Goal: Task Accomplishment & Management: Manage account settings

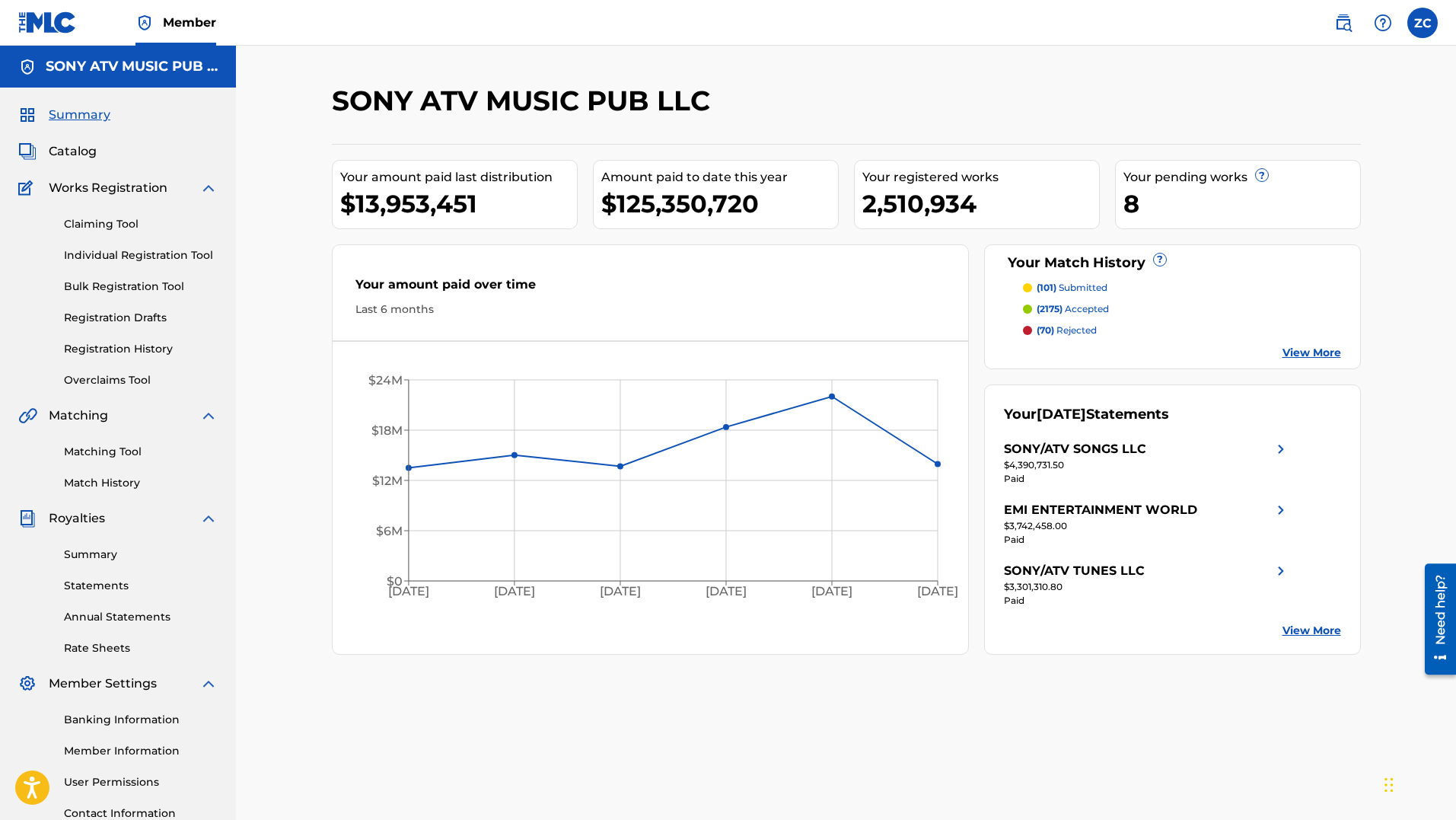
click at [1336, 28] on img at bounding box center [1344, 23] width 18 height 18
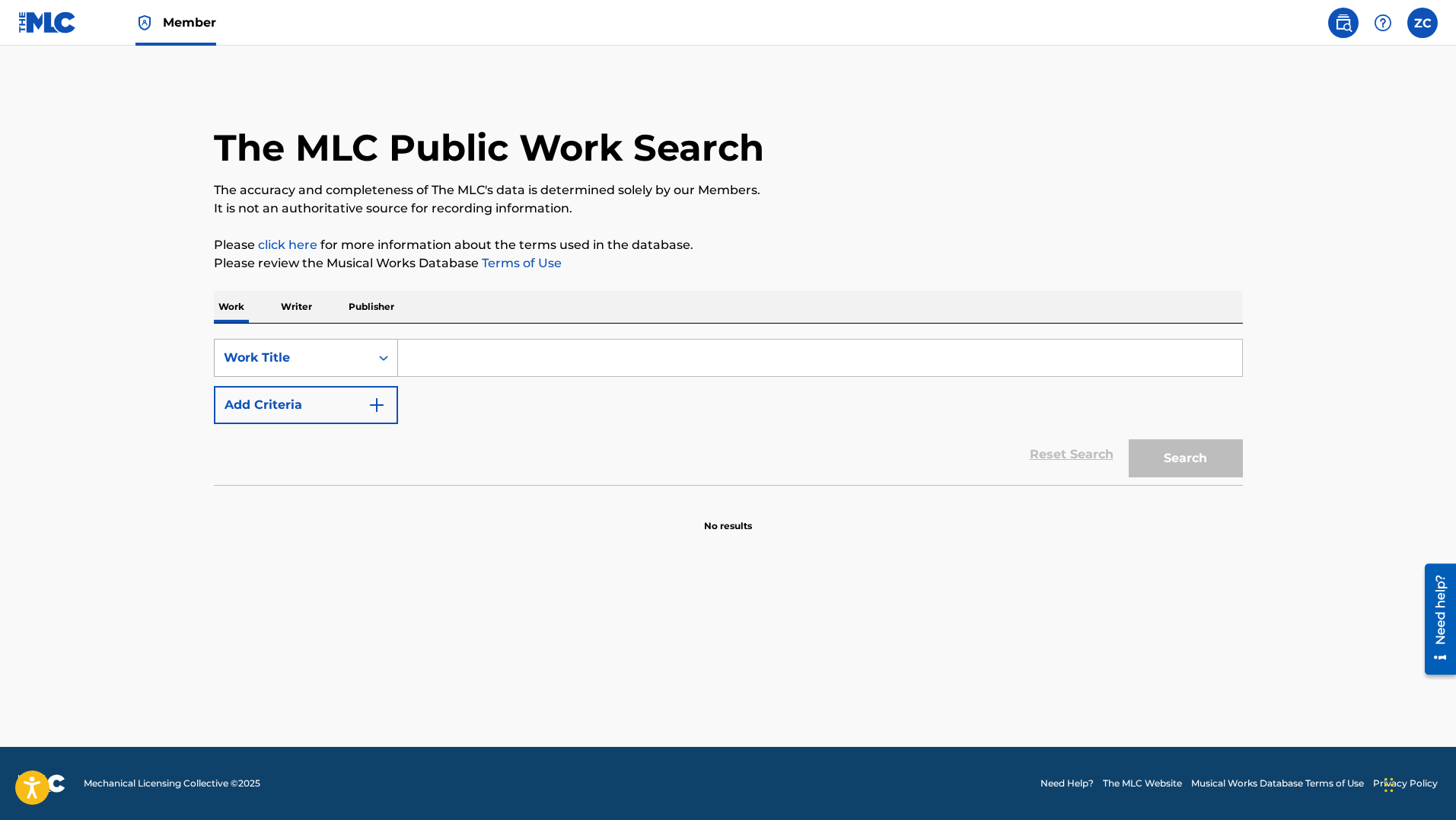
click at [346, 360] on div "Work Title" at bounding box center [292, 358] width 137 height 18
click at [334, 399] on div "MLC Song Code" at bounding box center [306, 395] width 182 height 38
click at [572, 366] on input "Search Form" at bounding box center [820, 358] width 844 height 37
type input "SC5KOJ"
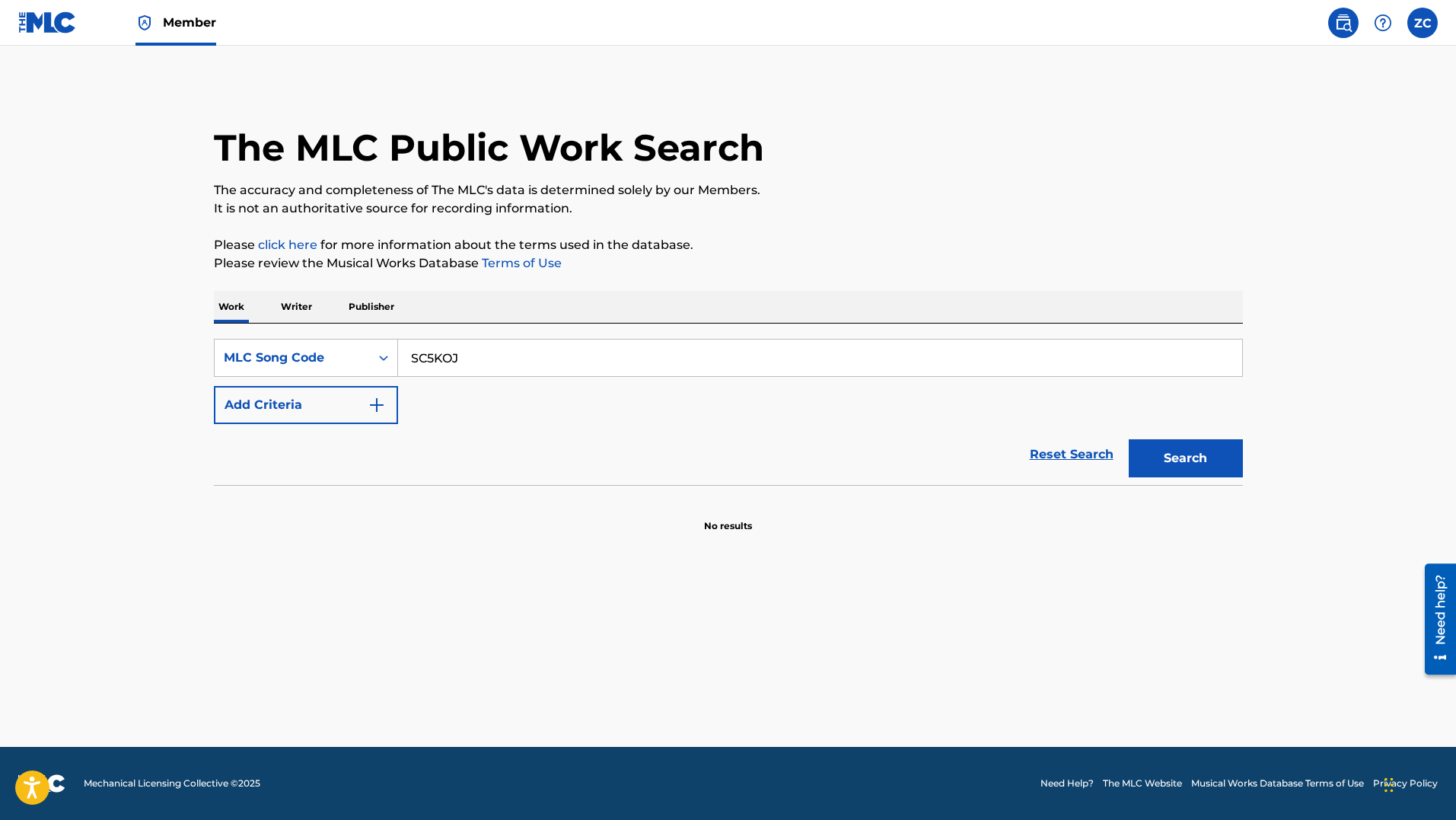
click at [1156, 476] on button "Search" at bounding box center [1186, 458] width 114 height 38
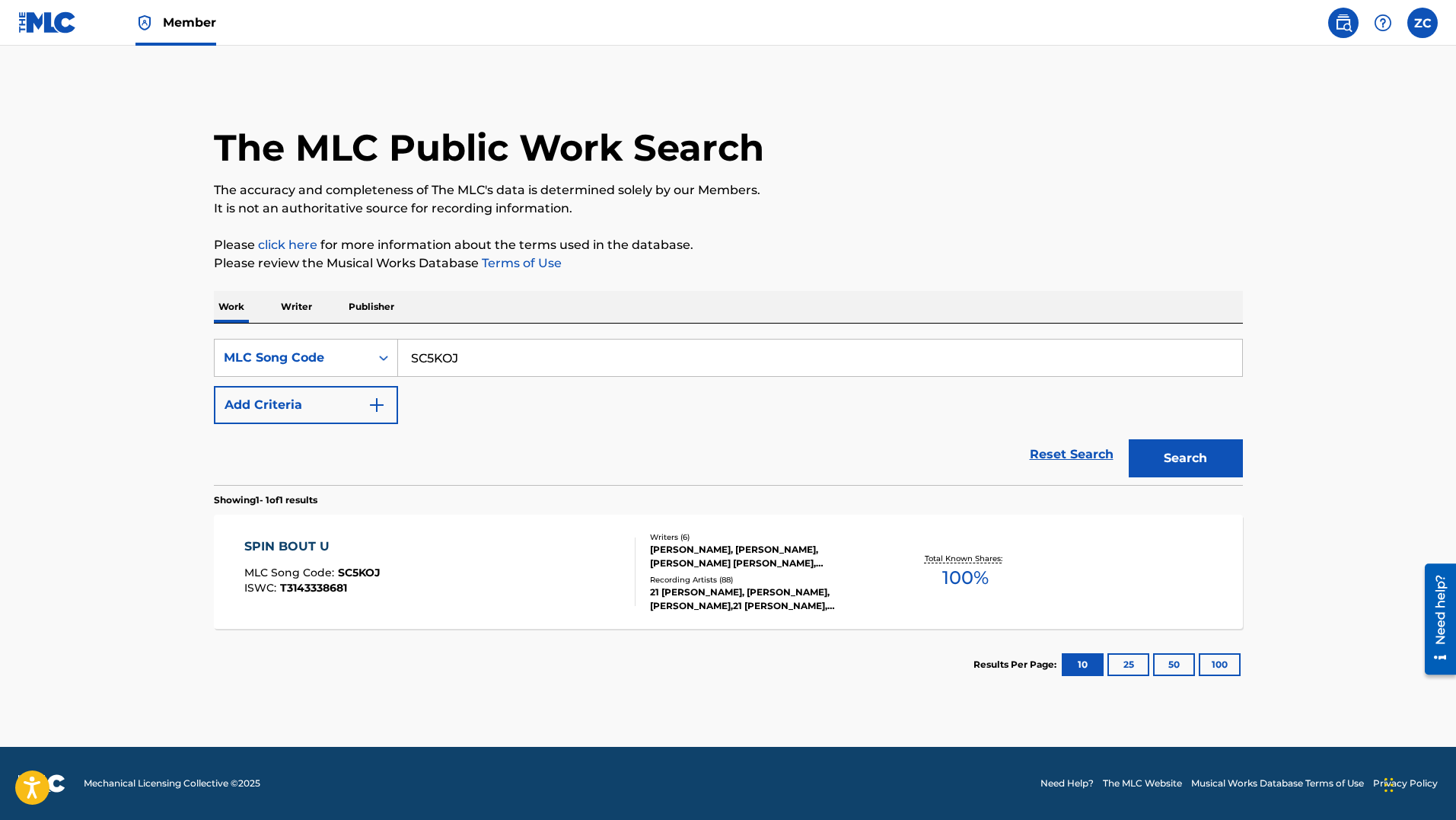
click at [495, 563] on div "SPIN BOUT U MLC Song Code : SC5KOJ ISWC : T3143338681" at bounding box center [440, 571] width 392 height 69
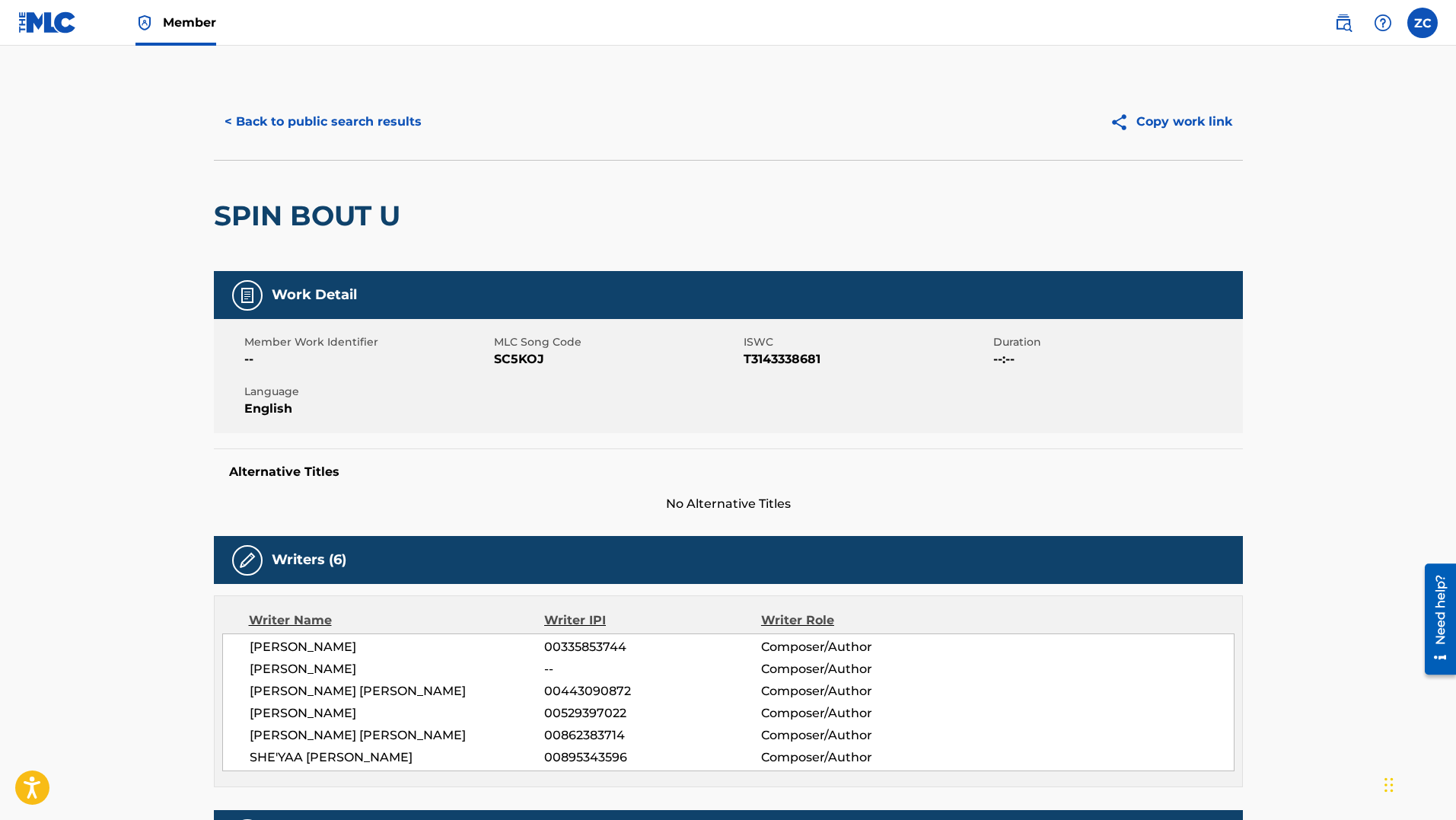
click at [306, 116] on button "< Back to public search results" at bounding box center [323, 121] width 218 height 38
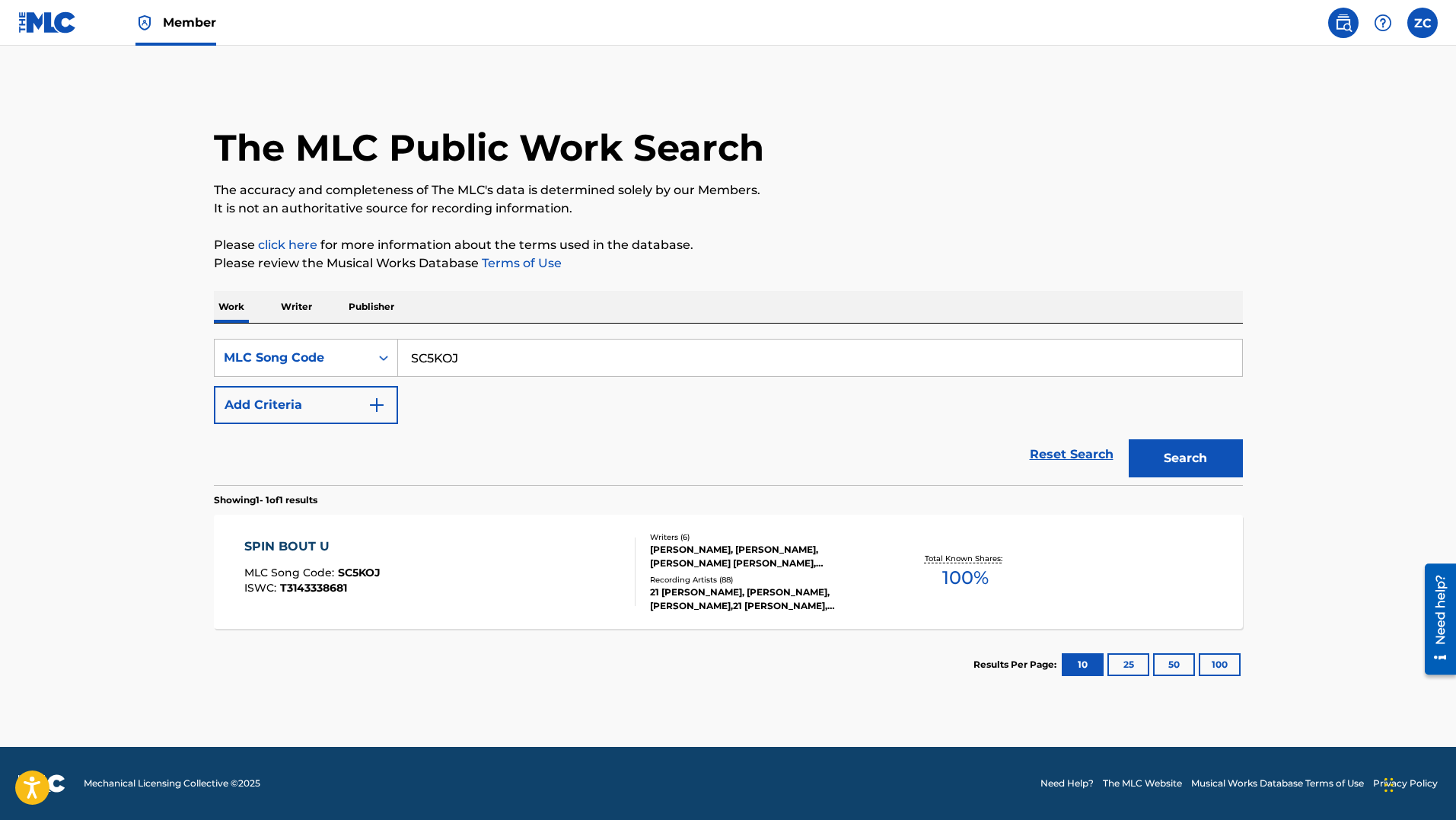
drag, startPoint x: 490, startPoint y: 354, endPoint x: 228, endPoint y: 321, distance: 264.1
click at [285, 333] on div "SearchWithCriteriaf11a132b-9c2e-4d27-9dbc-6e3739447bec MLC Song Code SC5KOJ Add…" at bounding box center [729, 404] width 1029 height 161
paste input "N3877Q"
type input "N3877Q"
click at [1230, 465] on button "Search" at bounding box center [1186, 458] width 114 height 38
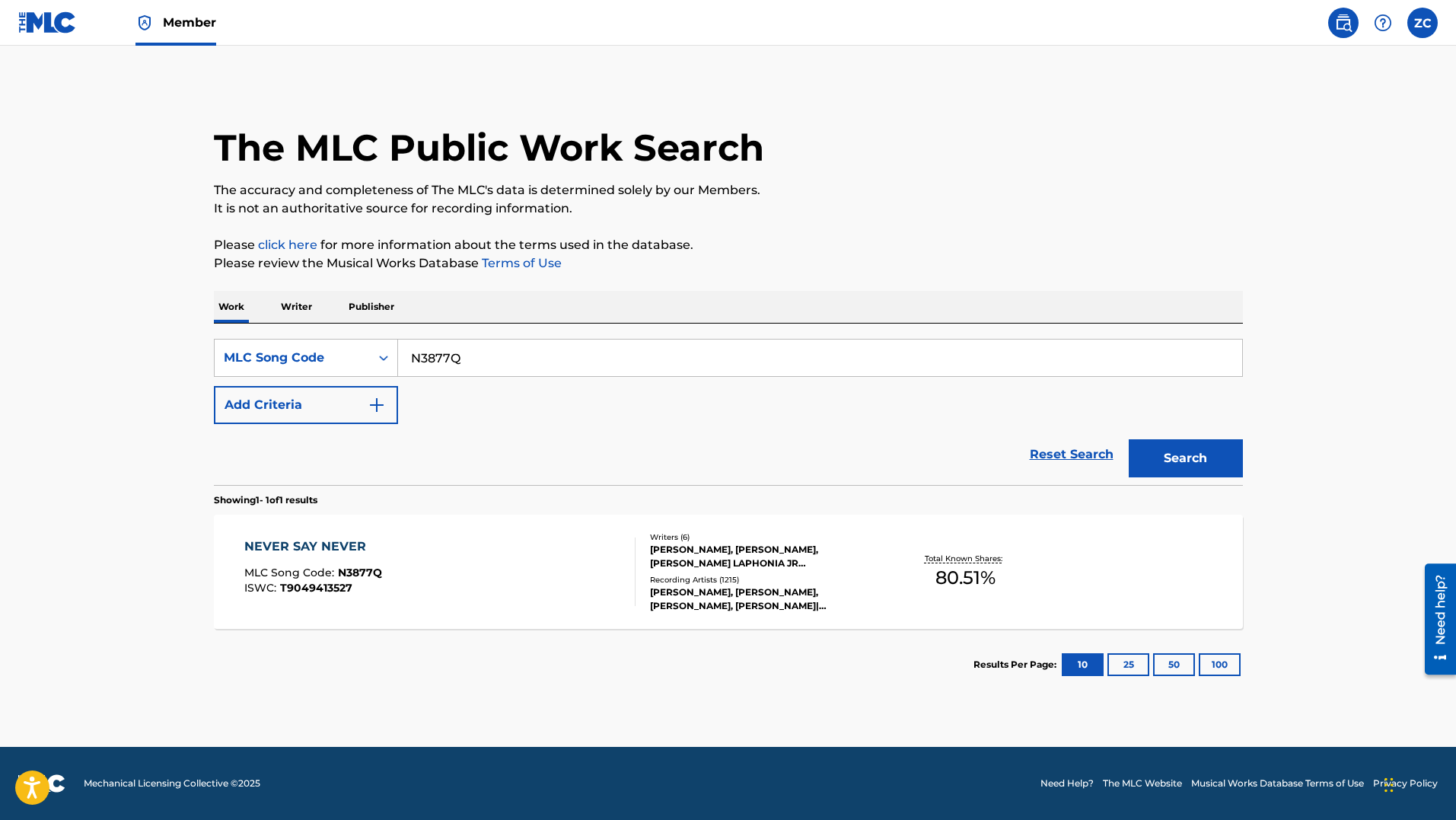
click at [872, 550] on div "OMARR RAMBERT, JUSTIN DREW BIEBER, THADDIS LAPHONIA JR HARRELL, ADAM DAVID MESS…" at bounding box center [765, 556] width 230 height 28
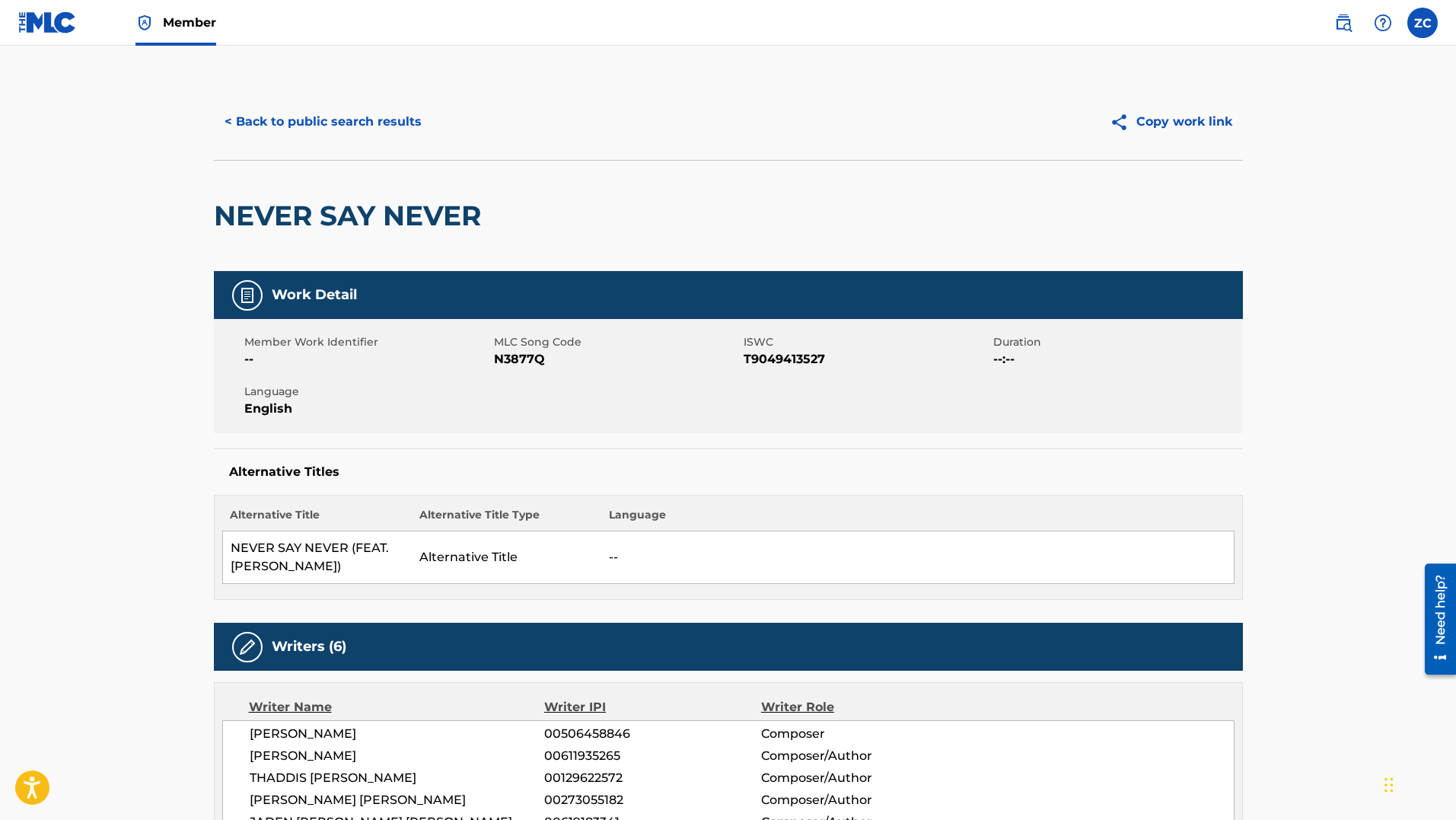
click at [515, 357] on span "N3877Q" at bounding box center [617, 359] width 246 height 18
click at [515, 358] on span "N3877Q" at bounding box center [617, 359] width 246 height 18
copy span "N3877Q"
click at [183, 25] on span "Member" at bounding box center [190, 22] width 54 height 18
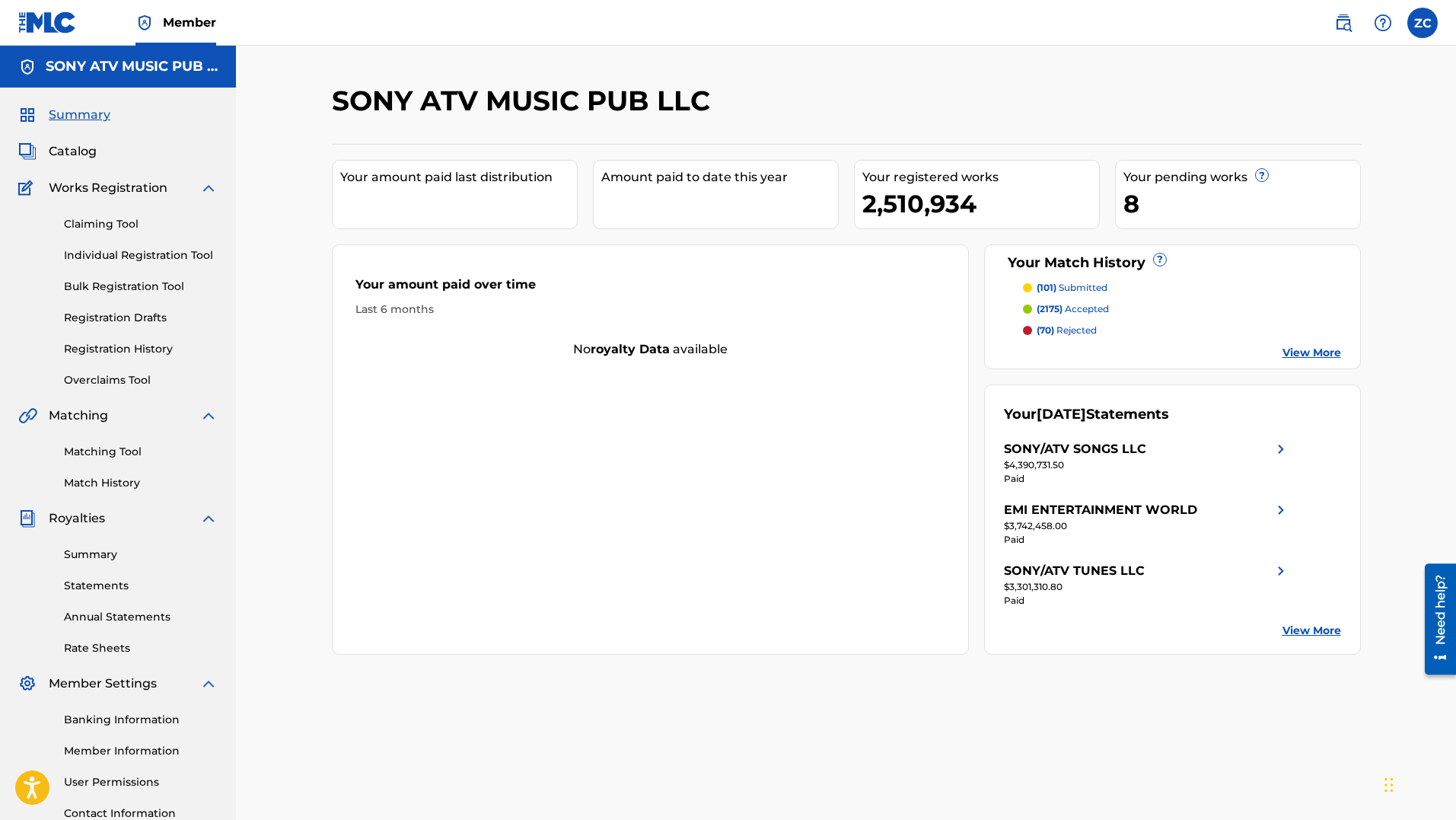
click at [91, 159] on span "Catalog" at bounding box center [72, 151] width 48 height 18
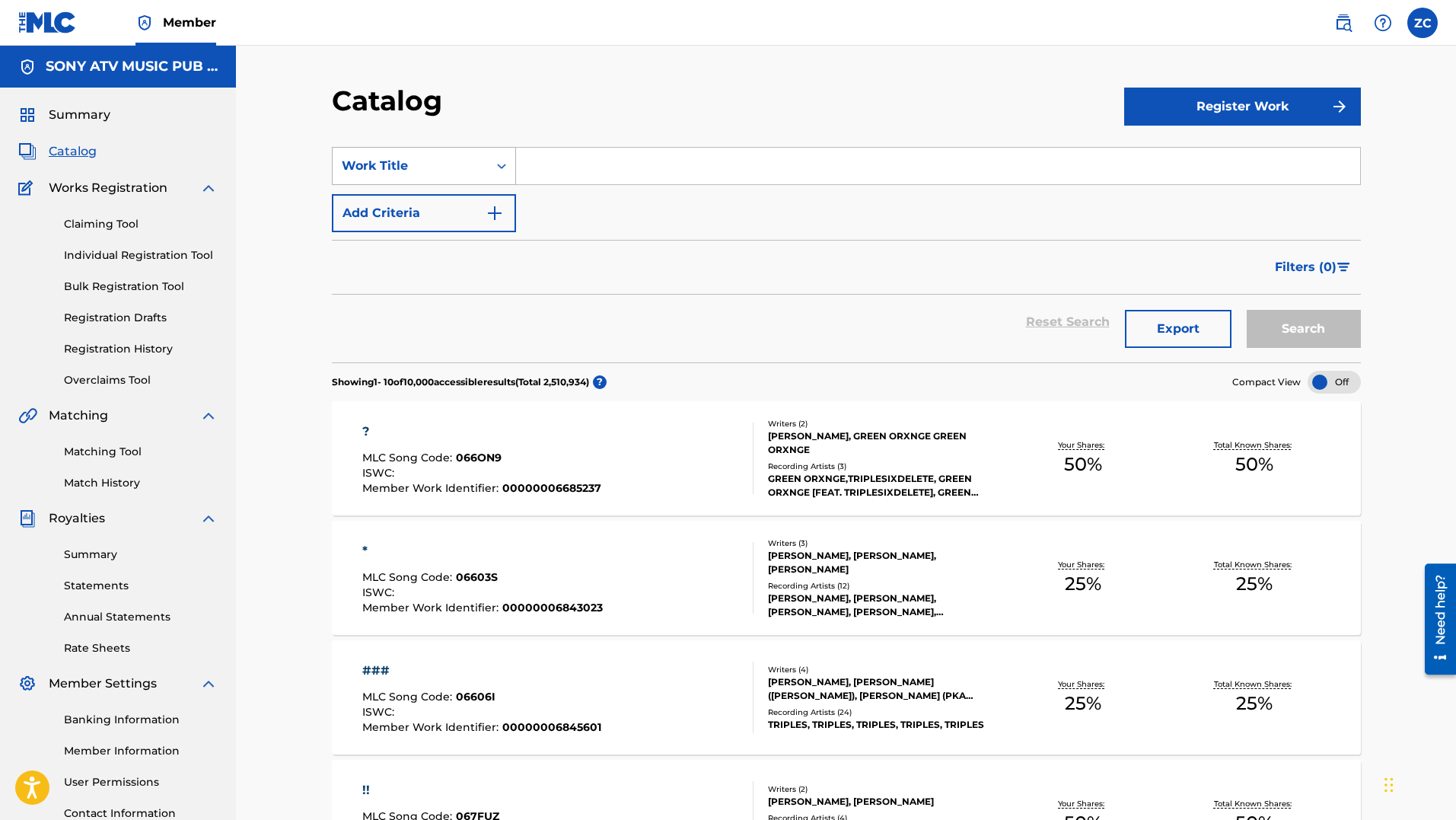
click at [469, 170] on div "Work Title" at bounding box center [410, 166] width 137 height 18
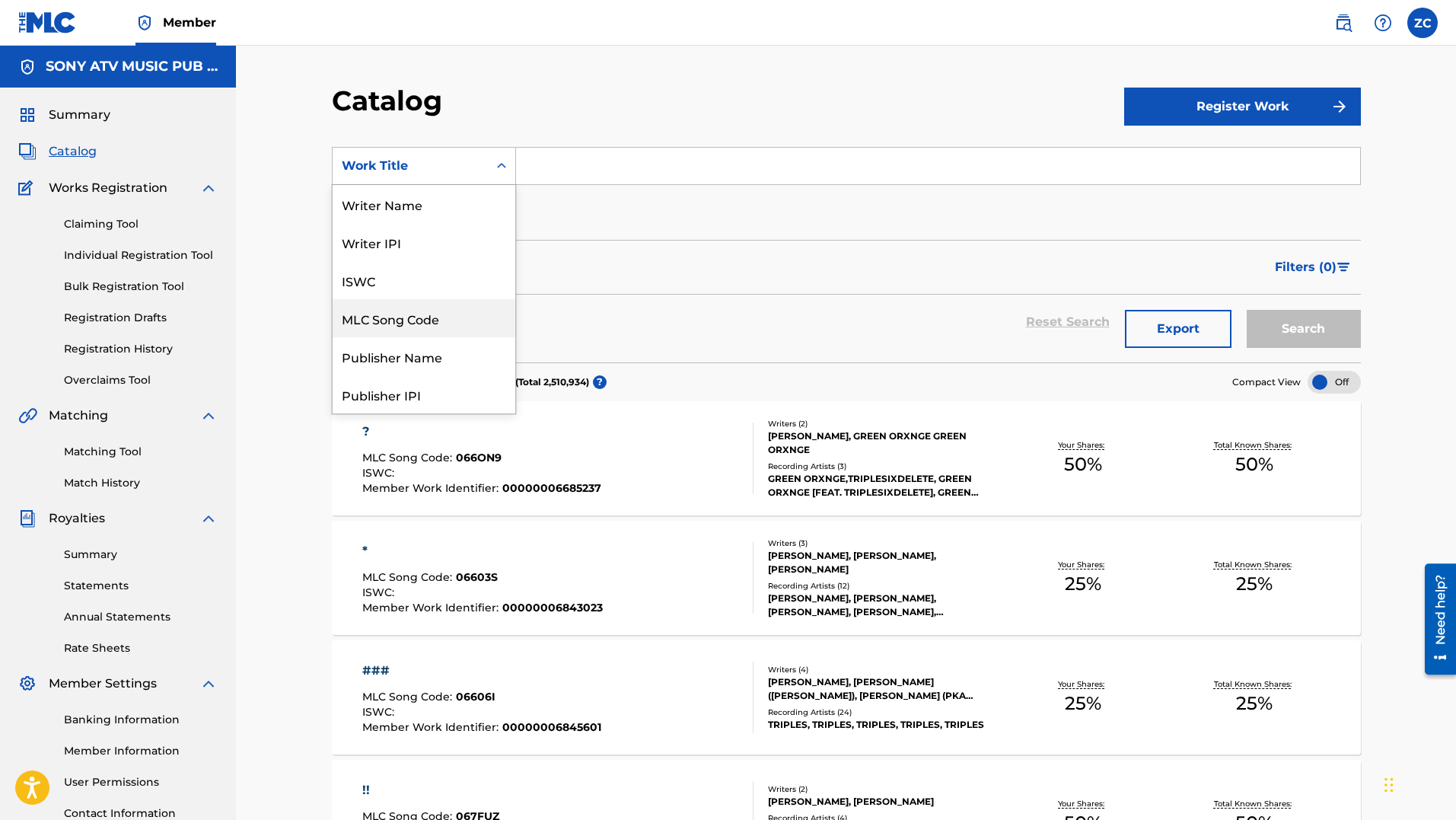
click at [449, 313] on div "MLC Song Code" at bounding box center [424, 317] width 182 height 38
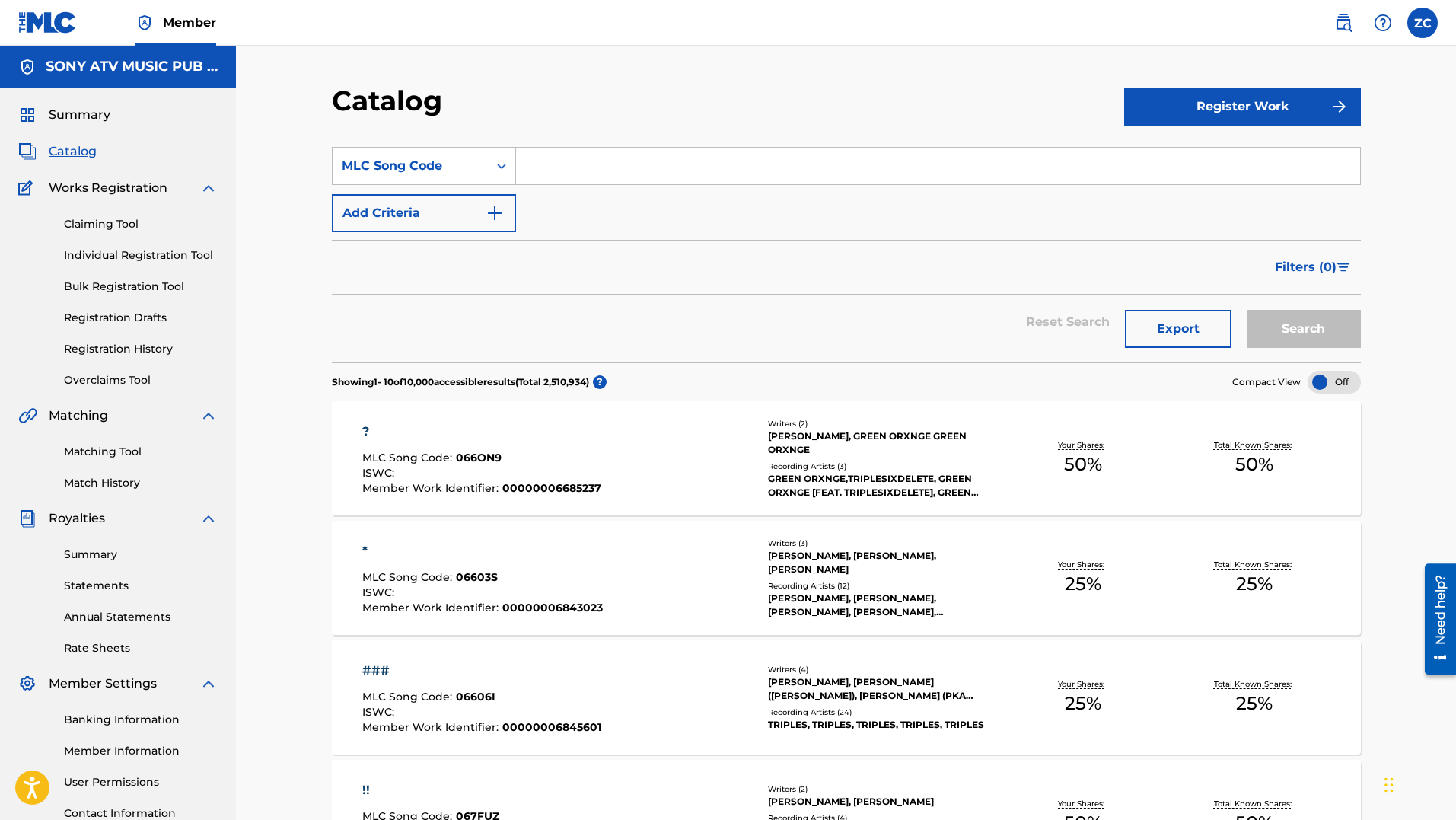
click at [627, 177] on input "Search Form" at bounding box center [938, 166] width 844 height 37
paste input "N3877Q"
type input "N3877Q"
click at [1247, 310] on button "Search" at bounding box center [1304, 328] width 114 height 38
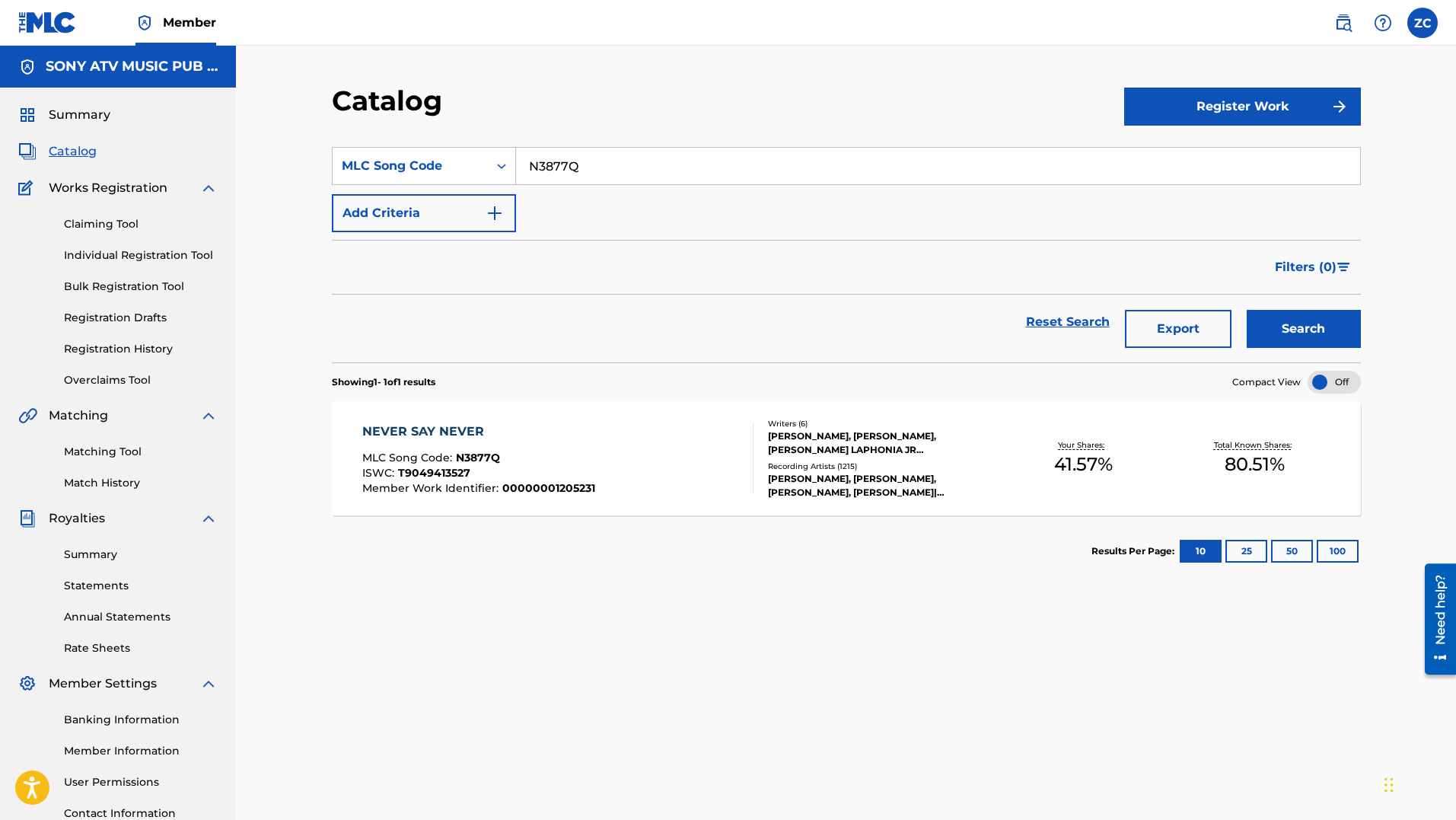
click at [944, 582] on section "Results Per Page: 10 25 50 100" at bounding box center [847, 551] width 1029 height 72
click at [926, 614] on div "SearchWithCriteria87fc2e57-8d94-48e8-b35f-a9ee8ad7e921 MLC Song Code N3877Q Add…" at bounding box center [847, 522] width 1029 height 787
click at [109, 221] on link "Claiming Tool" at bounding box center [141, 223] width 154 height 16
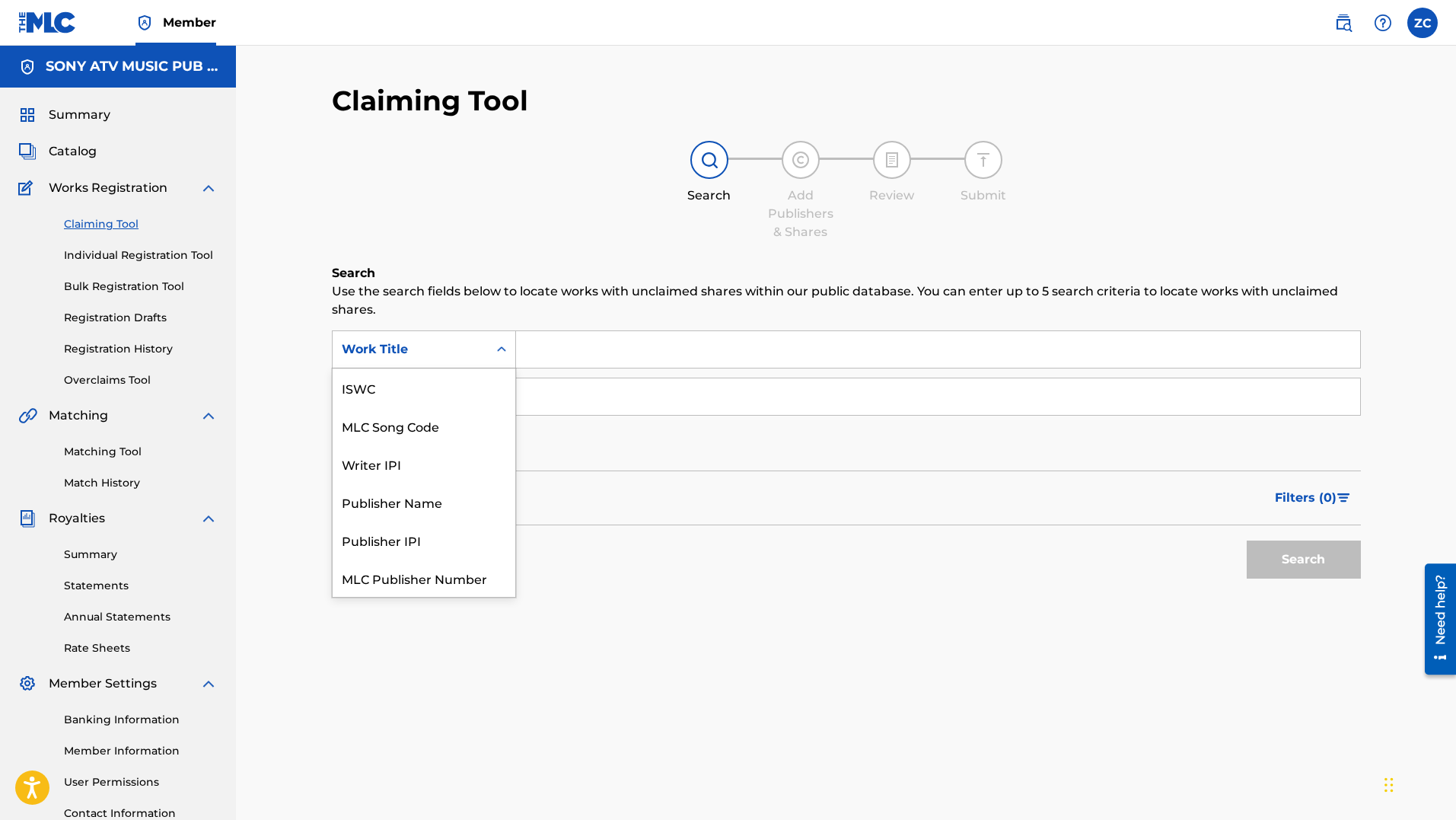
click at [406, 347] on div "Work Title" at bounding box center [410, 350] width 137 height 18
click at [423, 383] on div "MLC Song Code" at bounding box center [424, 387] width 182 height 38
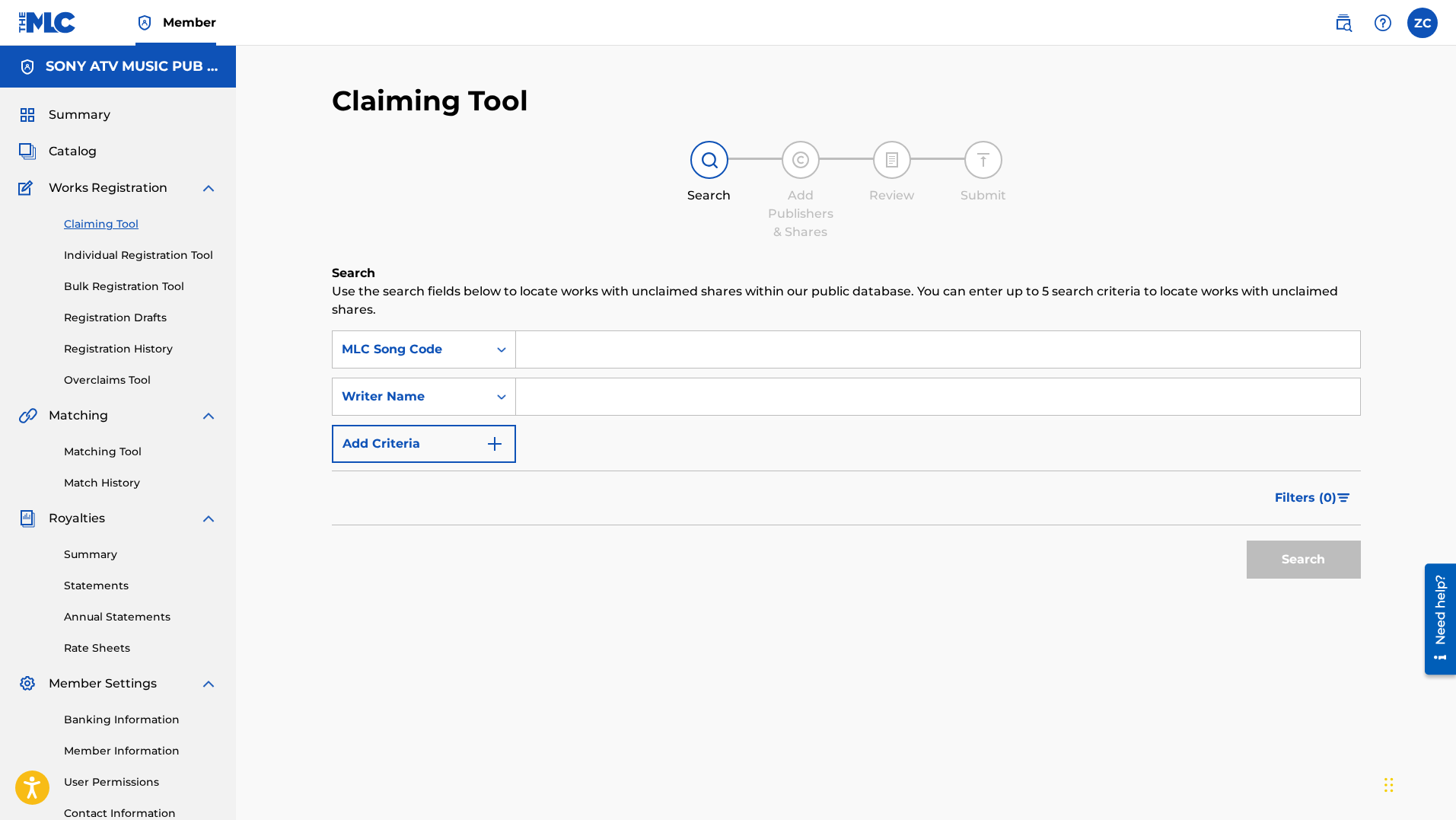
click at [542, 356] on input "Search Form" at bounding box center [938, 350] width 844 height 37
paste input "N3877Q"
type input "N3877Q"
click at [1247, 541] on button "Search" at bounding box center [1304, 559] width 114 height 38
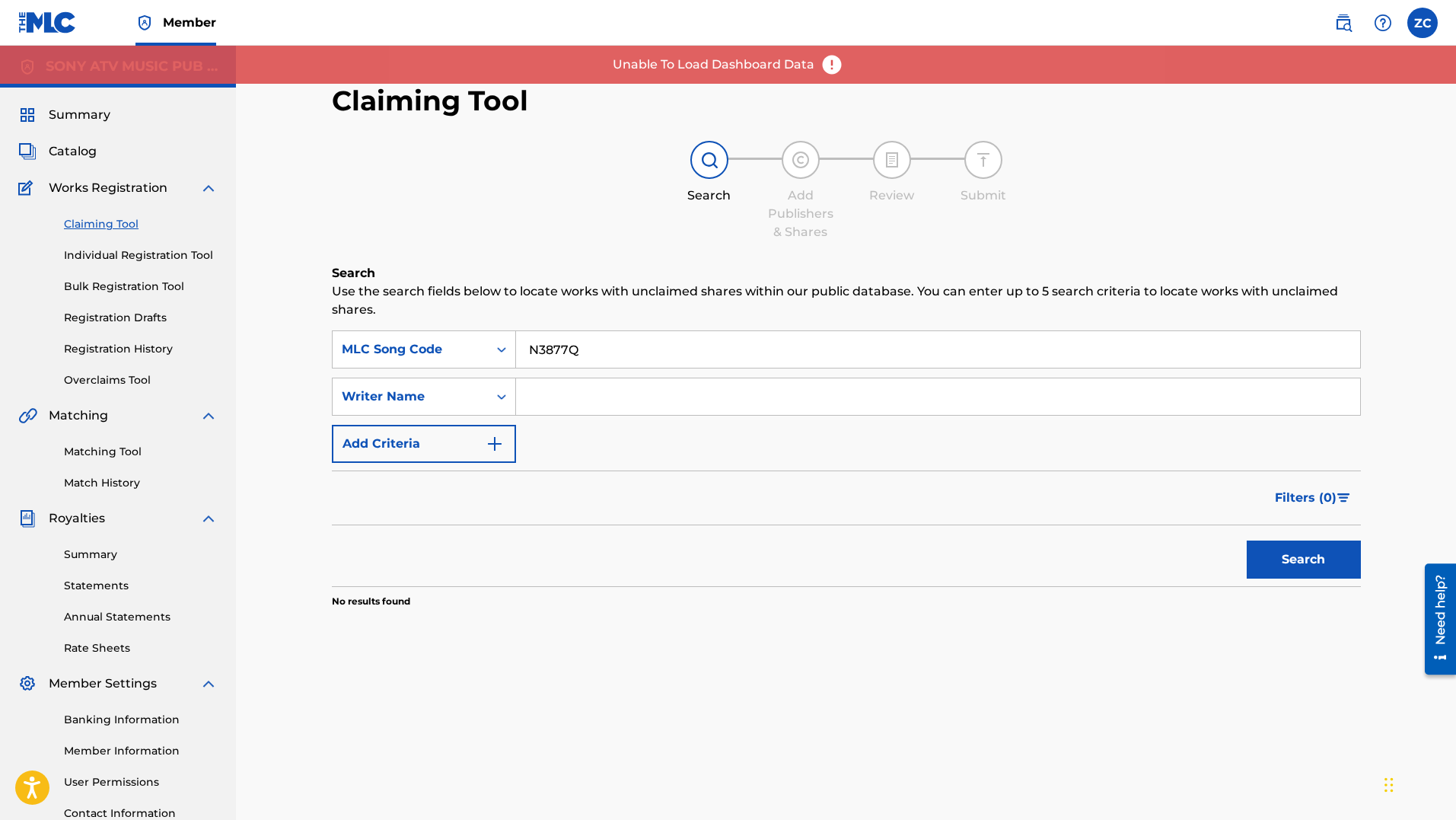
click at [634, 361] on input "N3877Q" at bounding box center [938, 350] width 844 height 37
click at [633, 361] on input "N3877Q" at bounding box center [938, 350] width 844 height 37
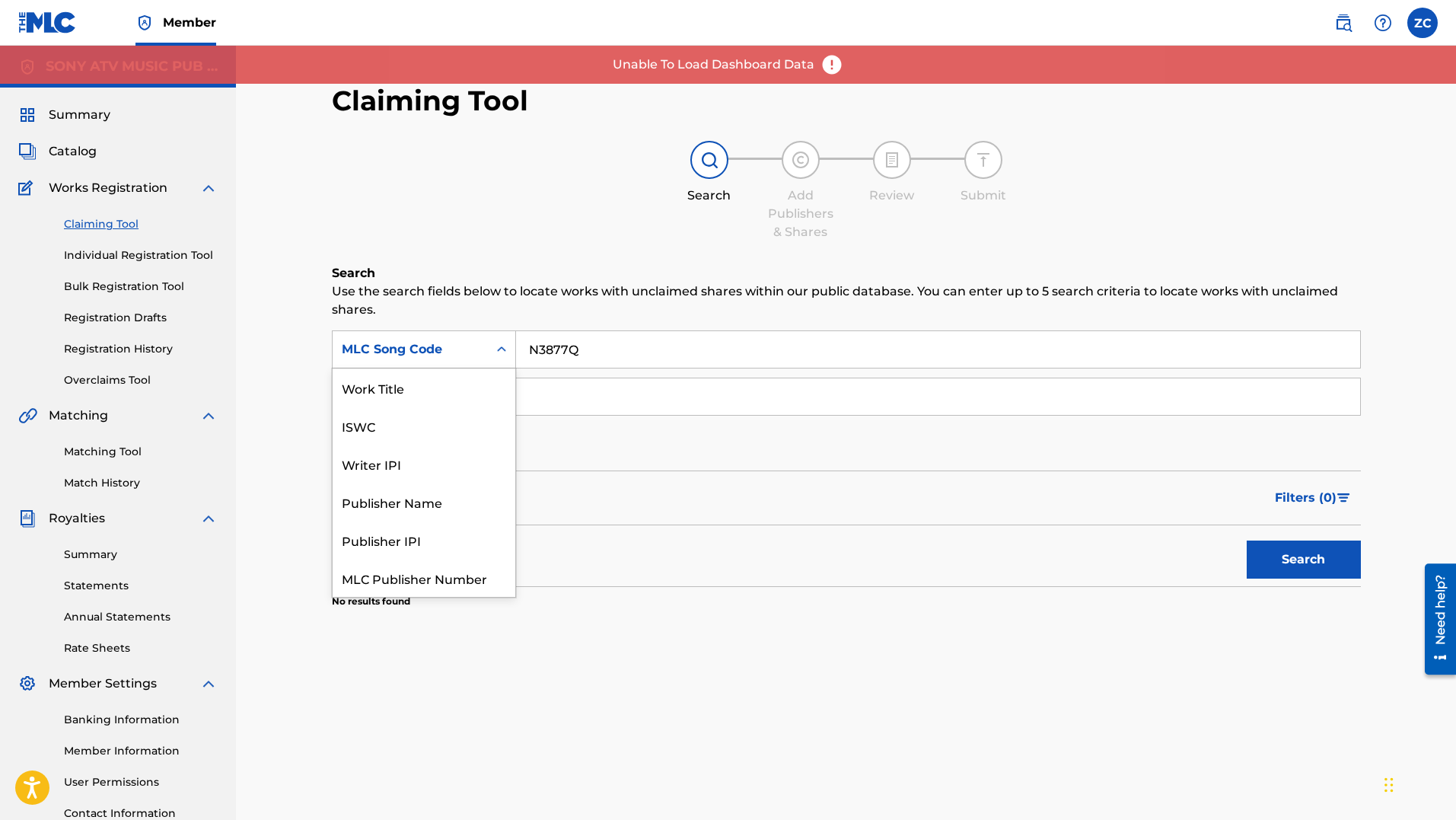
click at [392, 346] on div "MLC Song Code" at bounding box center [410, 350] width 137 height 18
click at [823, 596] on section "No results found" at bounding box center [847, 597] width 1029 height 22
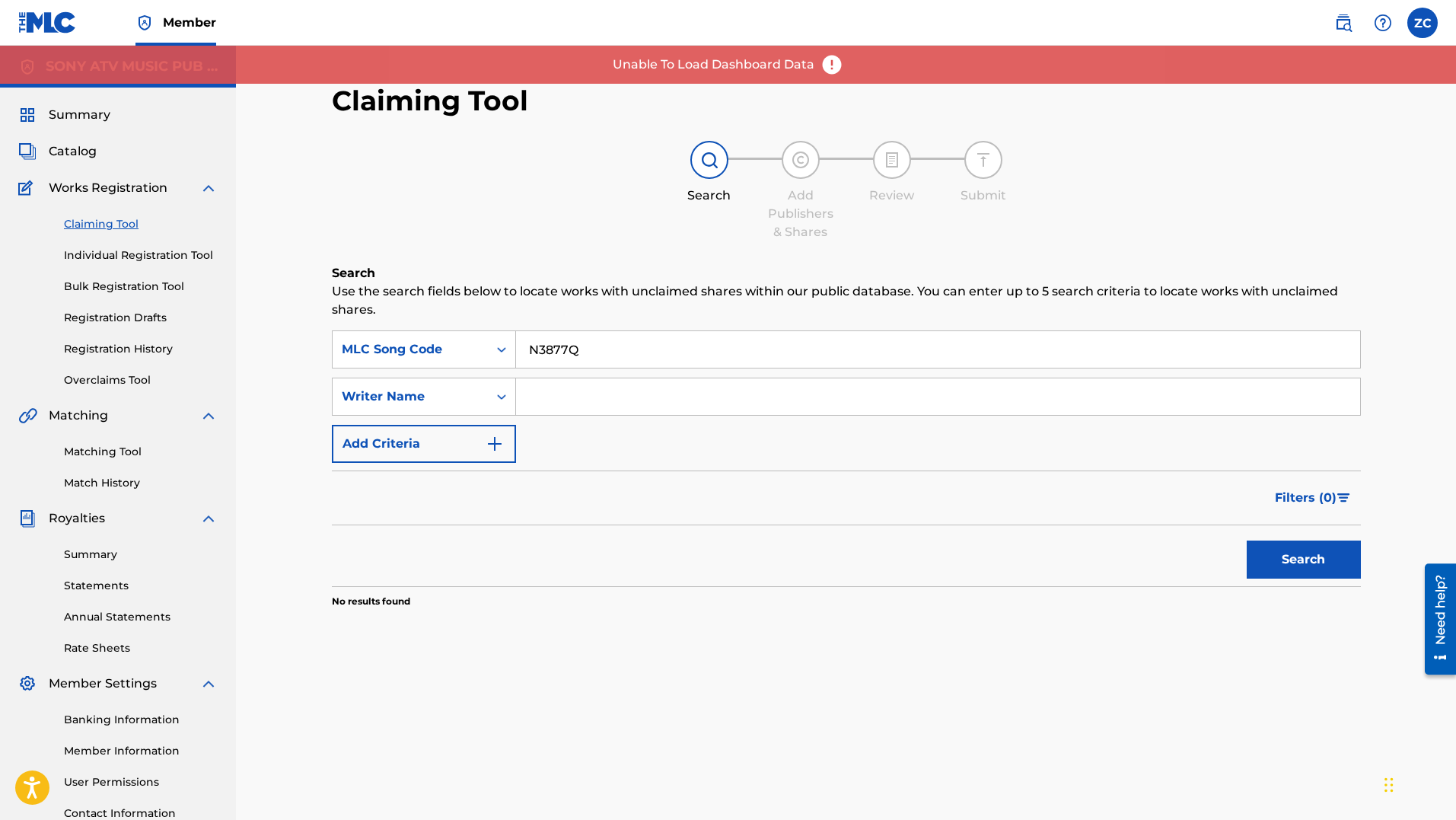
click at [1315, 494] on span "Filters ( 0 )" at bounding box center [1306, 498] width 62 height 18
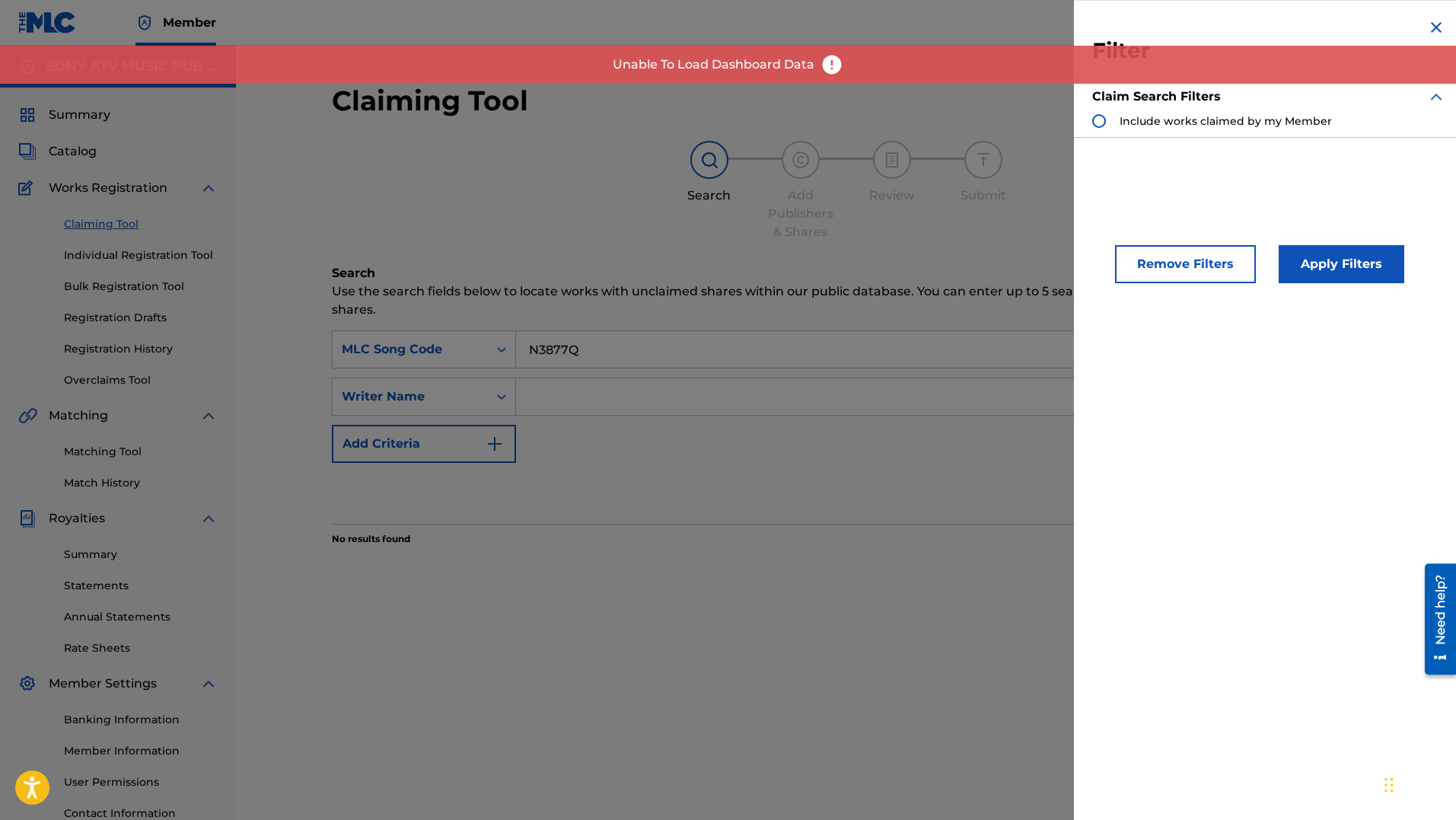
click at [937, 597] on div "Search Use the search fields below to locate works with unclaimed shares within…" at bounding box center [847, 443] width 1029 height 358
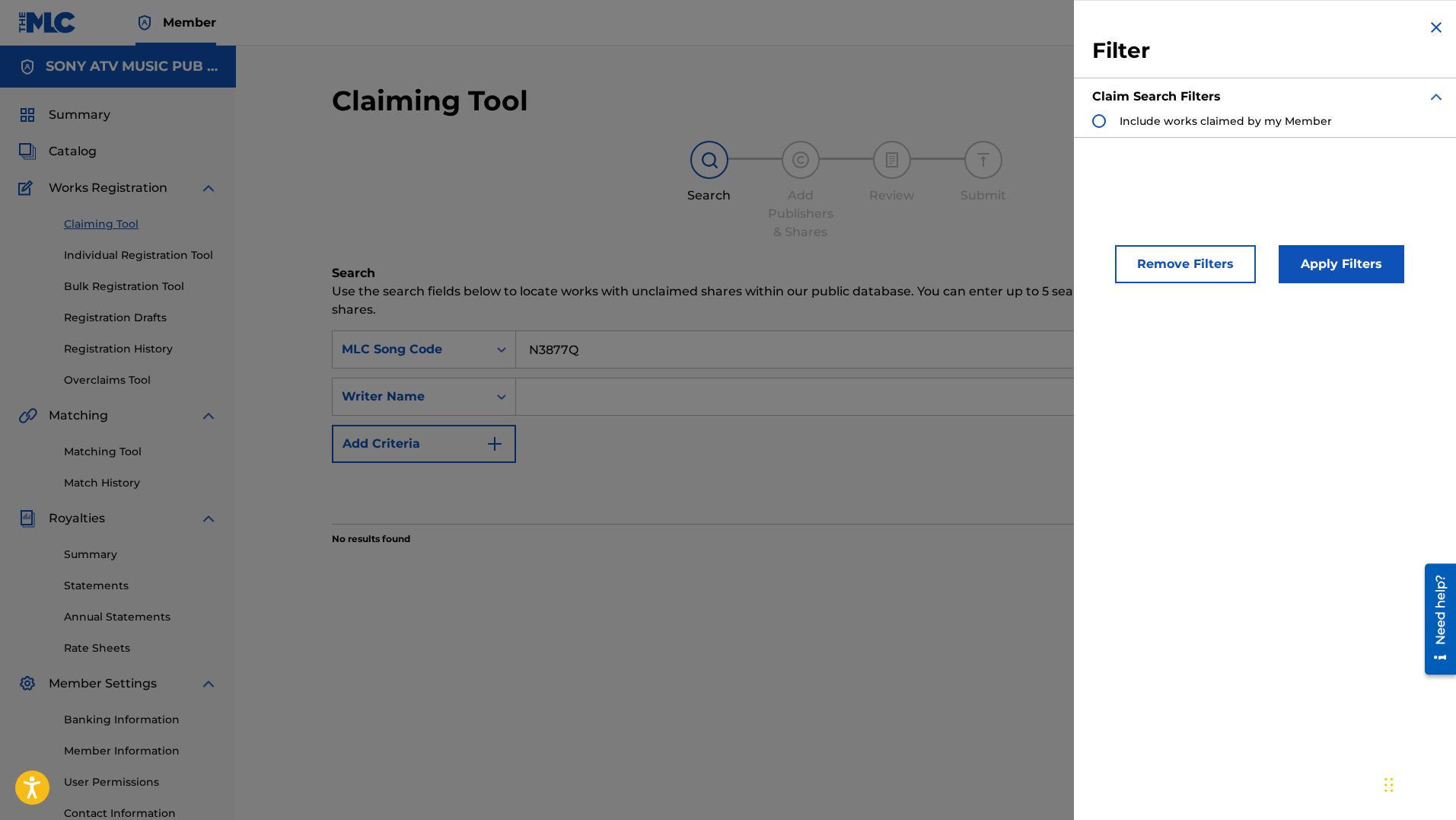
click at [819, 476] on div "Search" at bounding box center [847, 493] width 1029 height 61
click at [1093, 123] on div "Search Form" at bounding box center [1099, 120] width 13 height 13
click at [1309, 250] on button "Apply Filters" at bounding box center [1341, 264] width 126 height 38
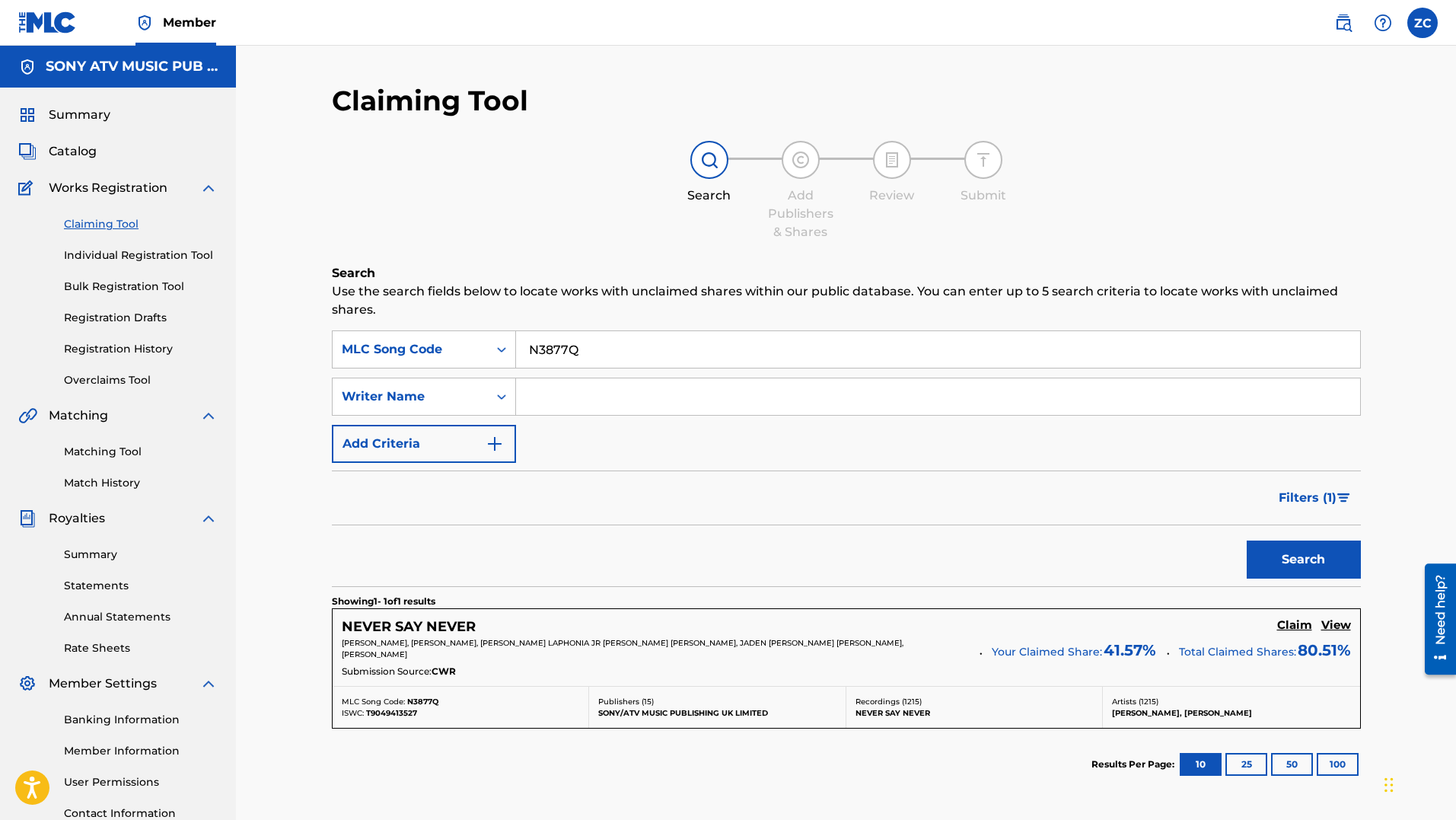
click at [1290, 628] on h5 "Claim" at bounding box center [1295, 625] width 35 height 14
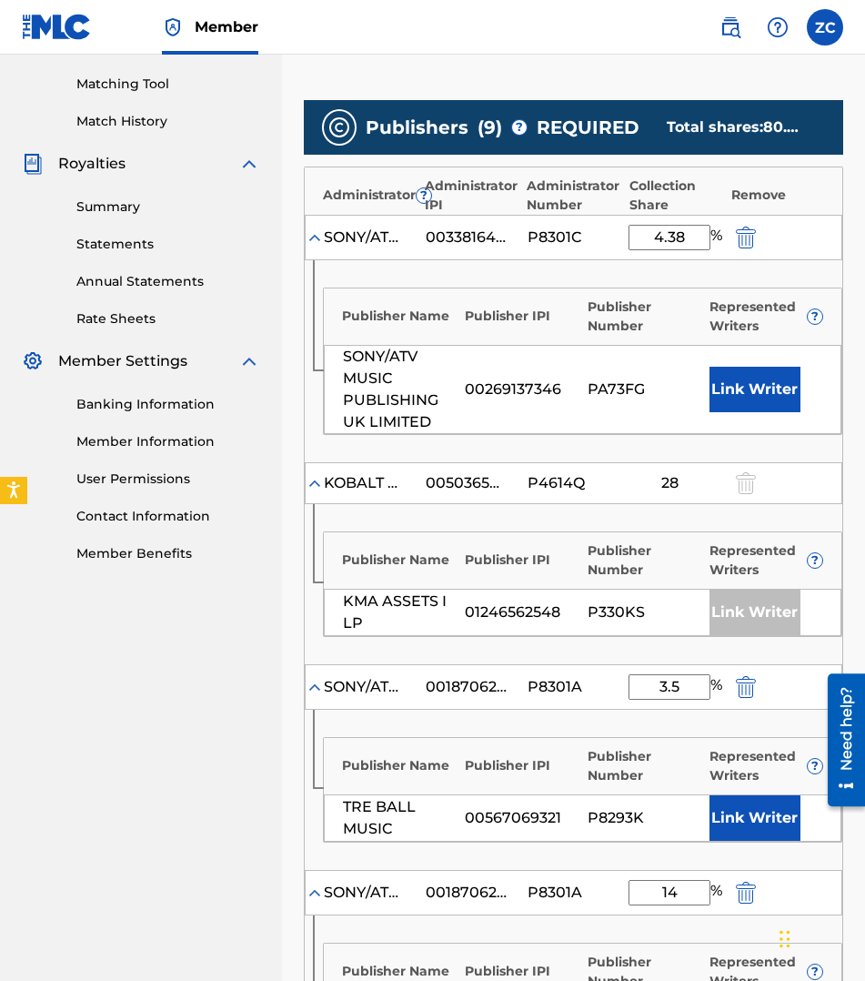
scroll to position [455, 0]
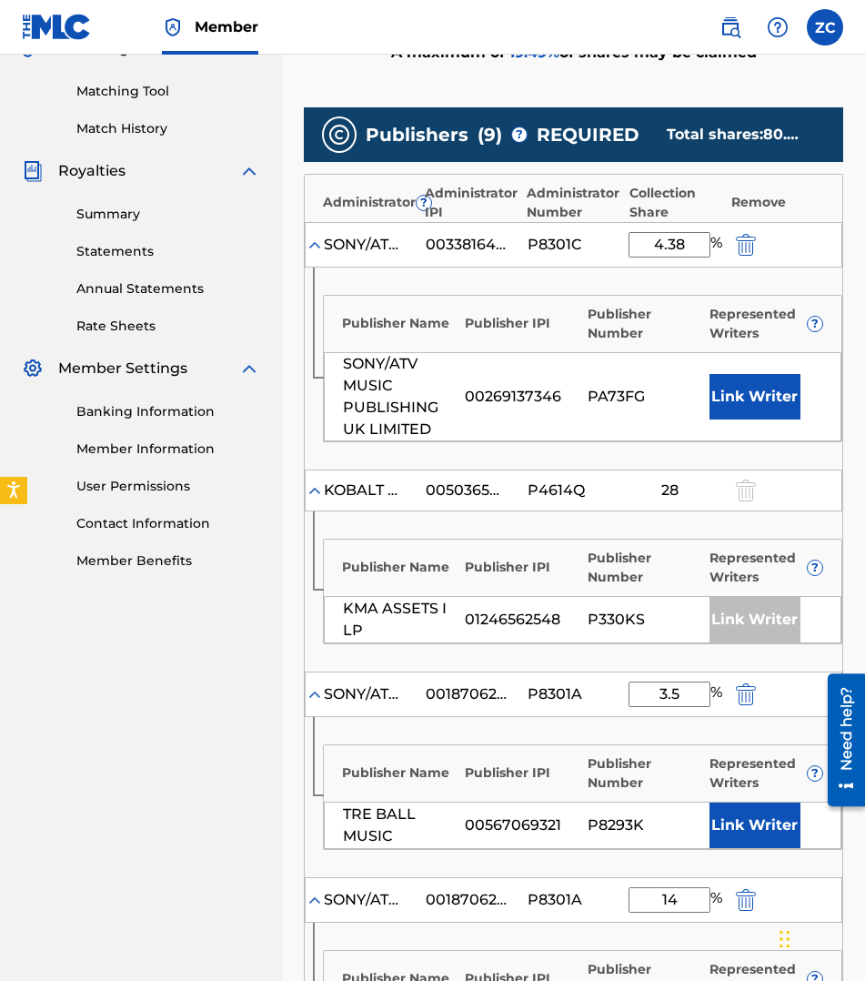
scroll to position [428, 0]
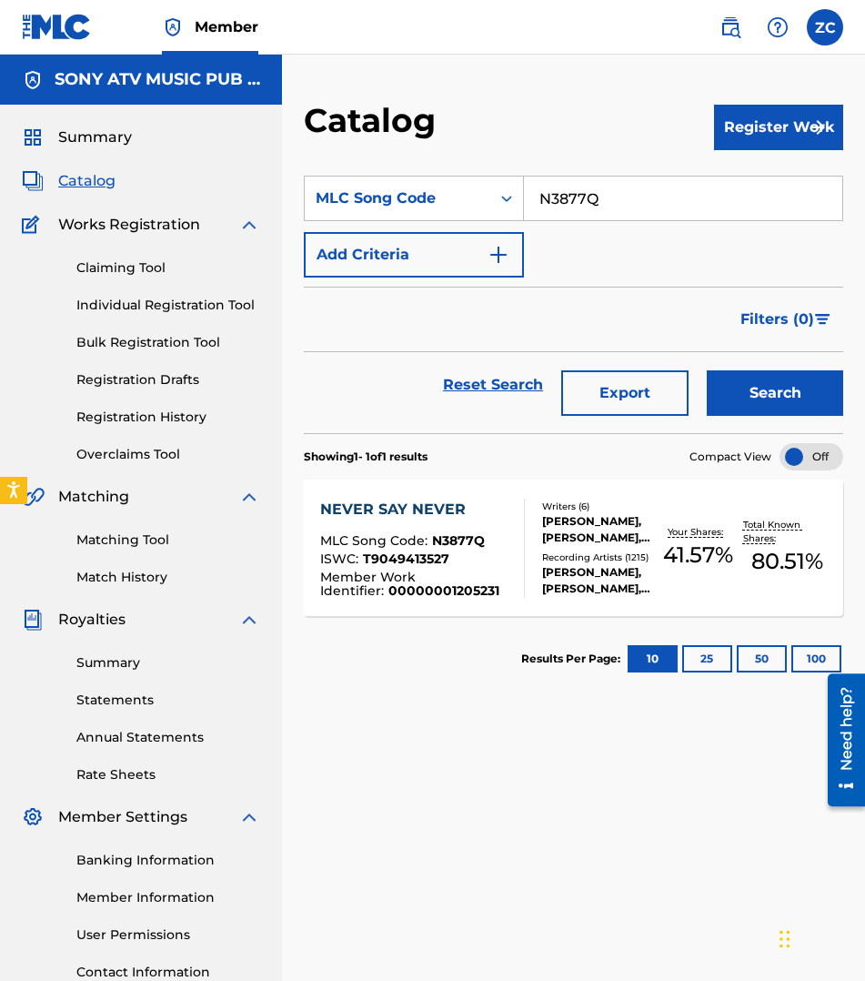
click at [565, 868] on div "SearchWithCriteria87fc2e57-8d94-48e8-b35f-a9ee8ad7e921 MLC Song Code N3877Q Add…" at bounding box center [573, 624] width 539 height 941
click at [421, 538] on span "MLC Song Code :" at bounding box center [376, 540] width 112 height 16
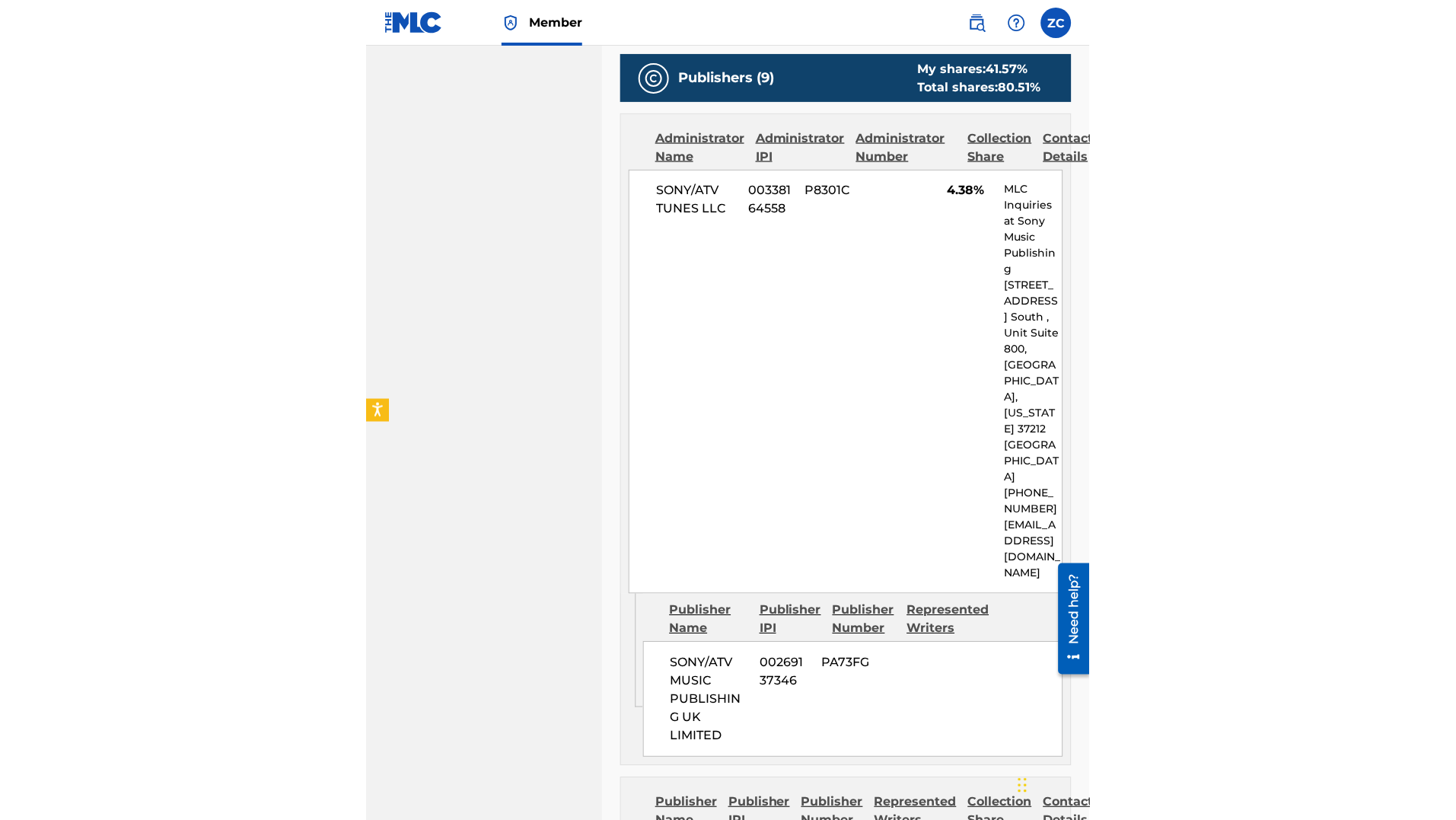
scroll to position [1058, 0]
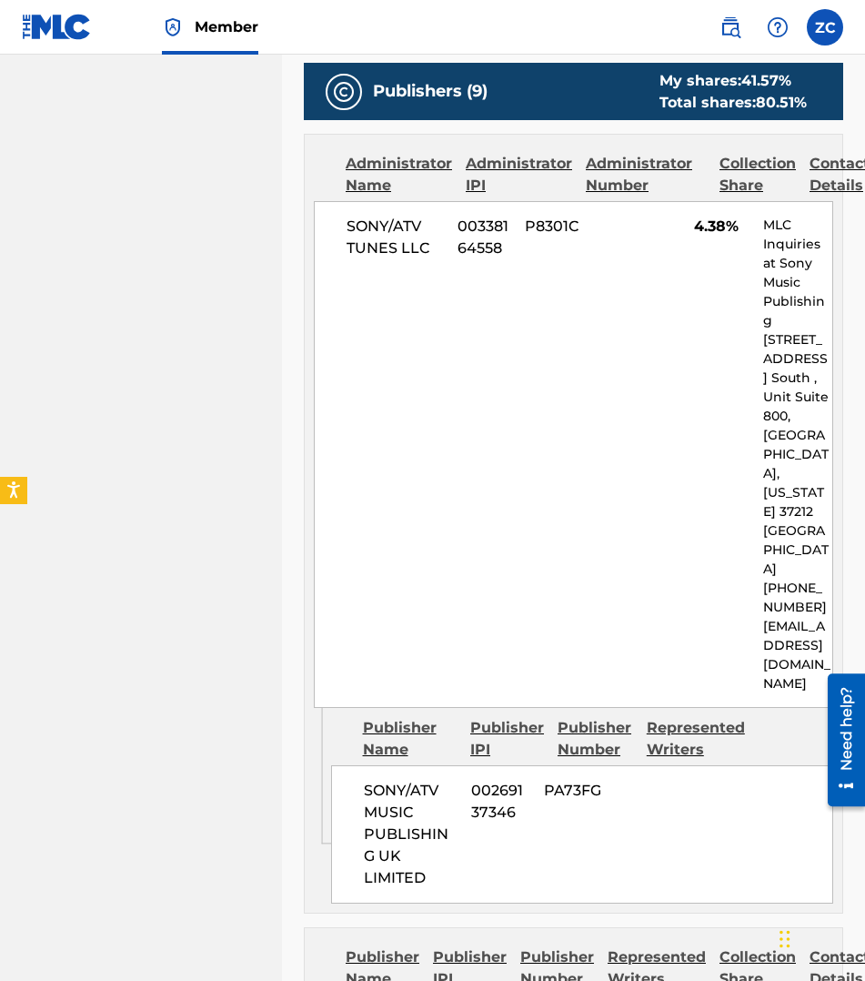
drag, startPoint x: 323, startPoint y: 449, endPoint x: 651, endPoint y: 468, distance: 328.9
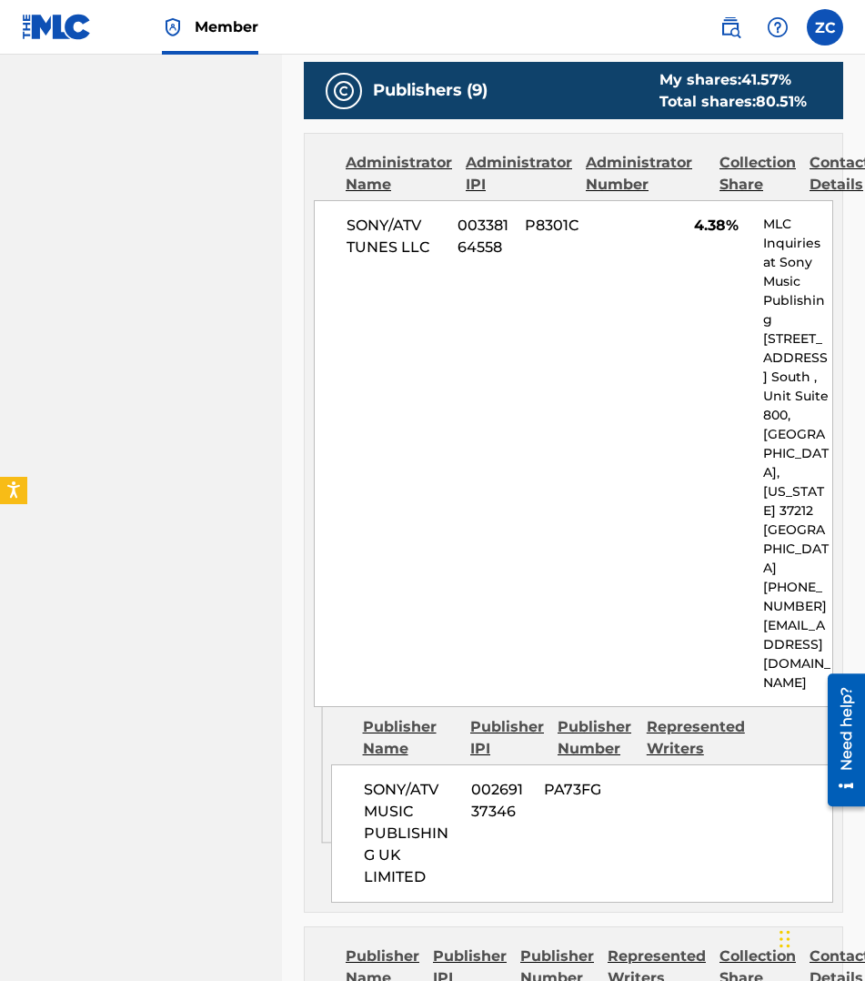
click at [553, 505] on div "SONY/ATV TUNES LLC 00338164558 P8301C 4.38% MLC Inquiries at Sony Music Publish…" at bounding box center [573, 453] width 519 height 507
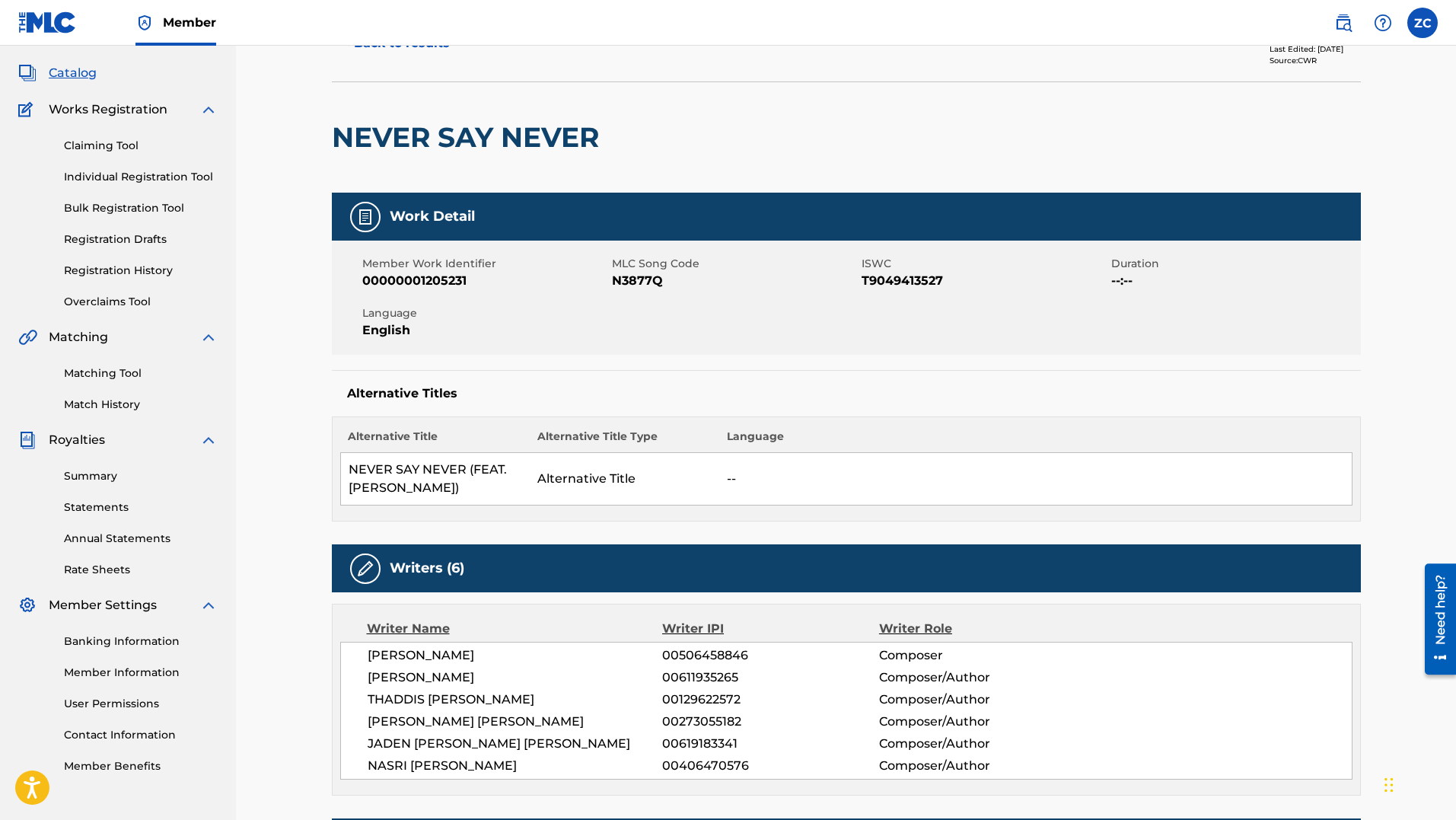
scroll to position [0, 0]
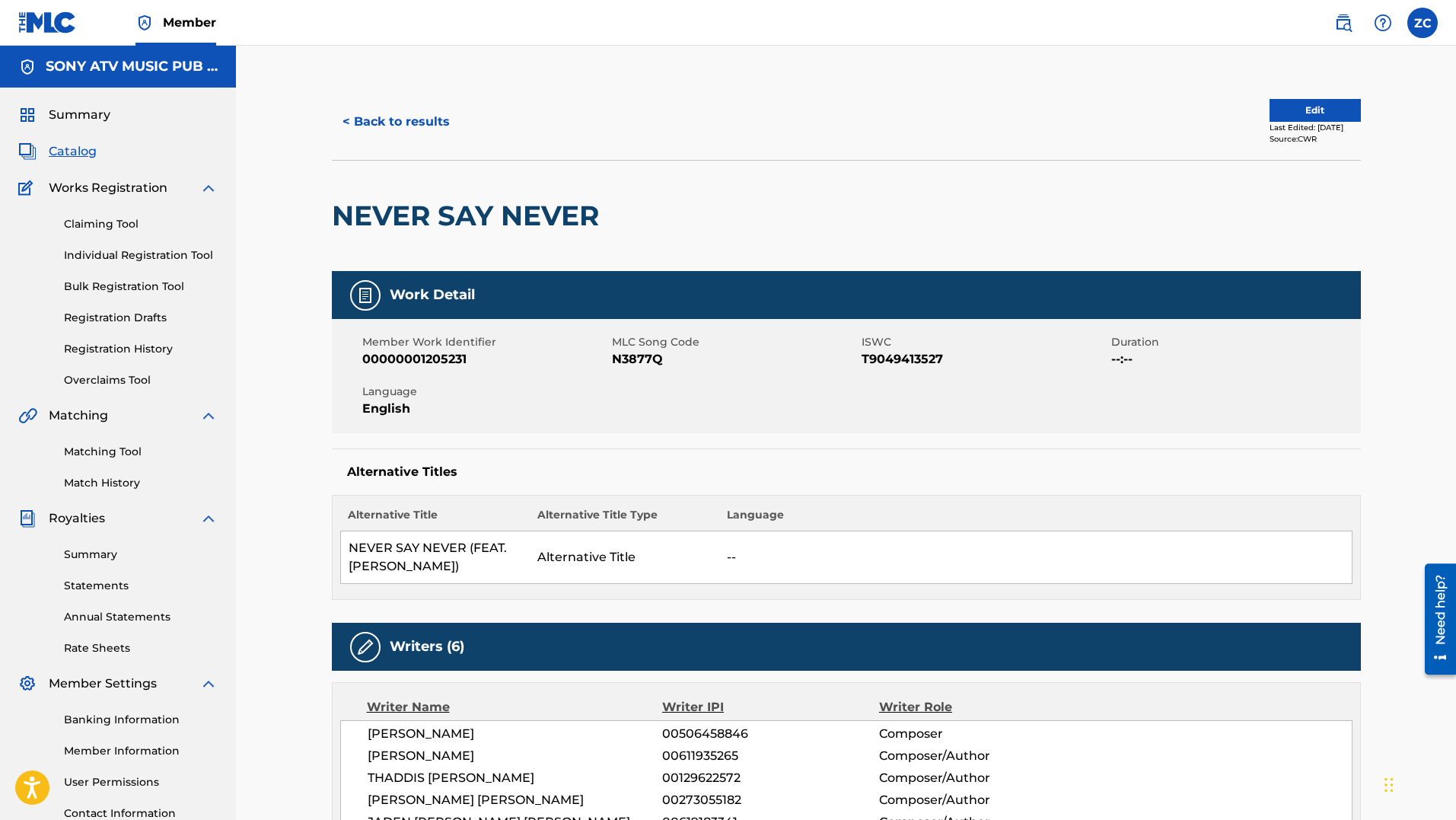
click at [1287, 106] on button "Edit" at bounding box center [1315, 110] width 91 height 23
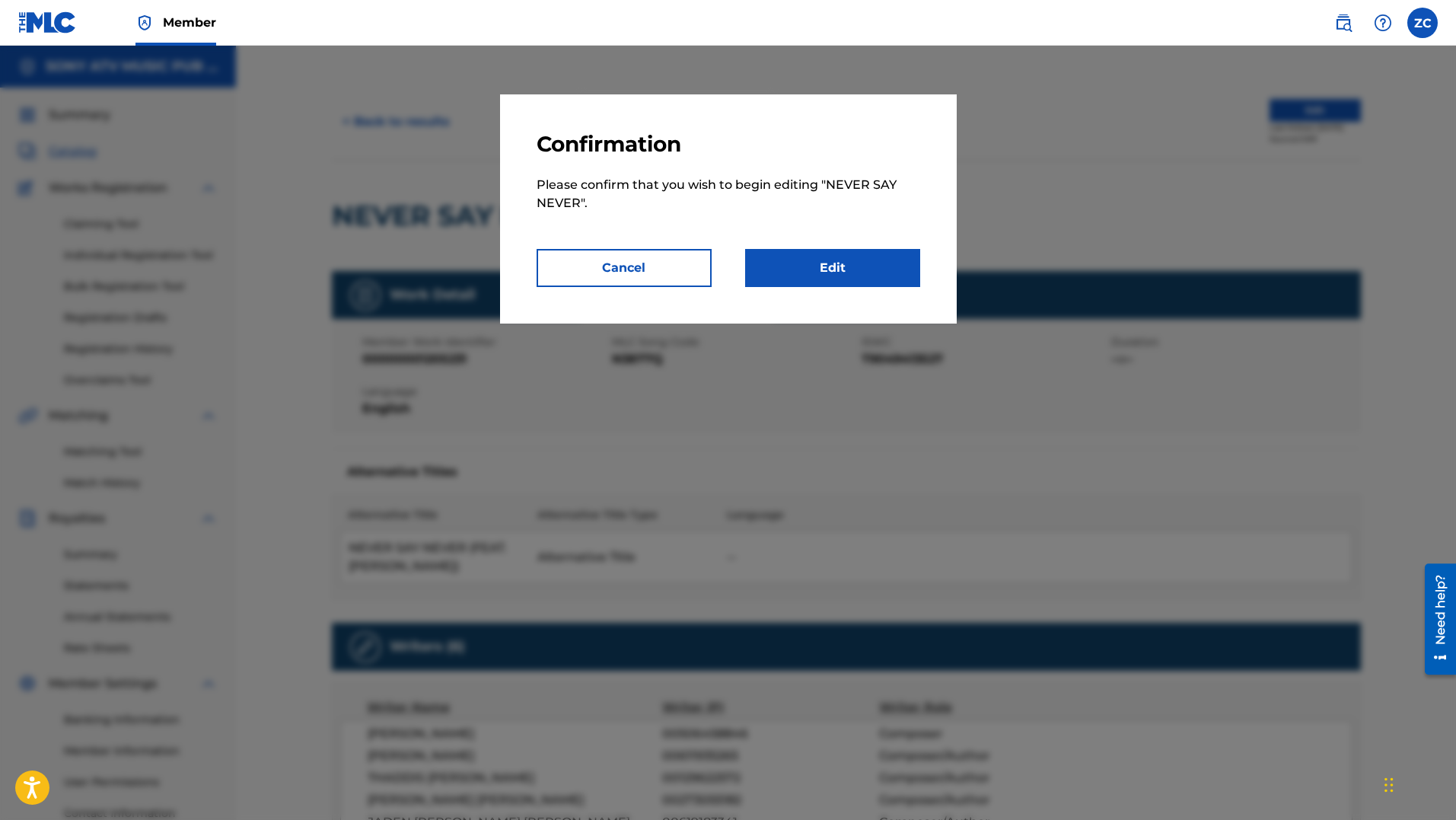
click at [837, 273] on link "Edit" at bounding box center [833, 267] width 175 height 38
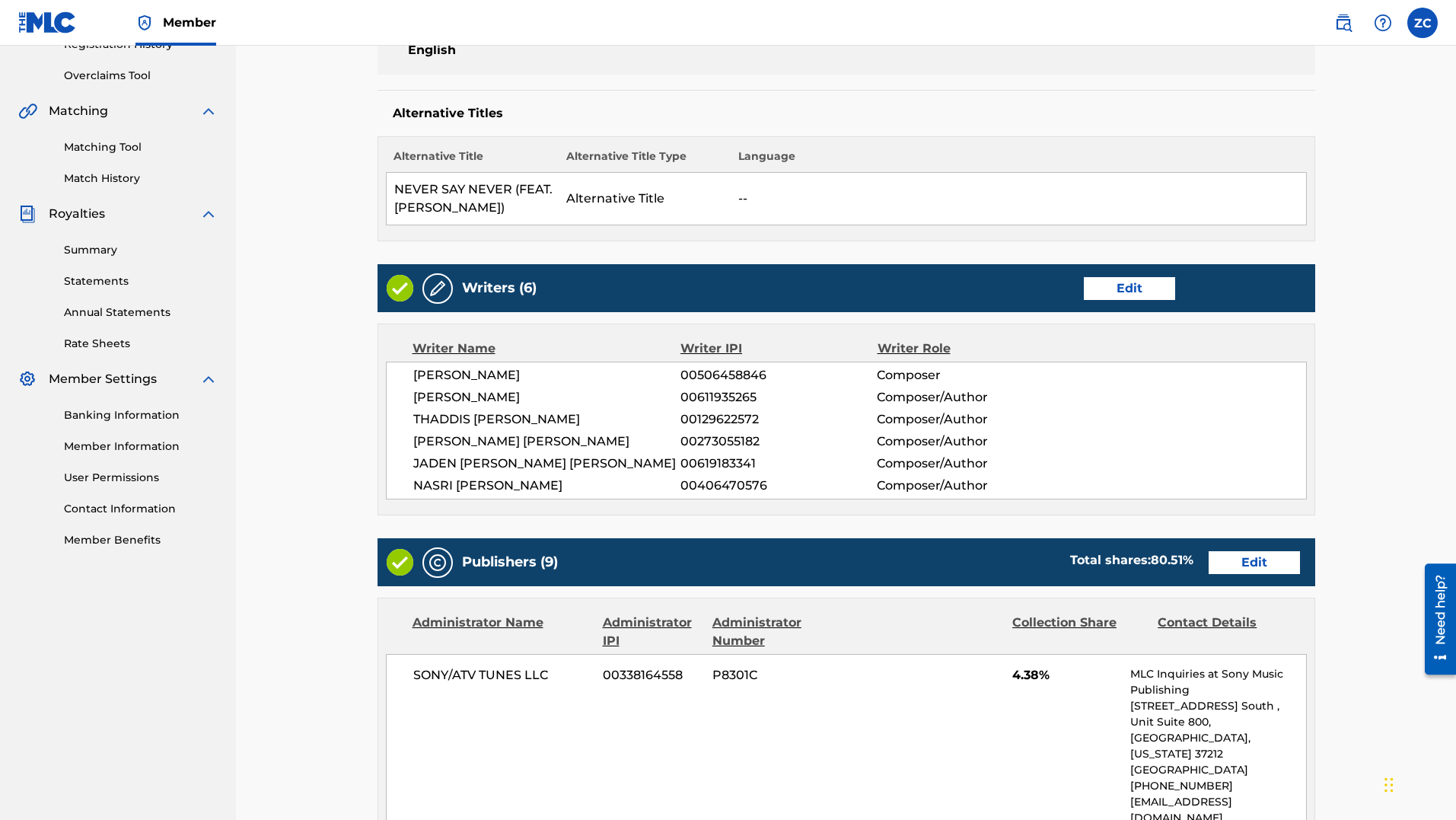
scroll to position [533, 0]
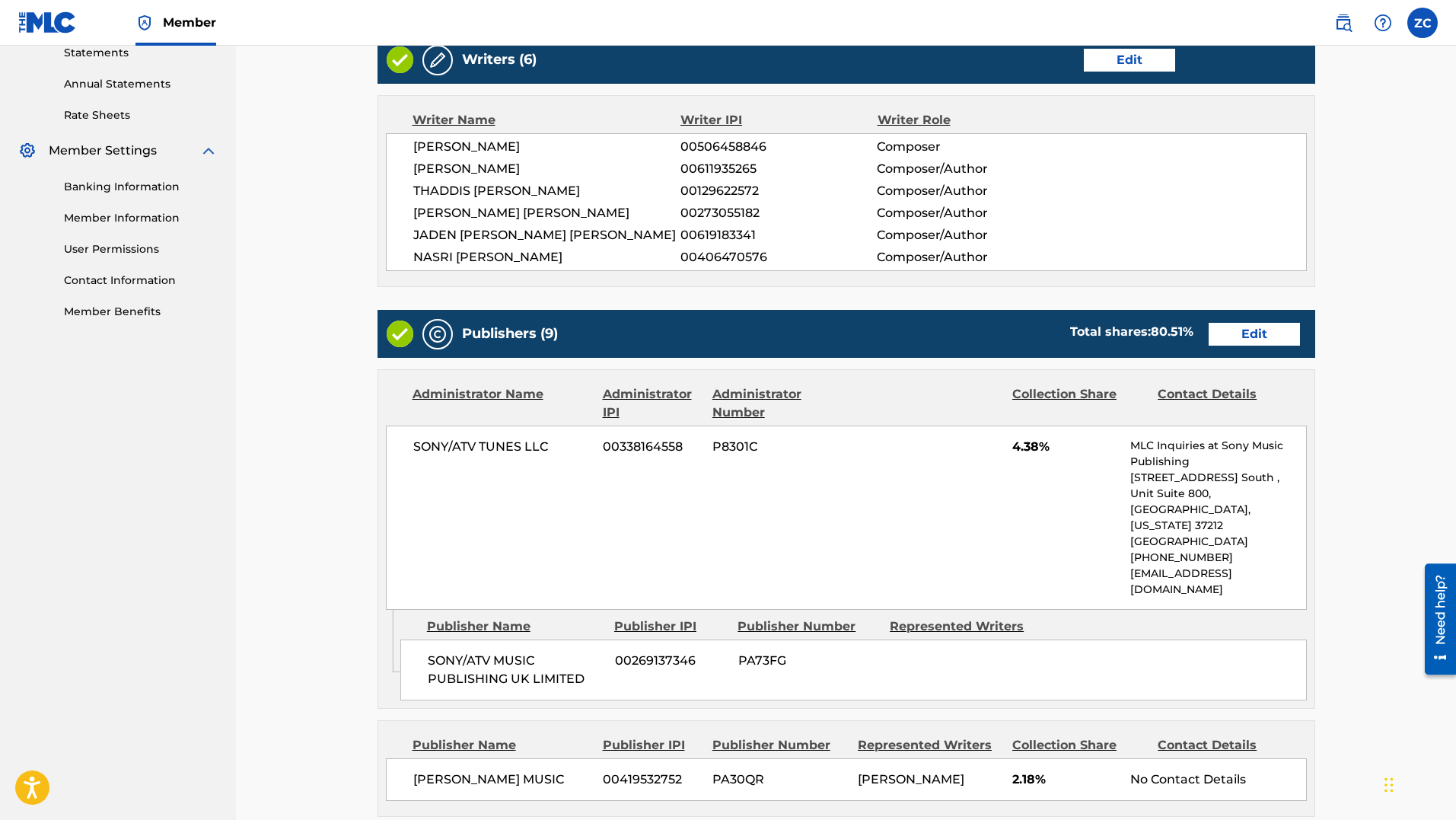
click at [1274, 342] on link "Edit" at bounding box center [1254, 334] width 91 height 23
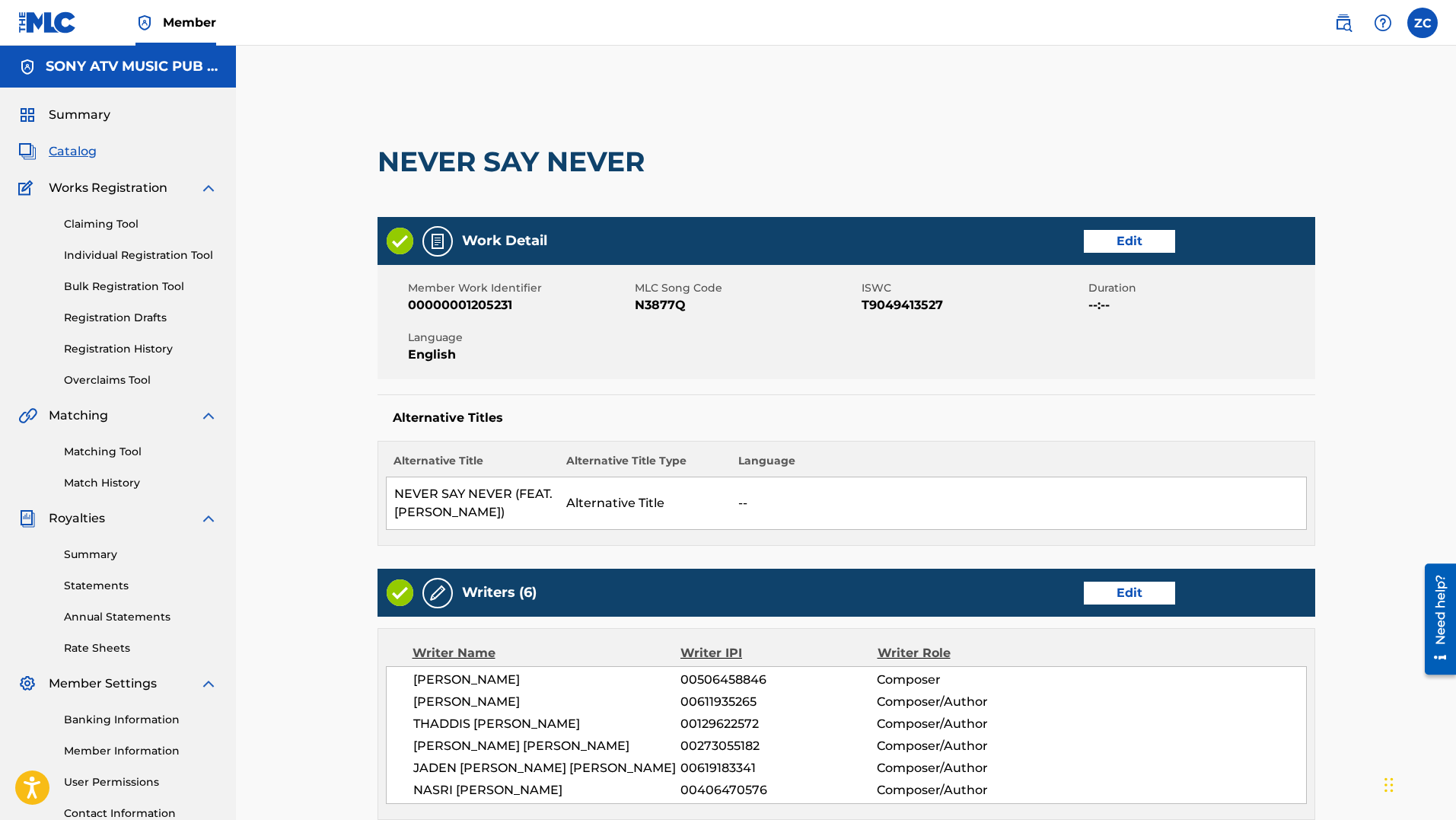
scroll to position [533, 0]
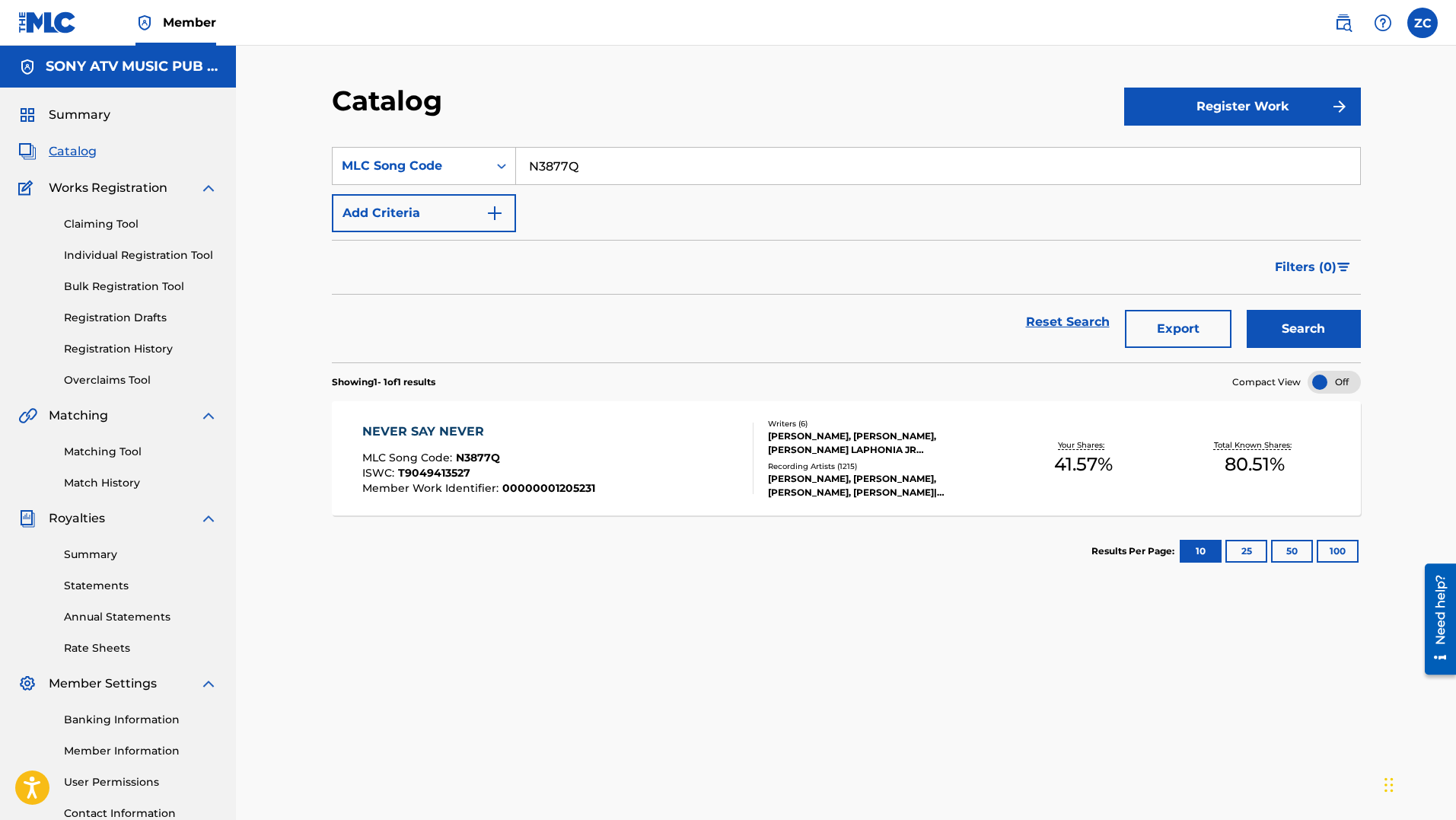
click at [110, 220] on link "Claiming Tool" at bounding box center [141, 223] width 154 height 16
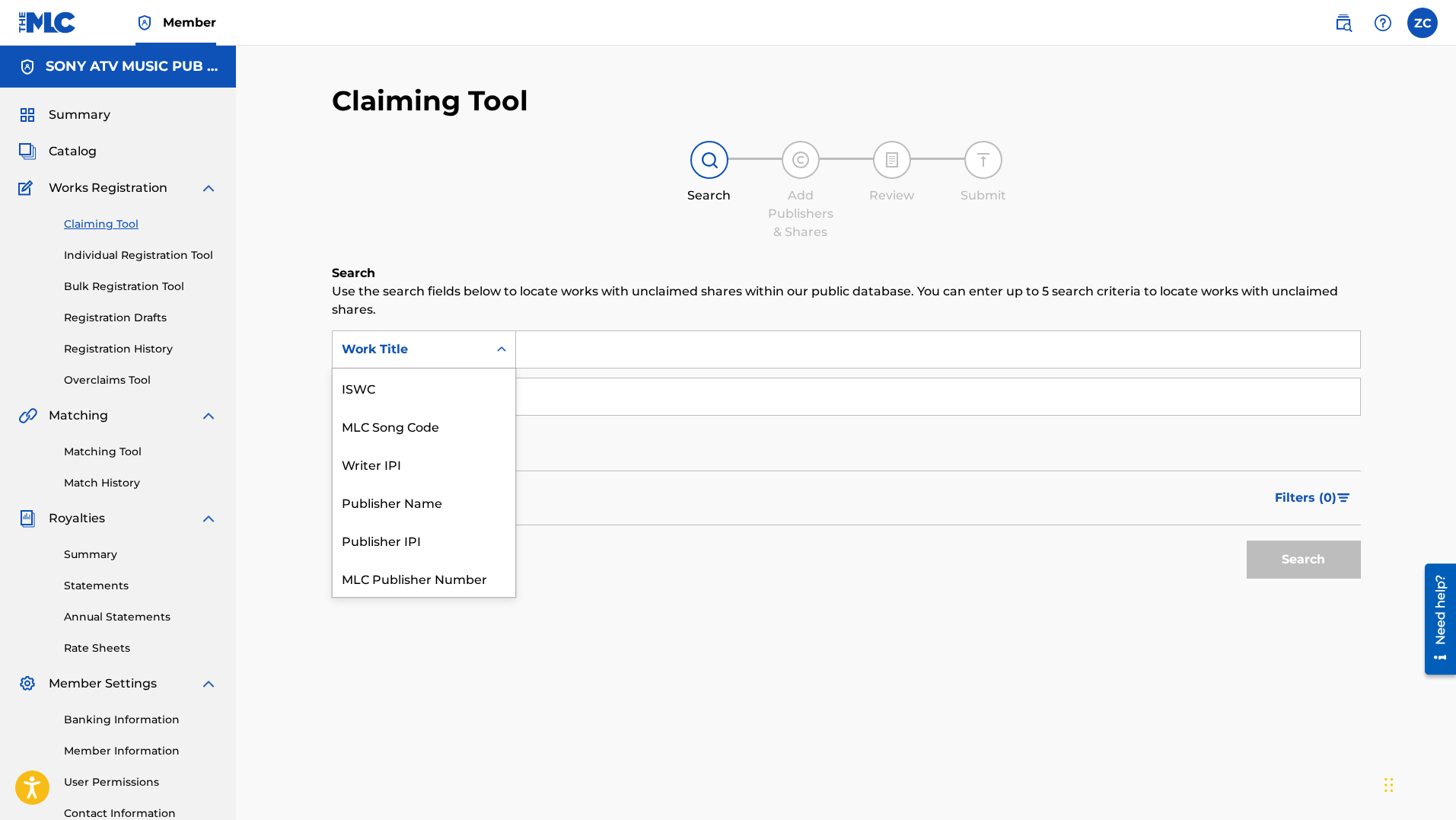
click at [389, 337] on div "Work Title" at bounding box center [411, 349] width 156 height 29
click at [459, 392] on div "MLC Song Code" at bounding box center [424, 387] width 182 height 38
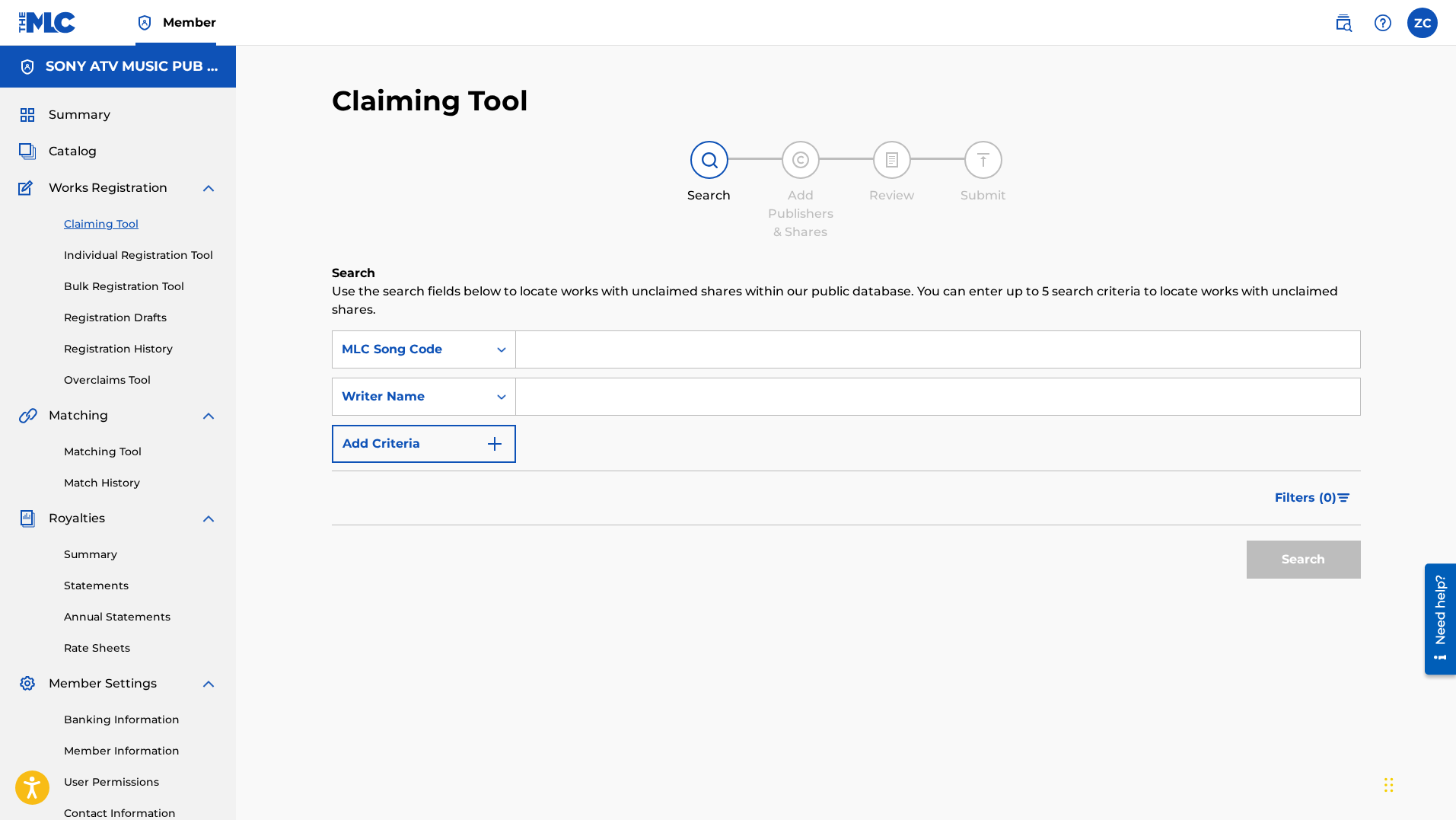
click at [591, 354] on input "Search Form" at bounding box center [938, 350] width 844 height 37
paste input "N3877Q"
type input "N3877Q"
click at [1311, 574] on button "Search" at bounding box center [1304, 559] width 114 height 38
click at [1316, 495] on span "Filters ( 0 )" at bounding box center [1306, 498] width 62 height 18
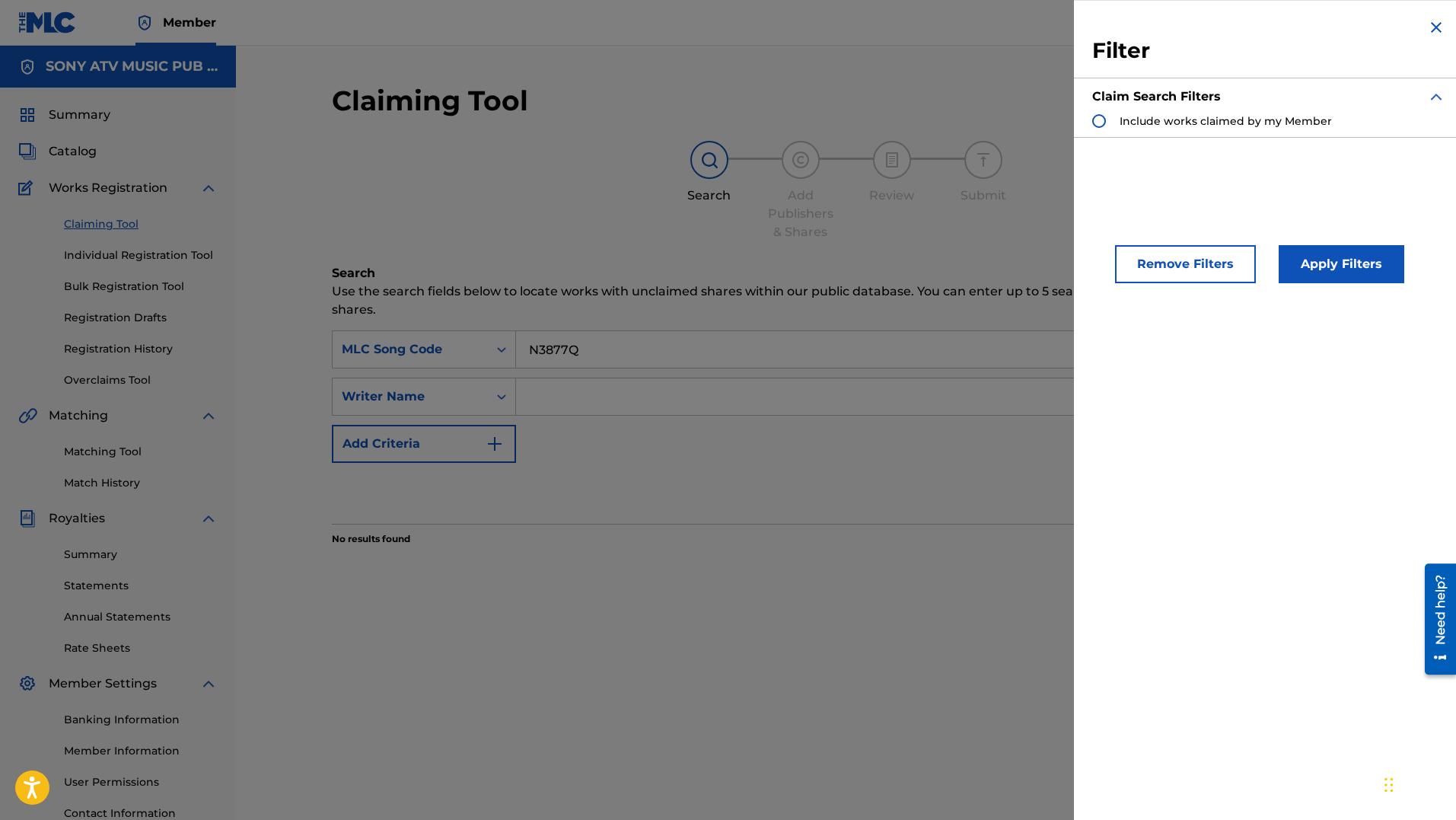
click at [1168, 118] on span "Include works claimed by my Member" at bounding box center [1226, 120] width 213 height 13
click at [1341, 243] on div "Apply Filters" at bounding box center [1319, 260] width 126 height 46
click at [1345, 261] on button "Apply Filters" at bounding box center [1341, 264] width 126 height 38
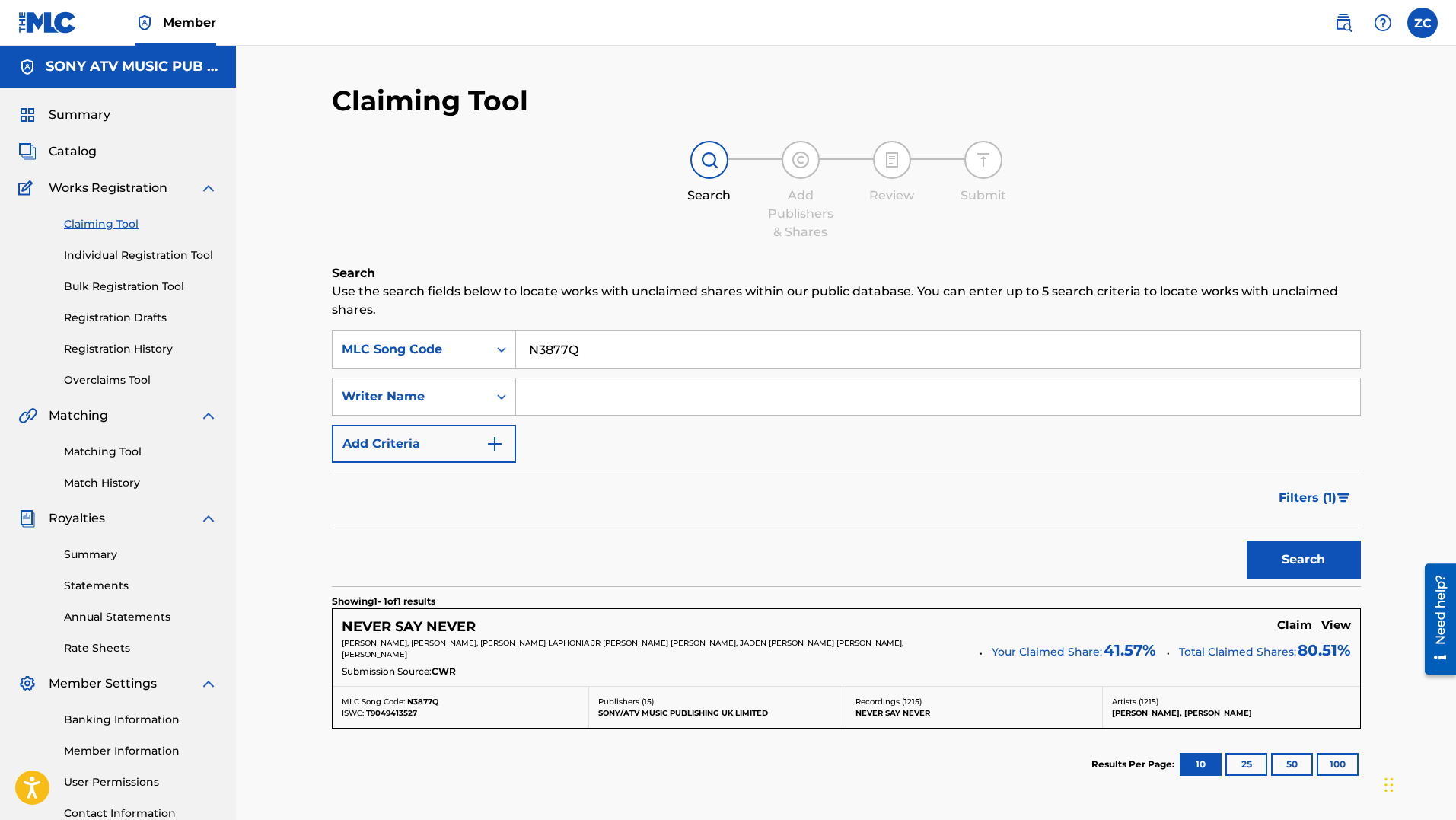
click at [1296, 622] on h5 "Claim" at bounding box center [1295, 625] width 35 height 14
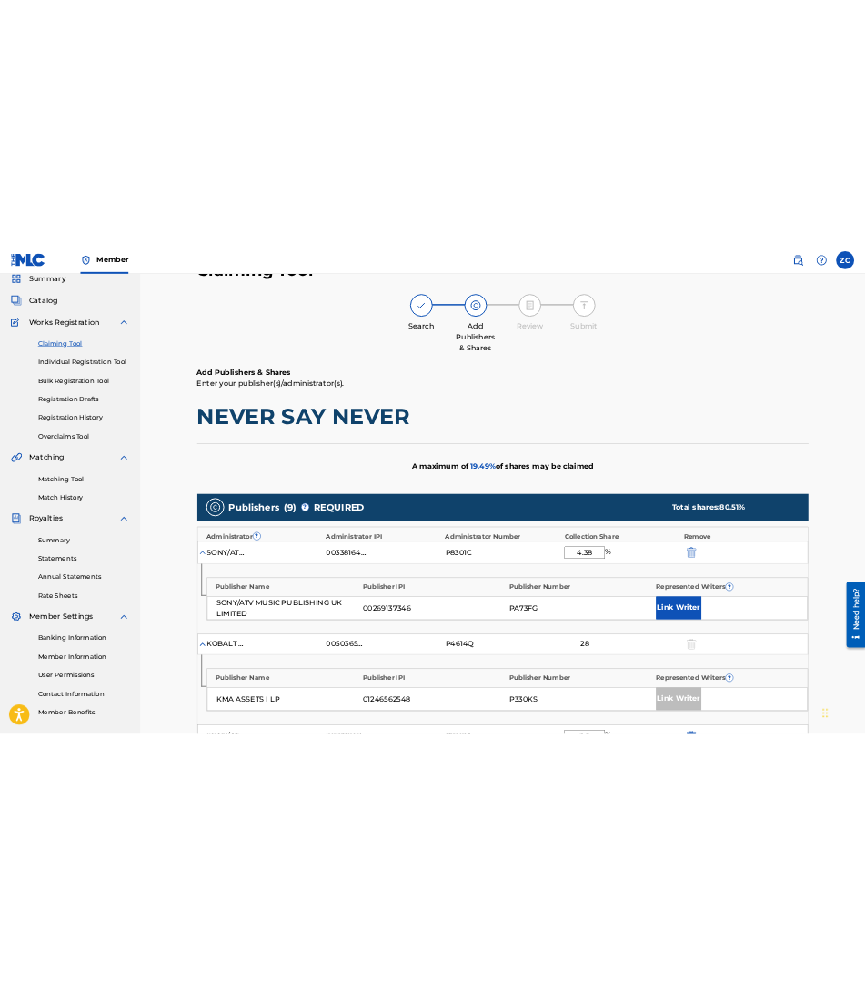
scroll to position [182, 0]
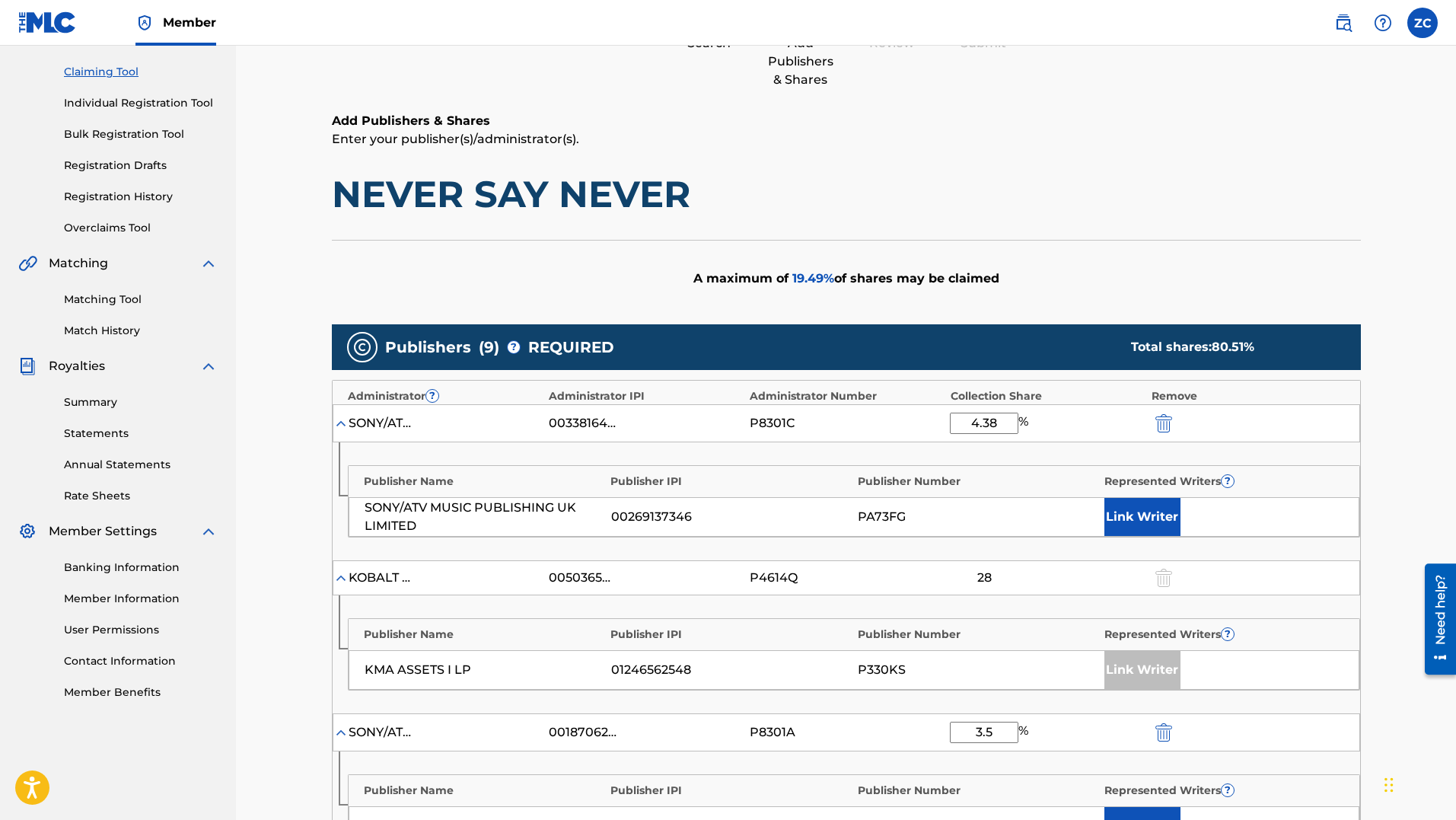
click at [1161, 418] on img "submit" at bounding box center [1164, 423] width 17 height 18
type input "14"
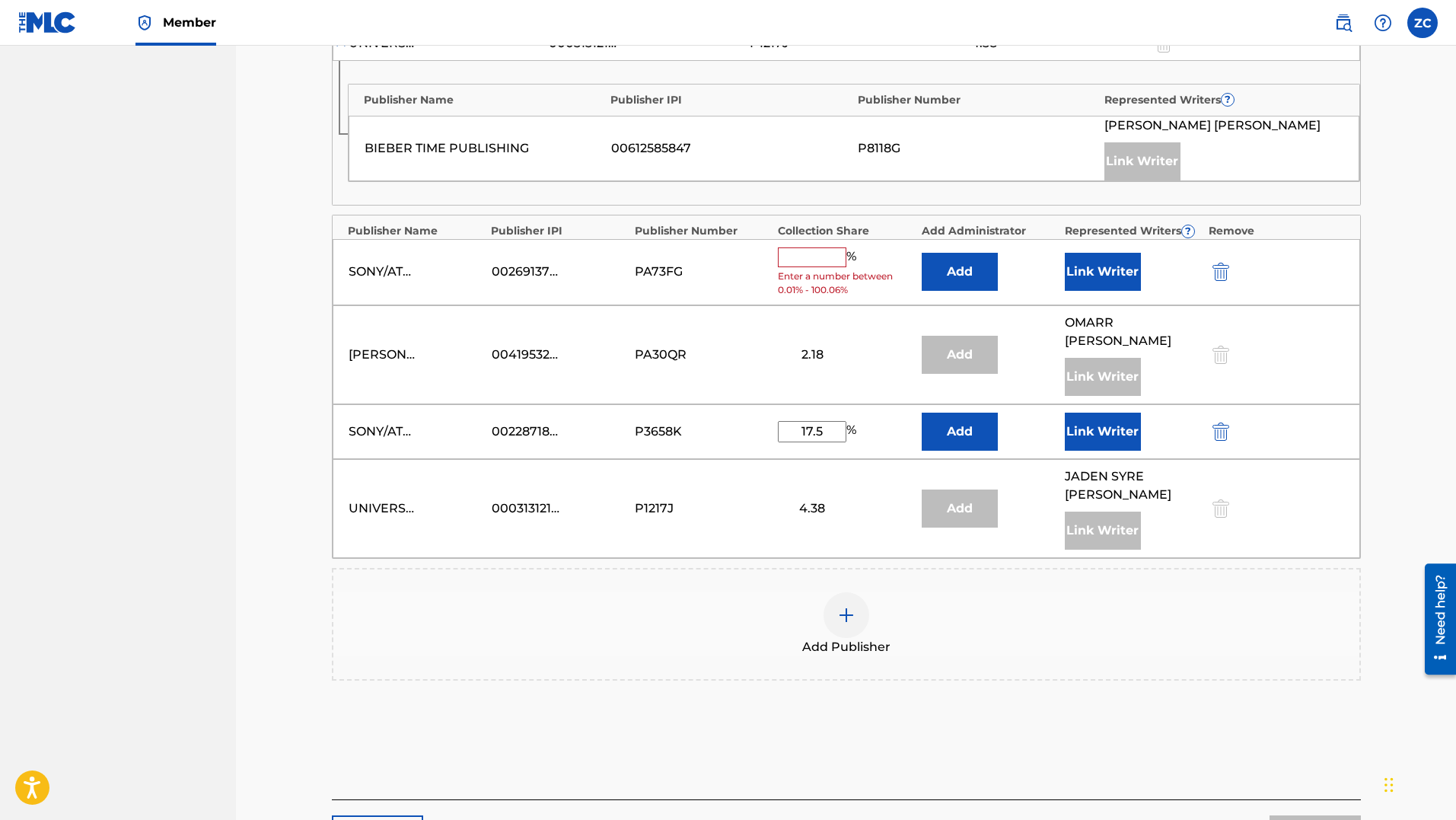
scroll to position [1121, 0]
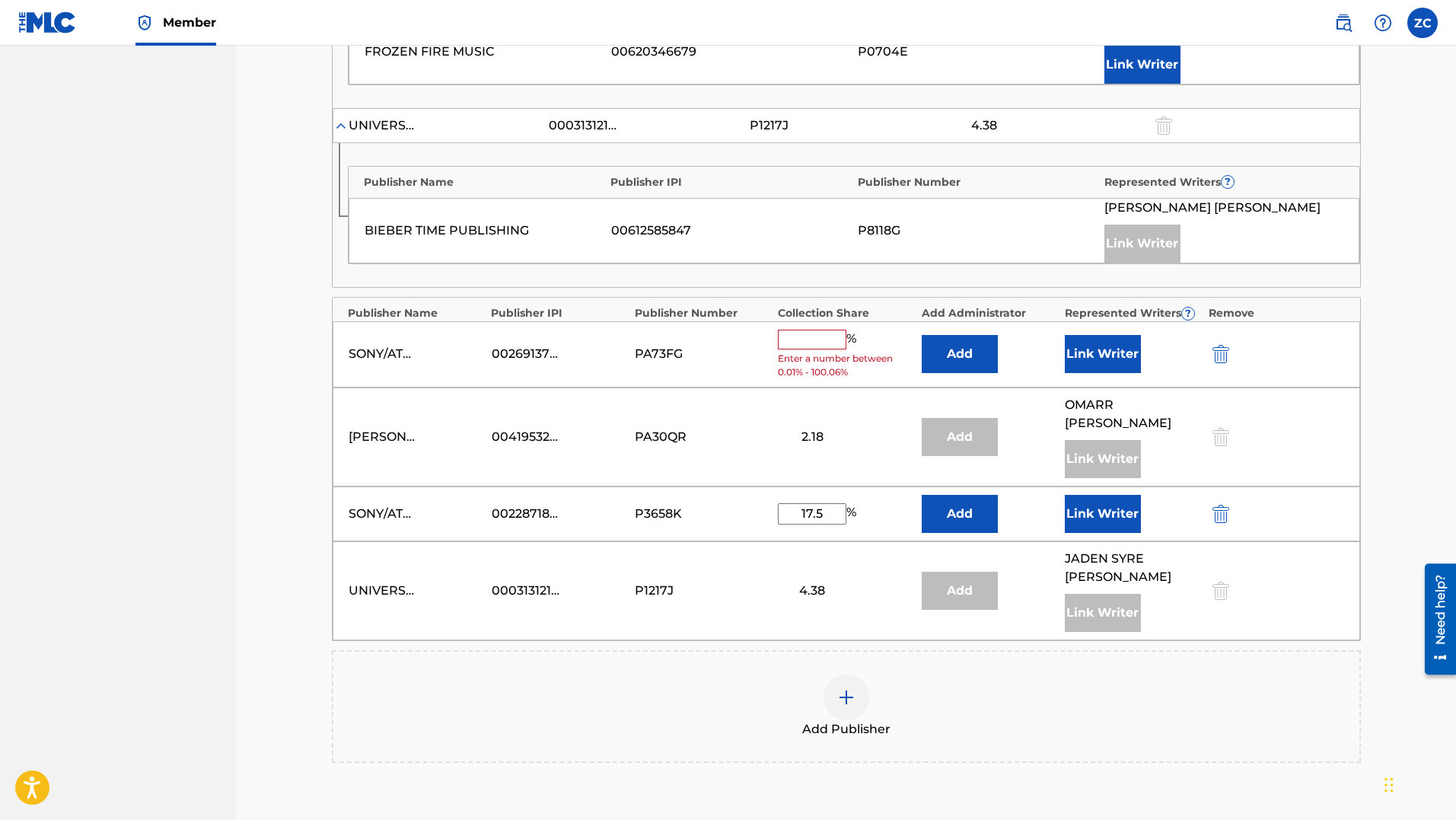
click at [484, 505] on div "SONY/ATV SONGS LLC DBA EPIC/SOLAR" at bounding box center [417, 514] width 136 height 18
click at [1222, 349] on img "submit" at bounding box center [1221, 354] width 17 height 18
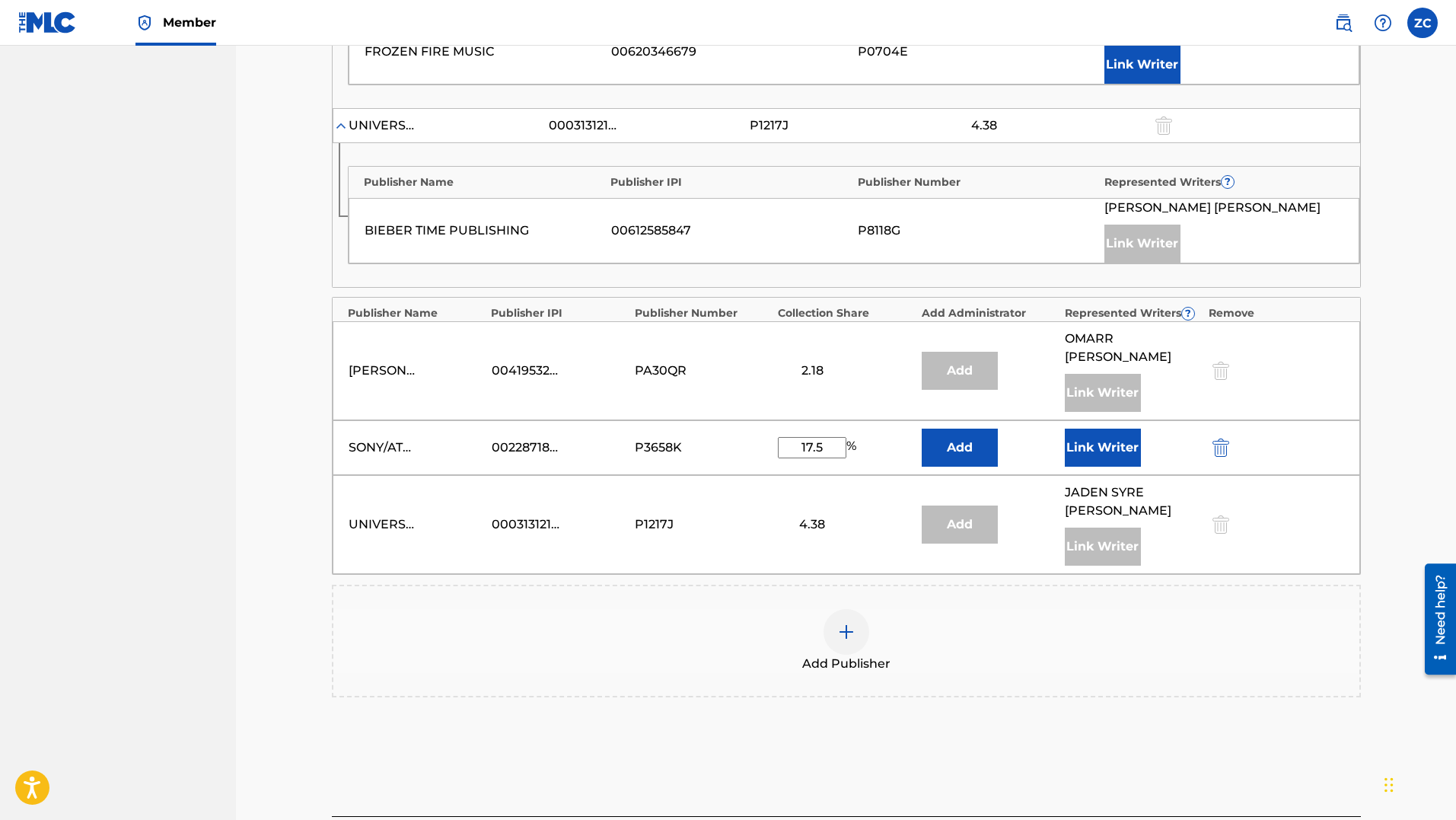
click at [385, 438] on div "SONY/ATV SONGS LLC DBA EPIC/SOLAR" at bounding box center [383, 448] width 69 height 18
drag, startPoint x: 382, startPoint y: 424, endPoint x: 477, endPoint y: 451, distance: 98.8
click at [383, 438] on div "SONY/ATV SONGS LLC DBA EPIC/SOLAR" at bounding box center [383, 448] width 69 height 18
click at [1218, 438] on img "submit" at bounding box center [1221, 448] width 17 height 18
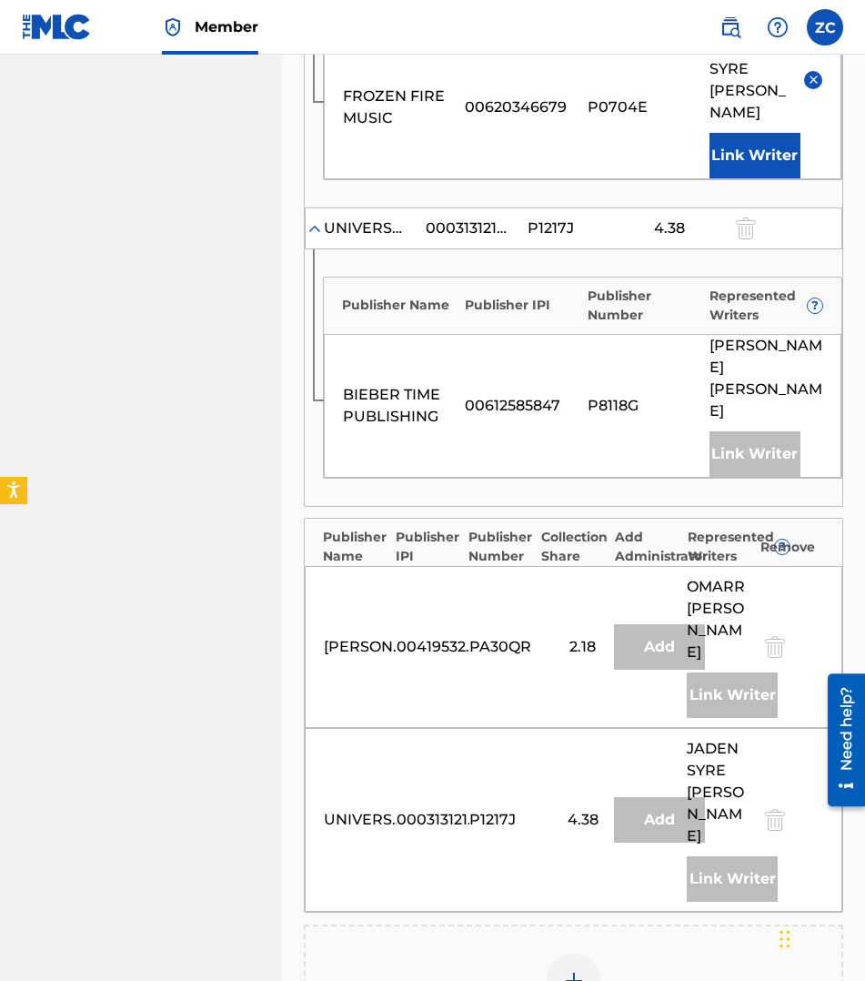
scroll to position [1694, 0]
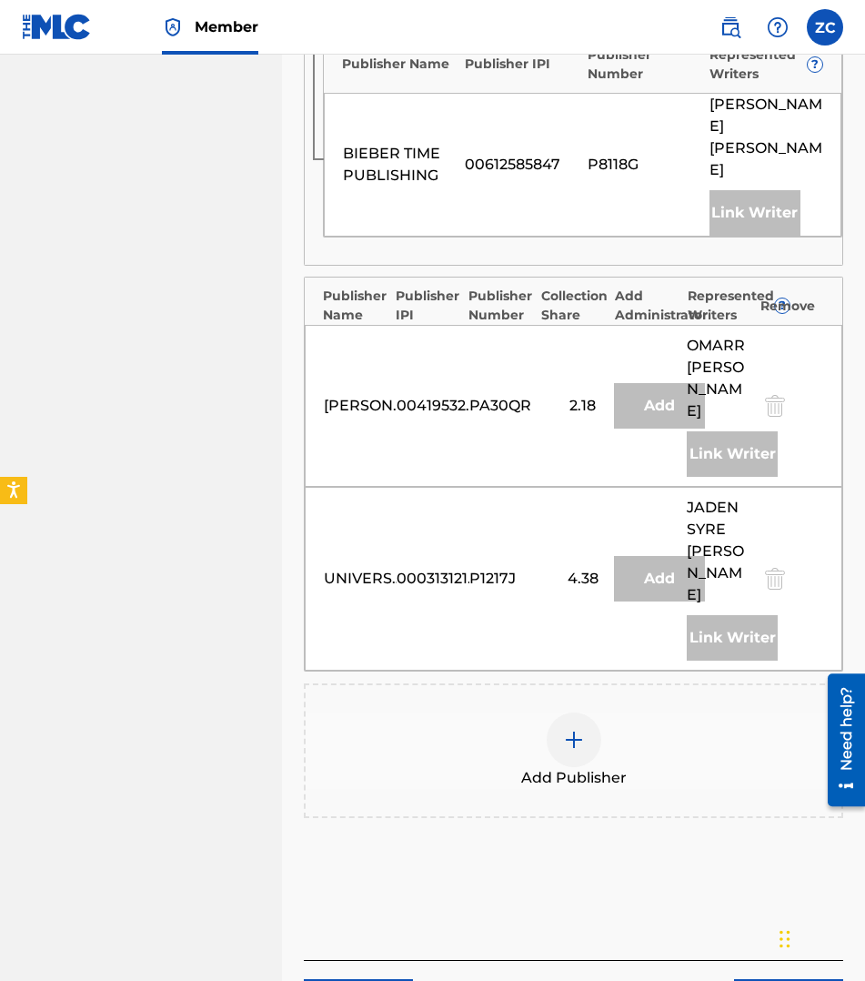
click at [541, 712] on div "Add Publisher" at bounding box center [574, 750] width 536 height 76
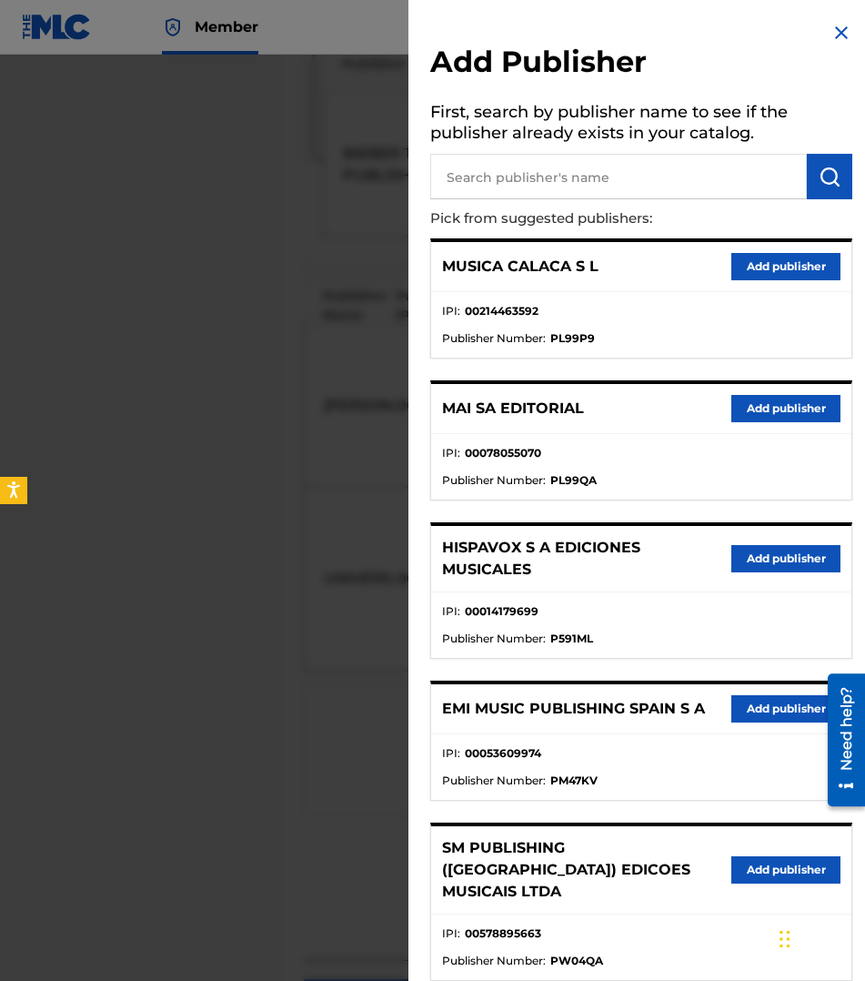
click at [528, 183] on input "text" at bounding box center [618, 176] width 377 height 45
type input "anthem new colorful picture music"
click at [821, 184] on img "submit" at bounding box center [830, 177] width 22 height 22
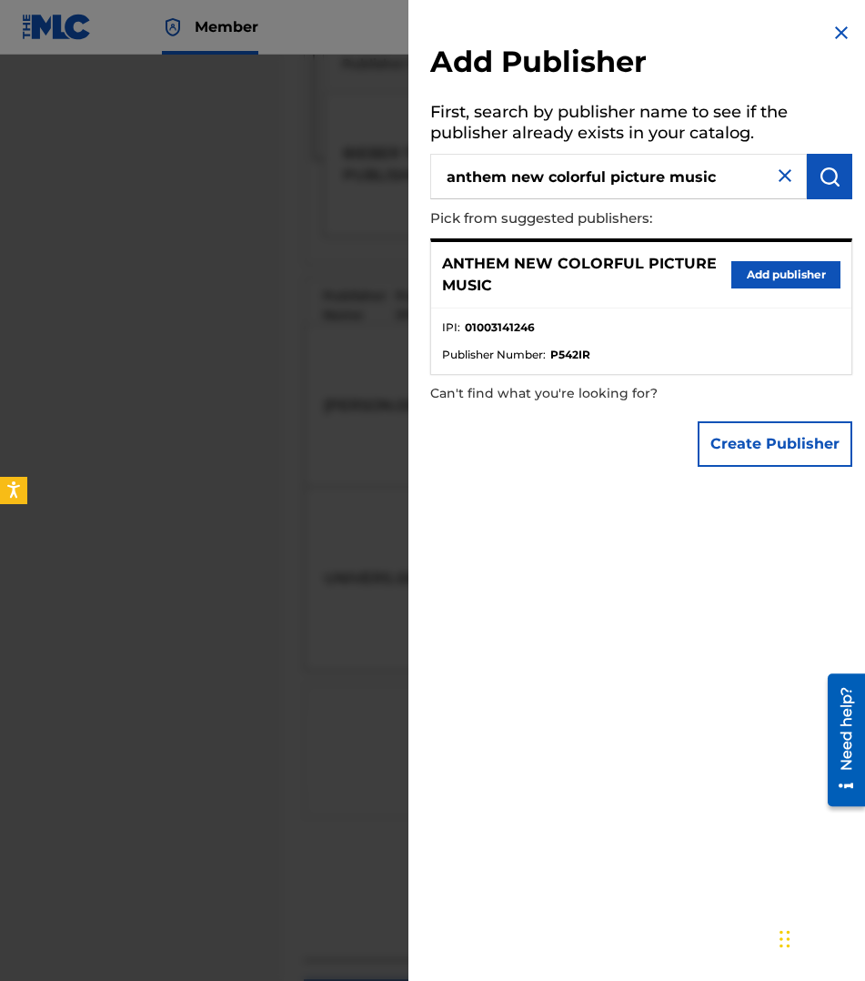
drag, startPoint x: 760, startPoint y: 277, endPoint x: 770, endPoint y: 285, distance: 13.1
click at [760, 277] on button "Add publisher" at bounding box center [785, 274] width 109 height 27
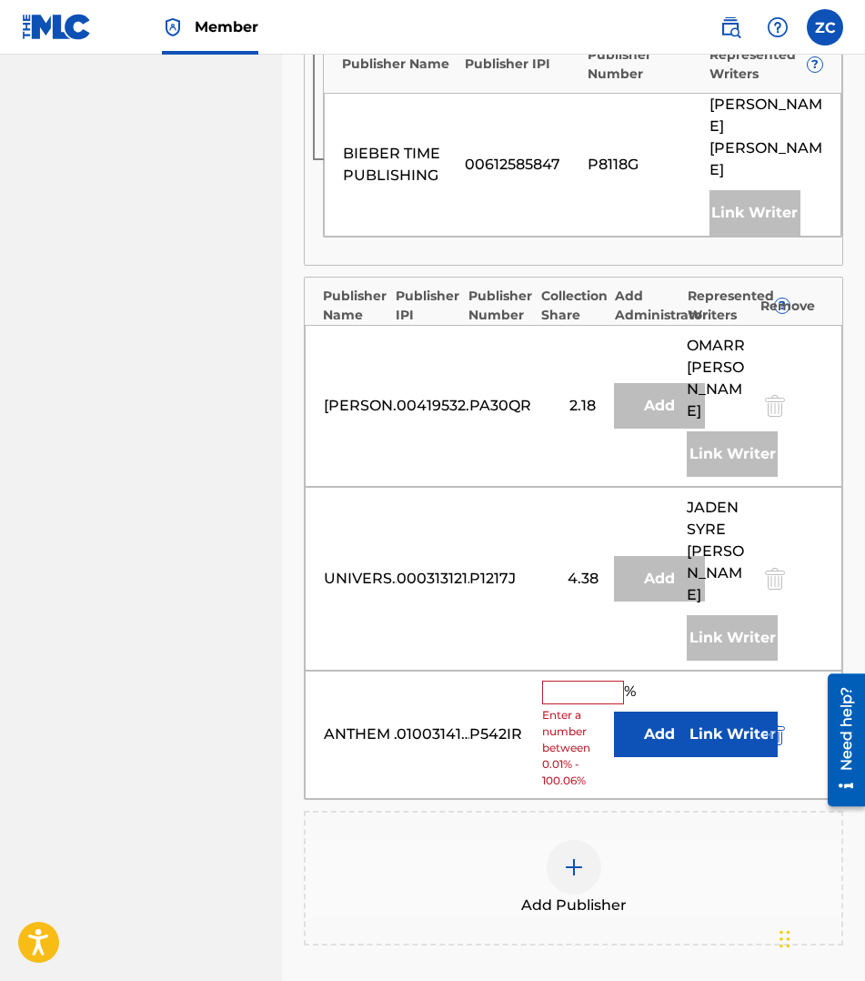
scroll to position [1456, 0]
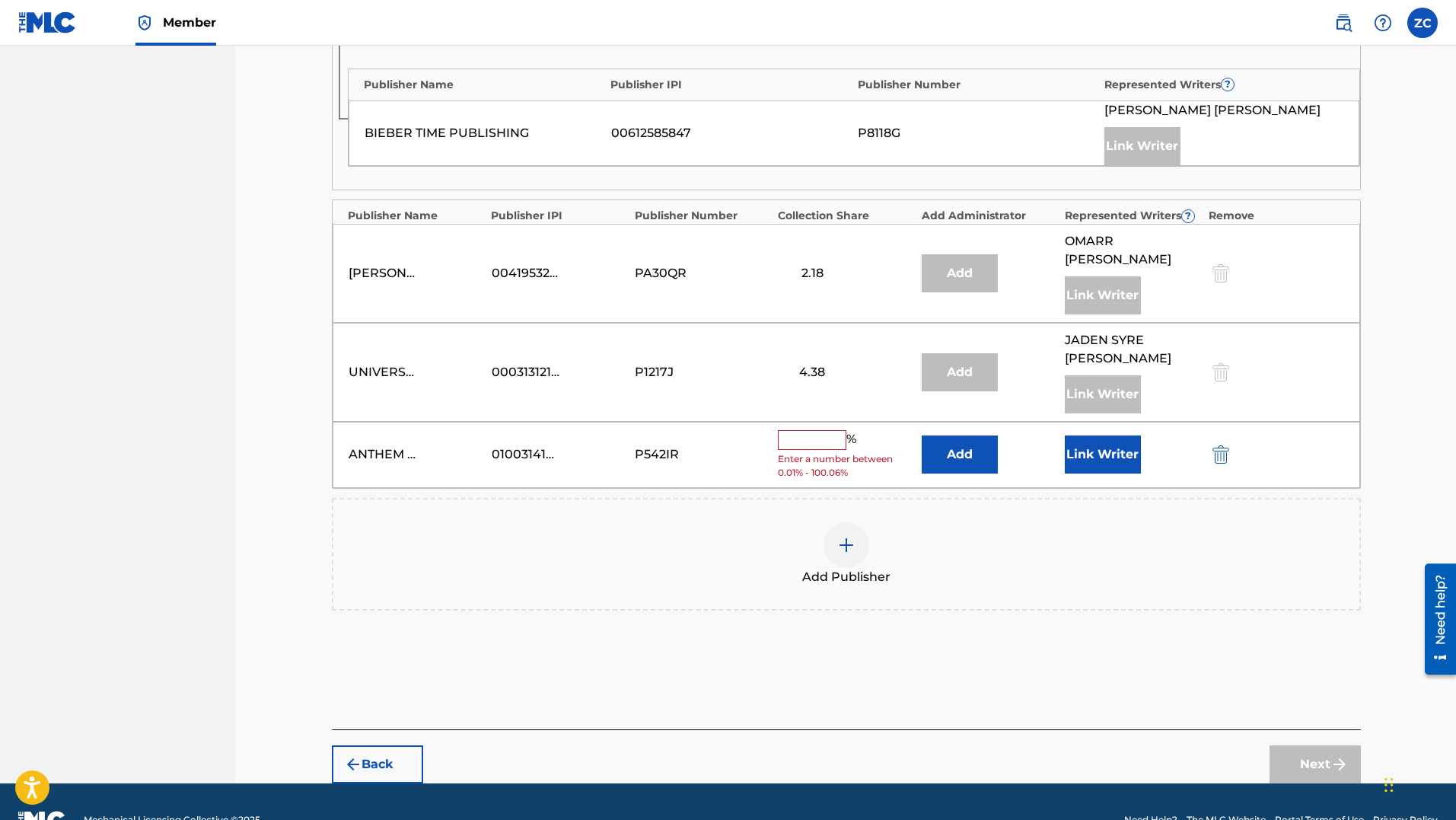
click at [993, 435] on button "Add" at bounding box center [960, 454] width 76 height 38
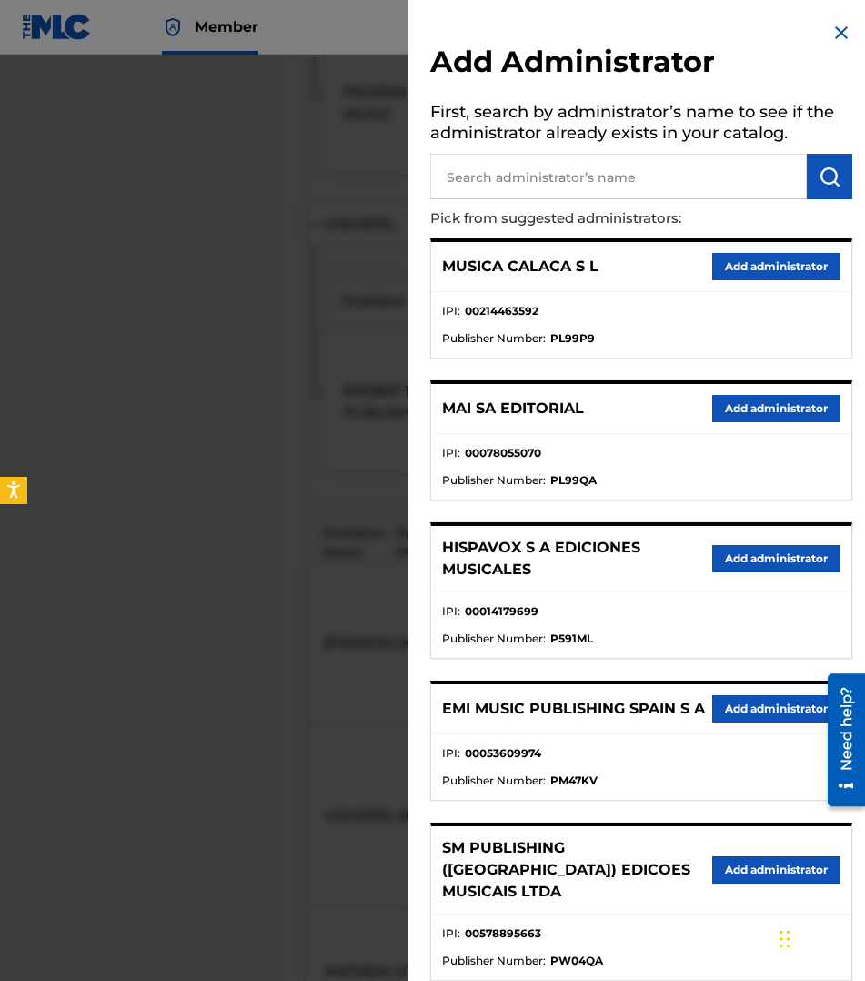
click at [586, 180] on input "text" at bounding box center [618, 176] width 377 height 45
type input "sony timber"
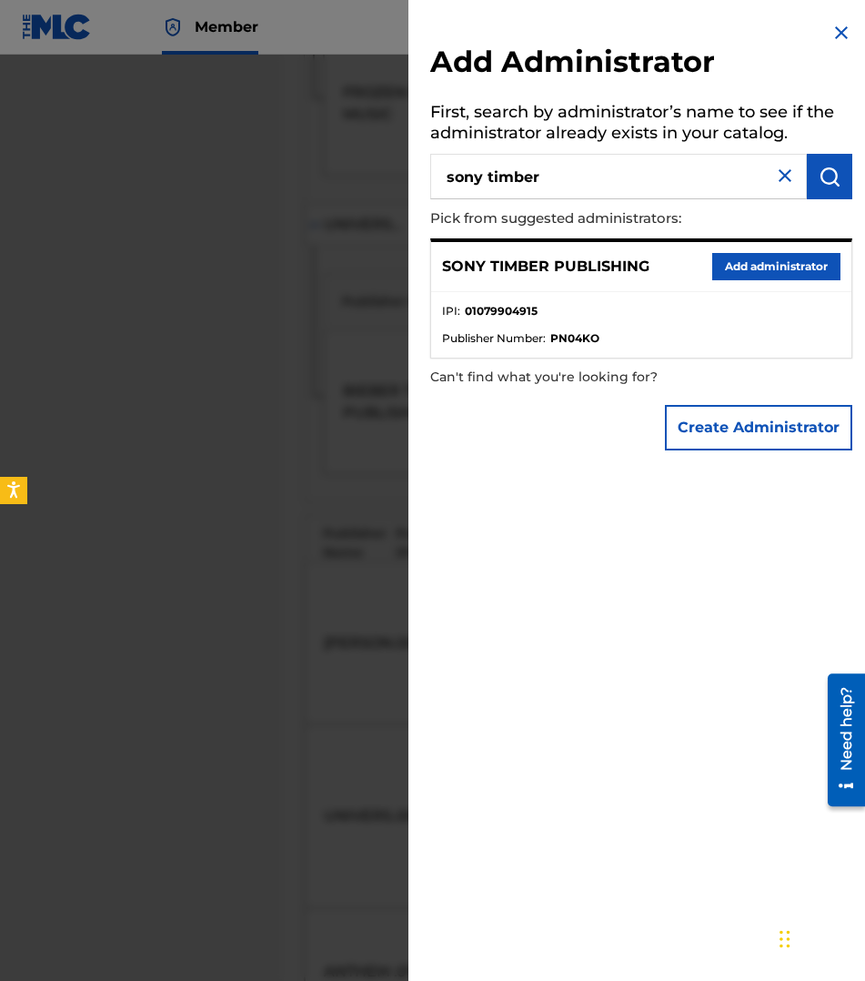
click at [740, 269] on button "Add administrator" at bounding box center [776, 266] width 128 height 27
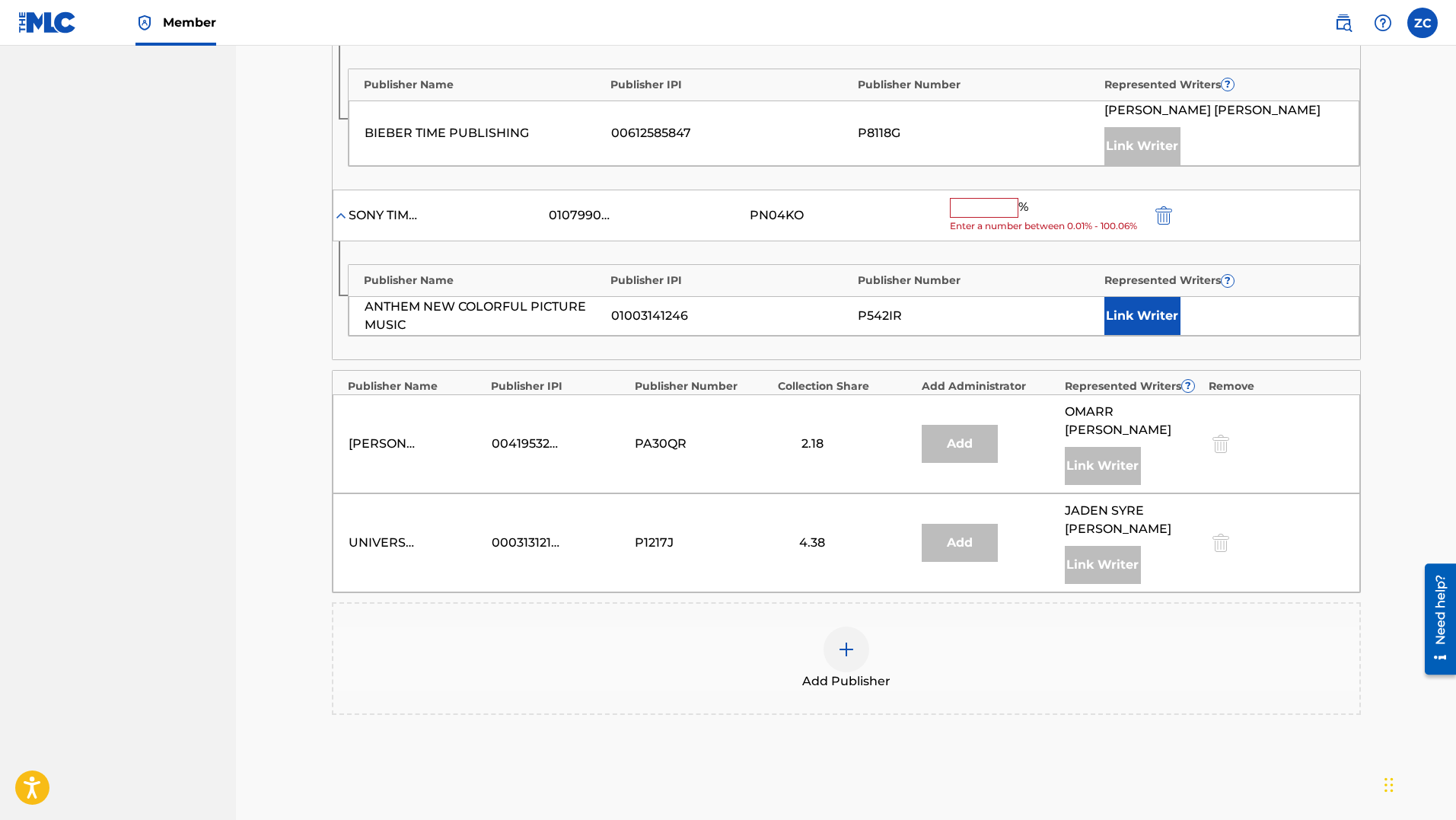
click at [1022, 223] on span "Enter a number between 0.01% - 100.06%" at bounding box center [1046, 226] width 193 height 13
click at [986, 213] on input "text" at bounding box center [984, 208] width 69 height 20
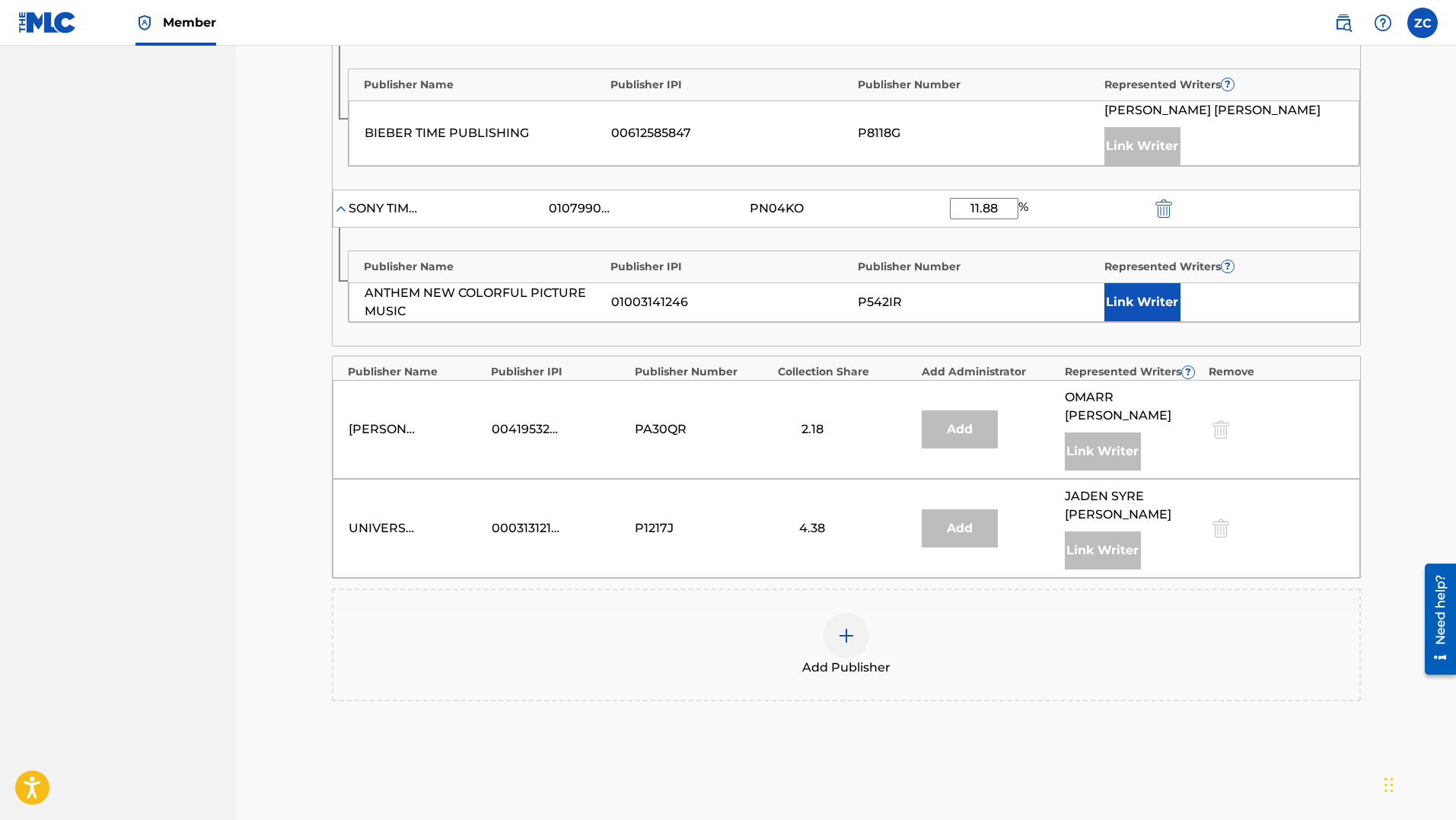
type input "11.88"
click at [1135, 310] on button "Link Writer" at bounding box center [1142, 301] width 76 height 38
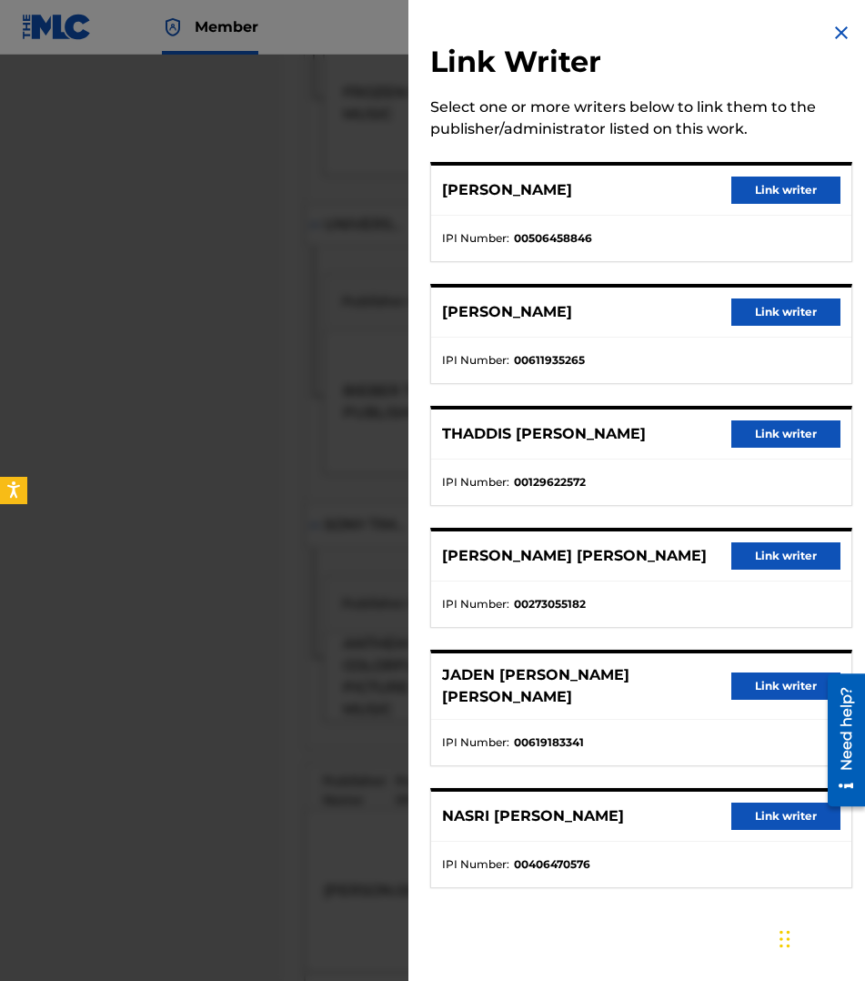
scroll to position [1547, 0]
click at [739, 547] on button "Link writer" at bounding box center [785, 555] width 109 height 27
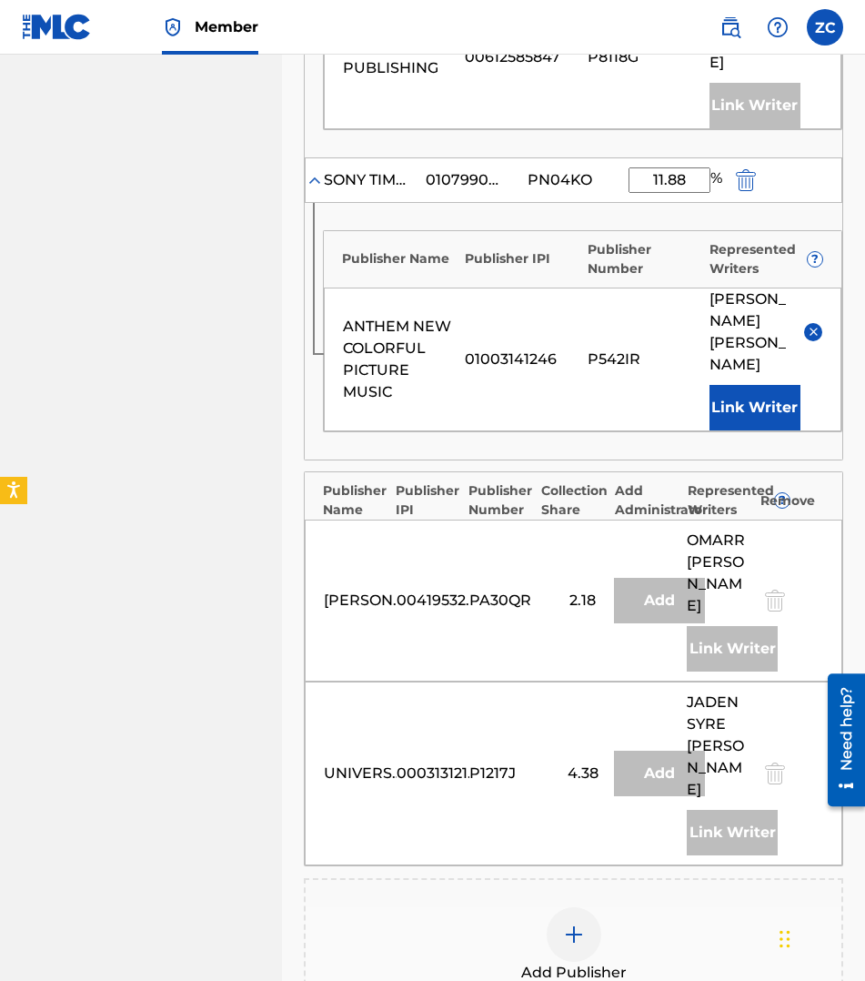
scroll to position [1638, 0]
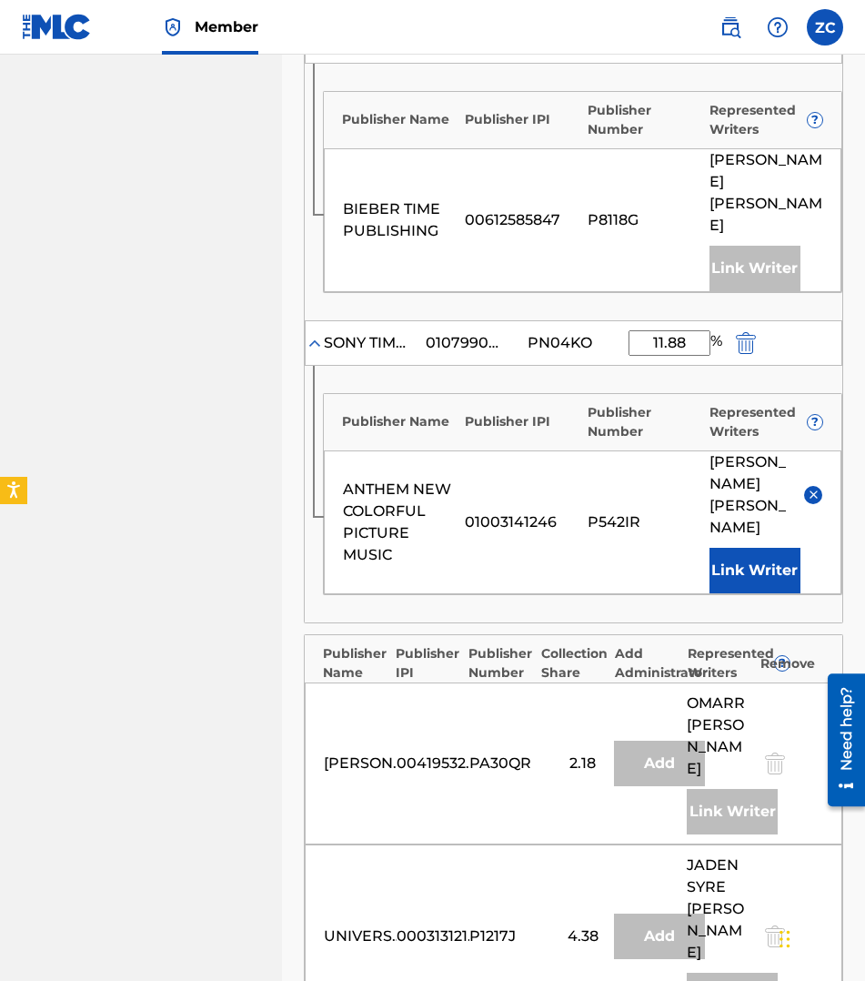
click at [760, 548] on button "Link Writer" at bounding box center [755, 570] width 91 height 45
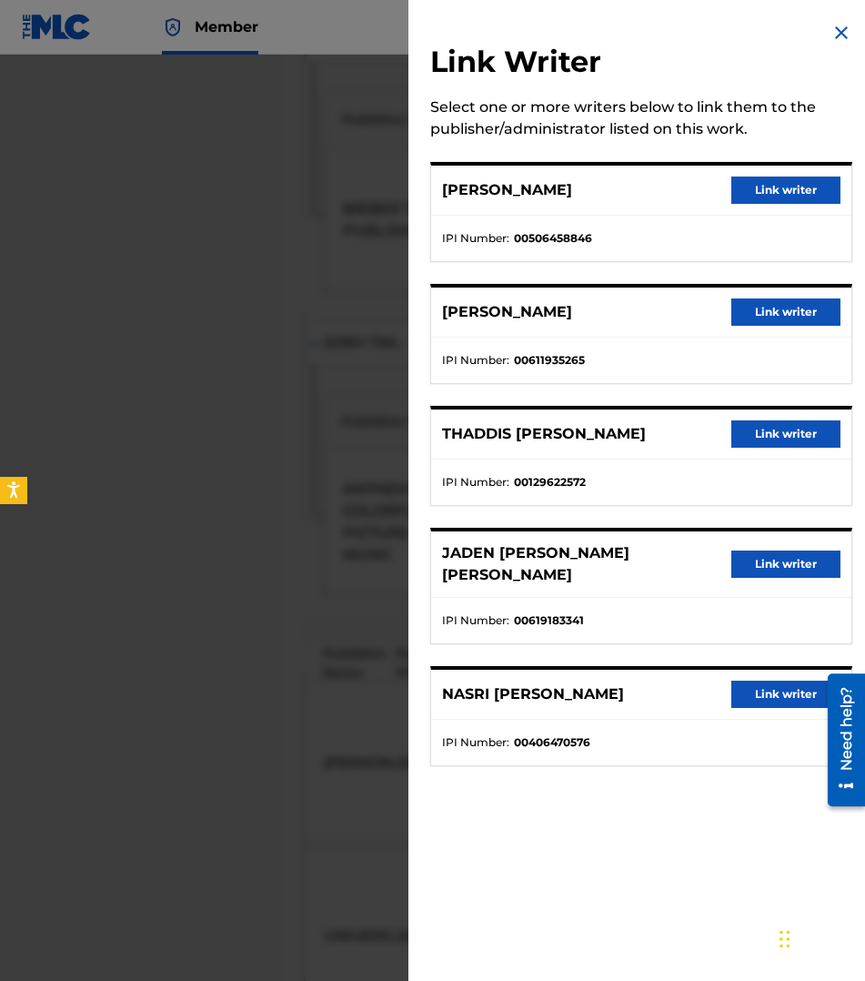
click at [742, 550] on button "Link writer" at bounding box center [785, 563] width 109 height 27
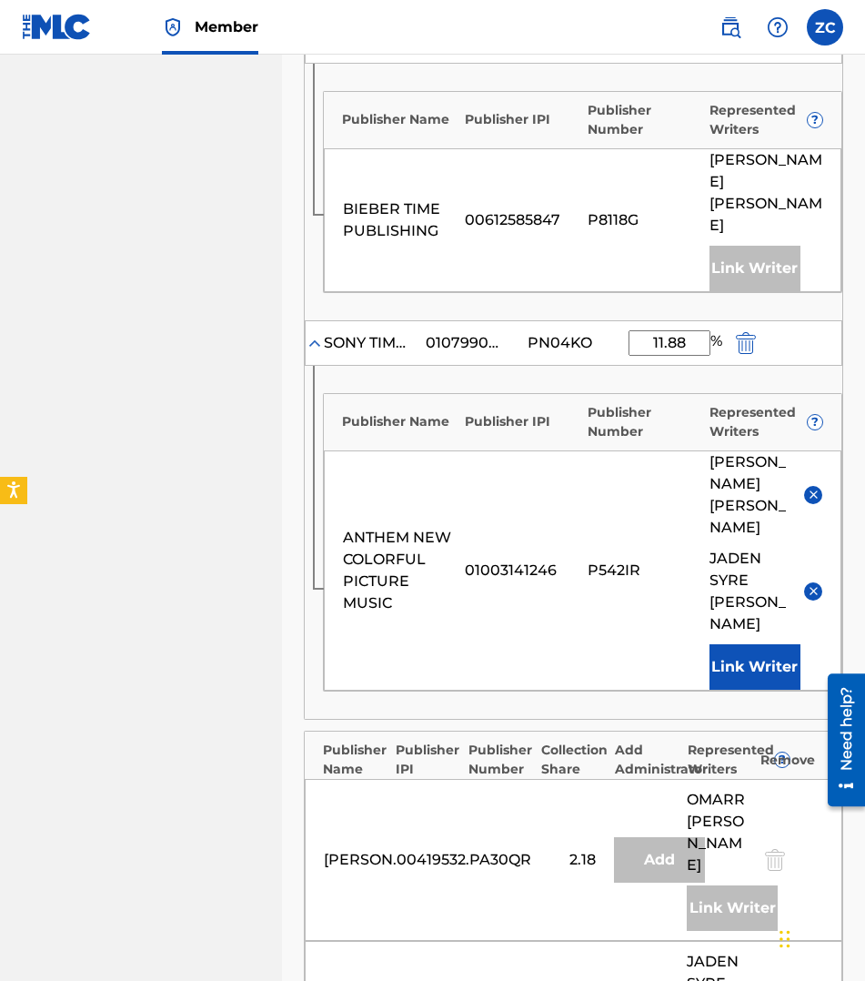
click at [745, 644] on button "Link Writer" at bounding box center [755, 666] width 91 height 45
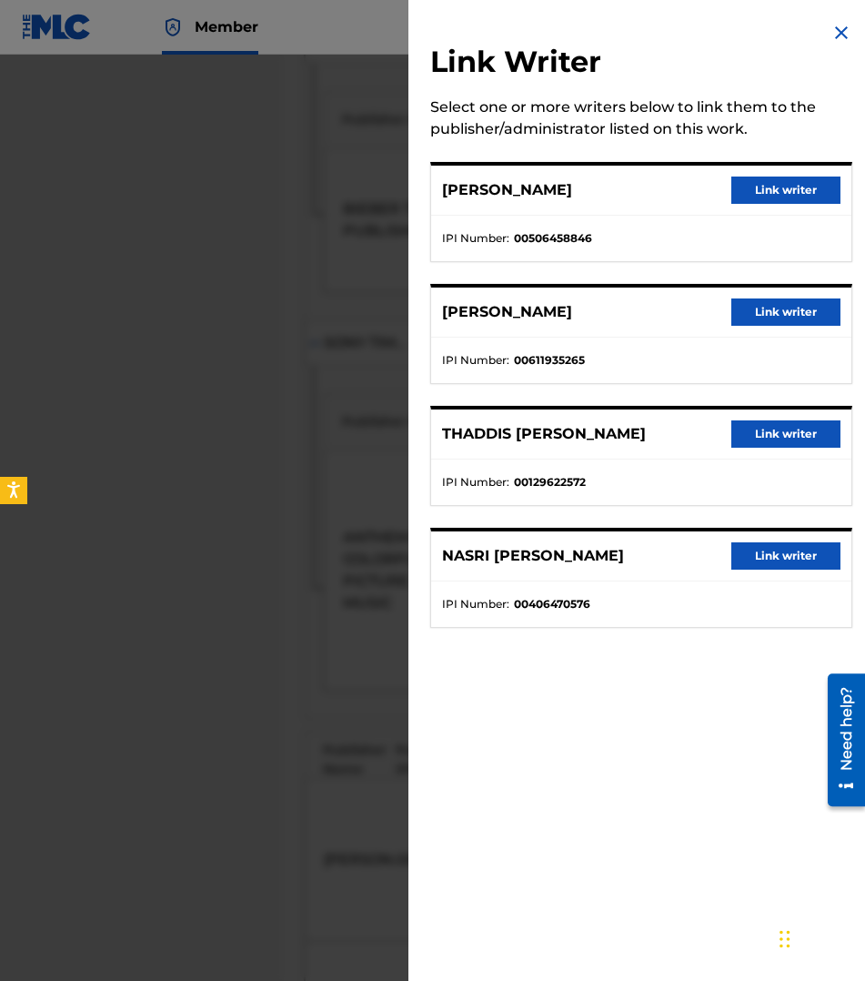
click at [759, 313] on button "Link writer" at bounding box center [785, 311] width 109 height 27
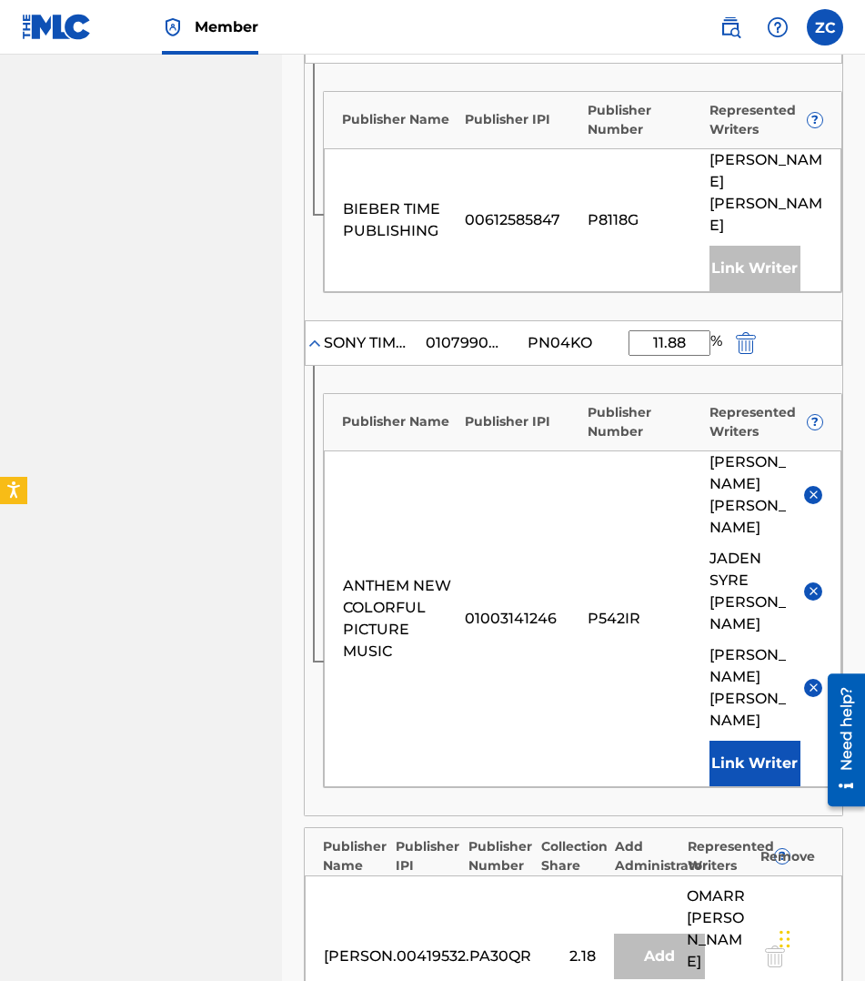
click at [753, 740] on button "Link Writer" at bounding box center [755, 762] width 91 height 45
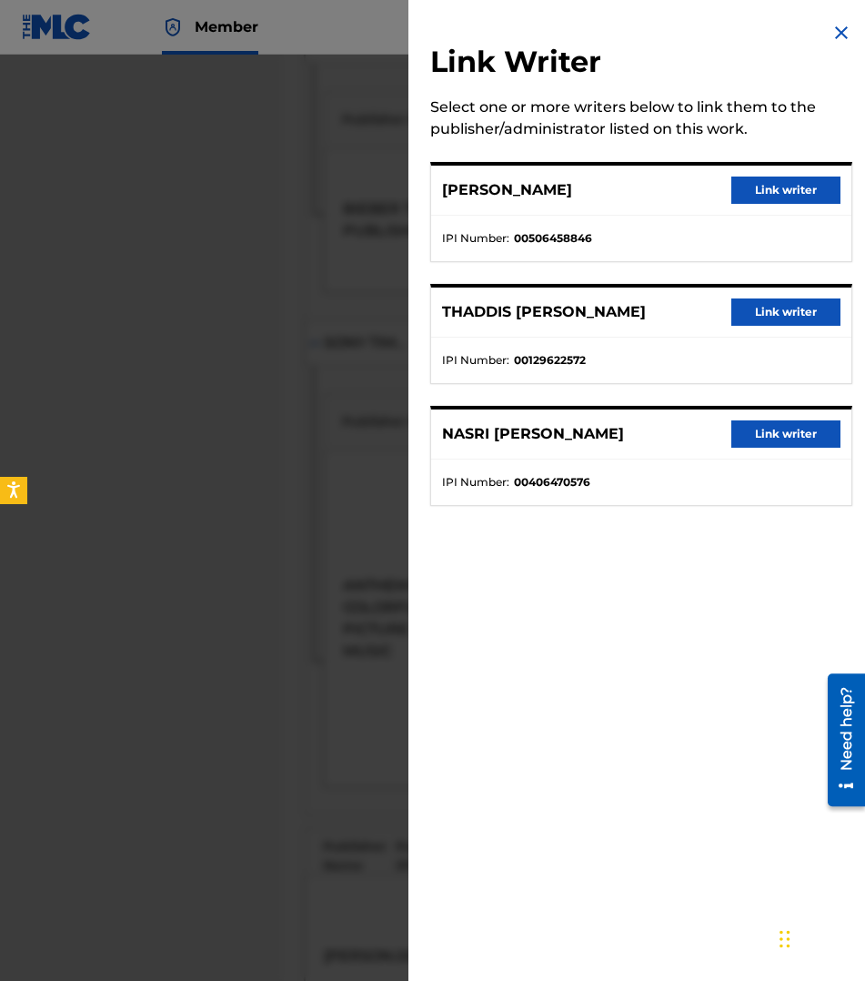
click at [733, 457] on div "NASRI TONY ATWEH Link writer" at bounding box center [641, 434] width 420 height 50
click at [743, 448] on div "NASRI TONY ATWEH Link writer" at bounding box center [641, 434] width 420 height 50
click at [740, 441] on button "Link writer" at bounding box center [785, 433] width 109 height 27
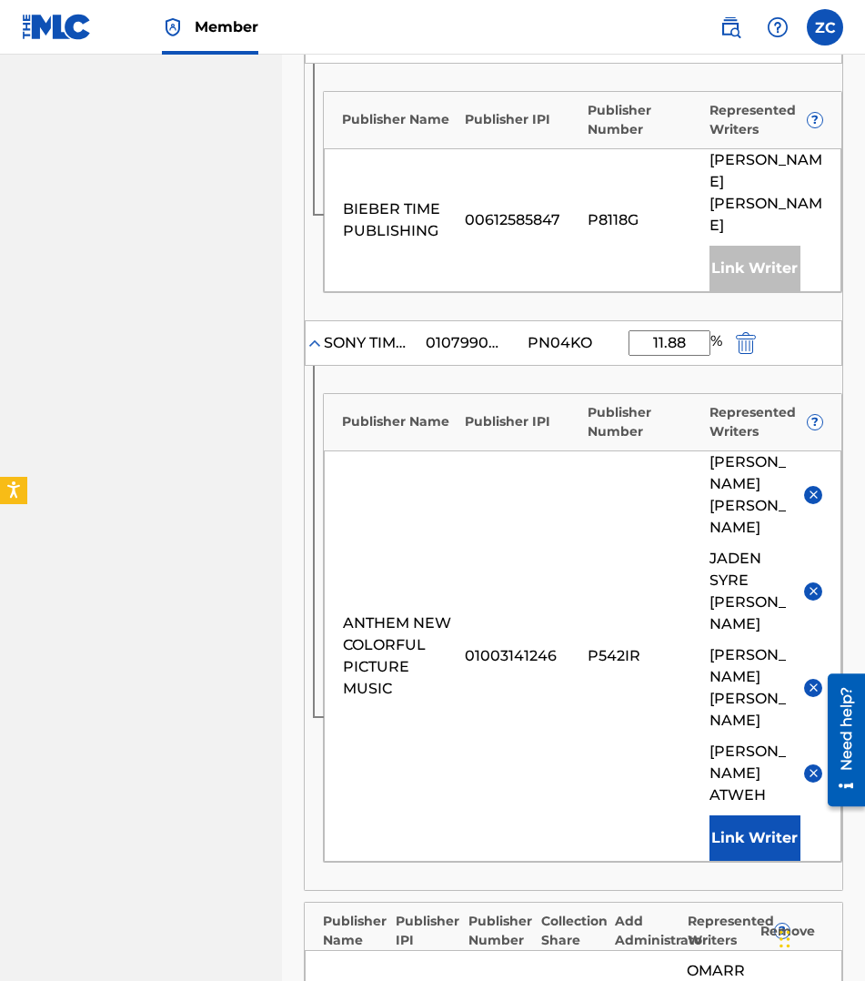
scroll to position [1729, 0]
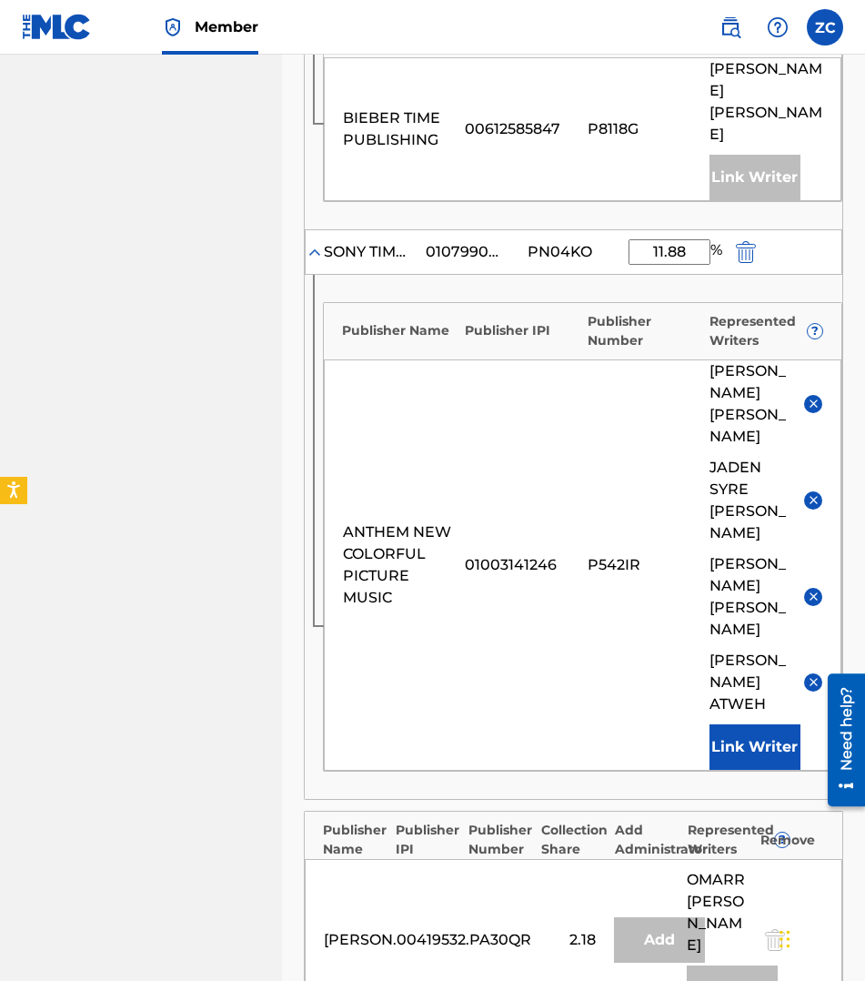
click at [747, 724] on button "Link Writer" at bounding box center [755, 746] width 91 height 45
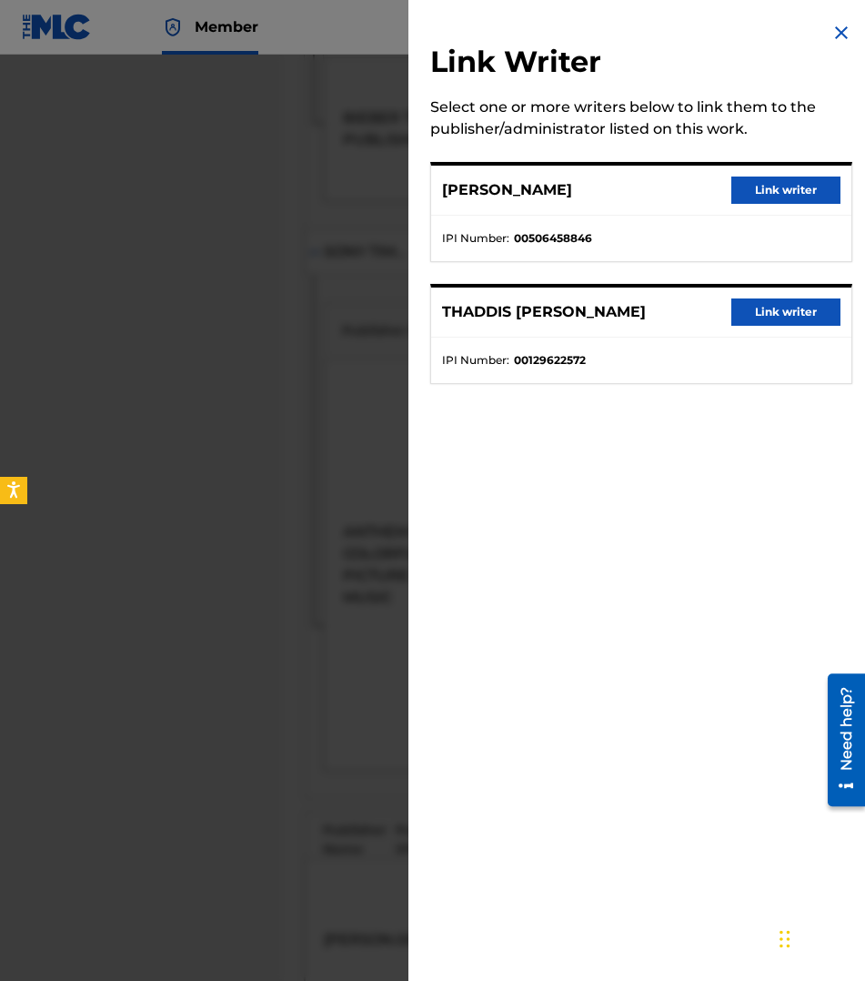
click at [753, 196] on button "Link writer" at bounding box center [785, 189] width 109 height 27
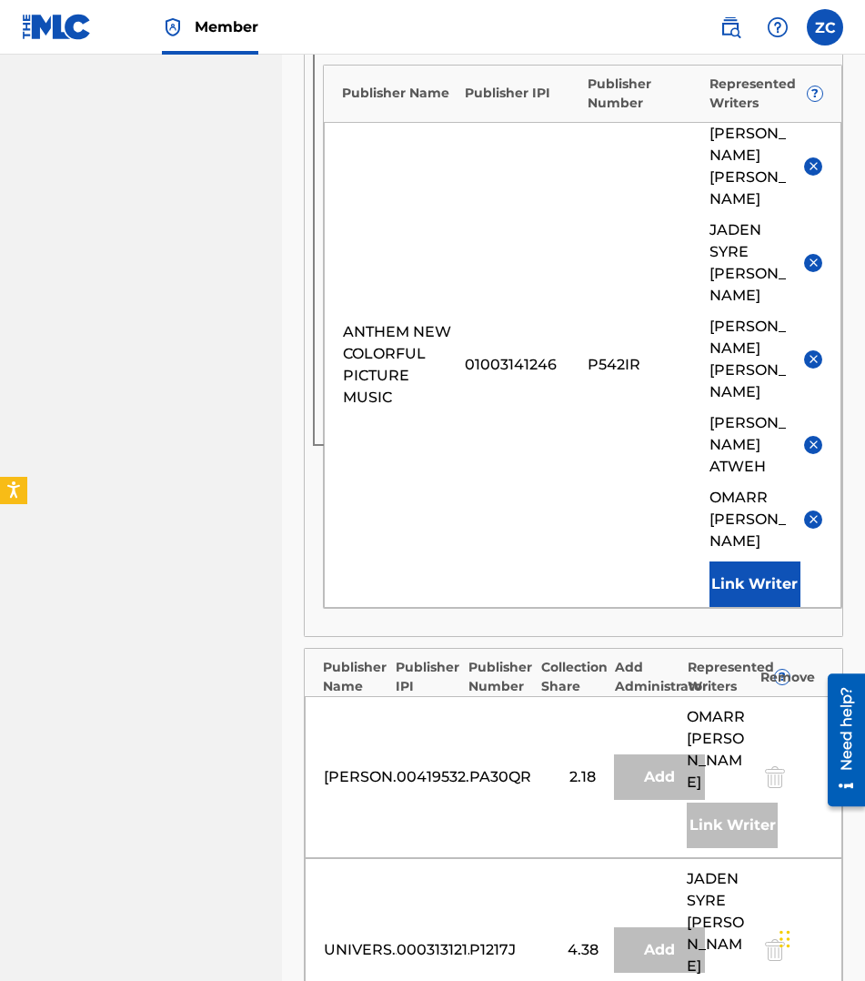
scroll to position [2093, 0]
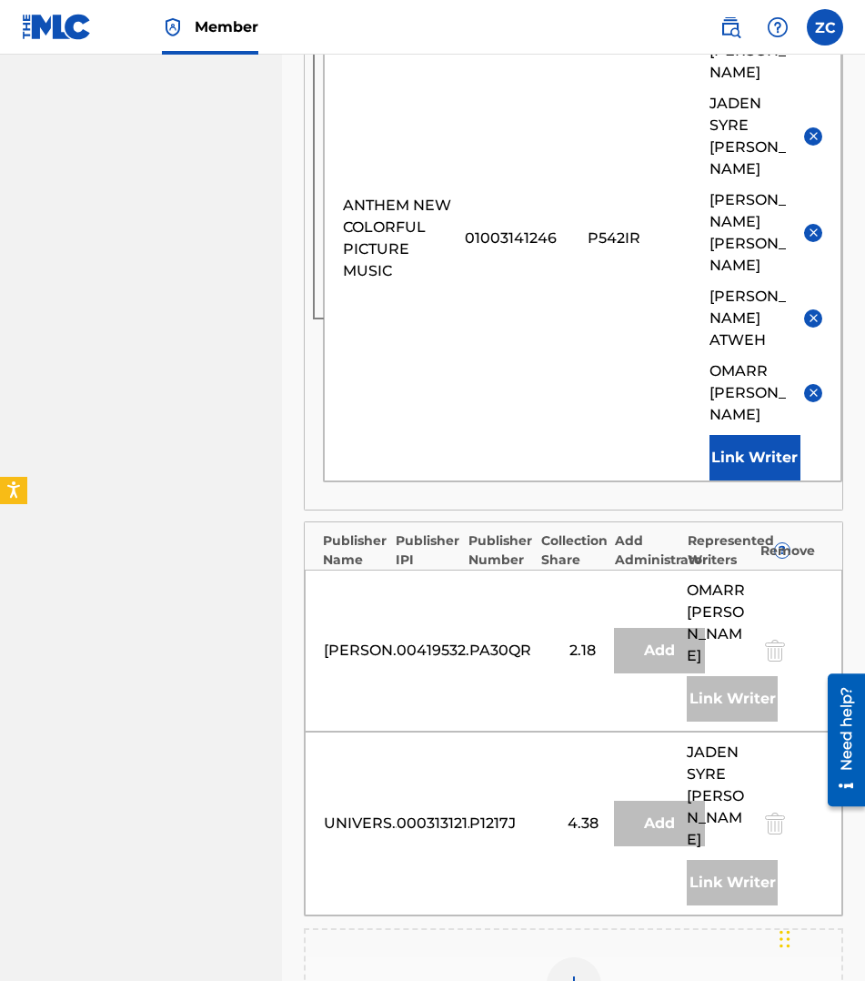
click at [567, 957] on div at bounding box center [574, 984] width 55 height 55
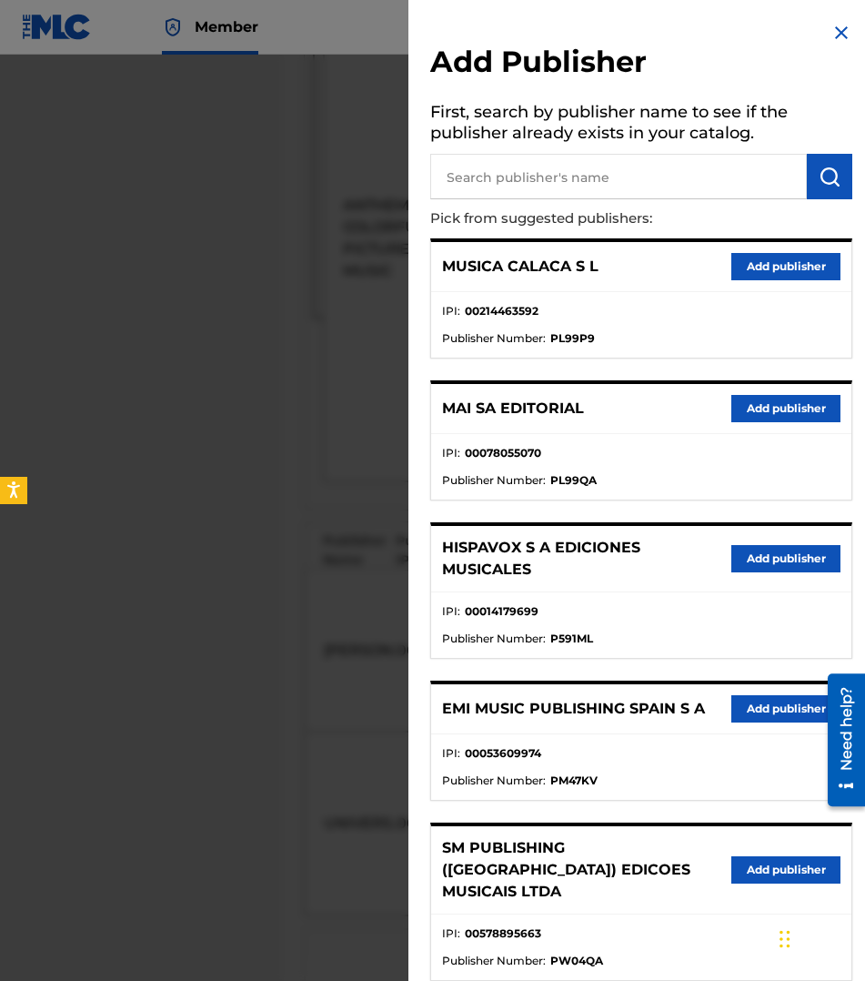
click at [523, 166] on input "text" at bounding box center [618, 176] width 377 height 45
type input "sony/atv songs llc"
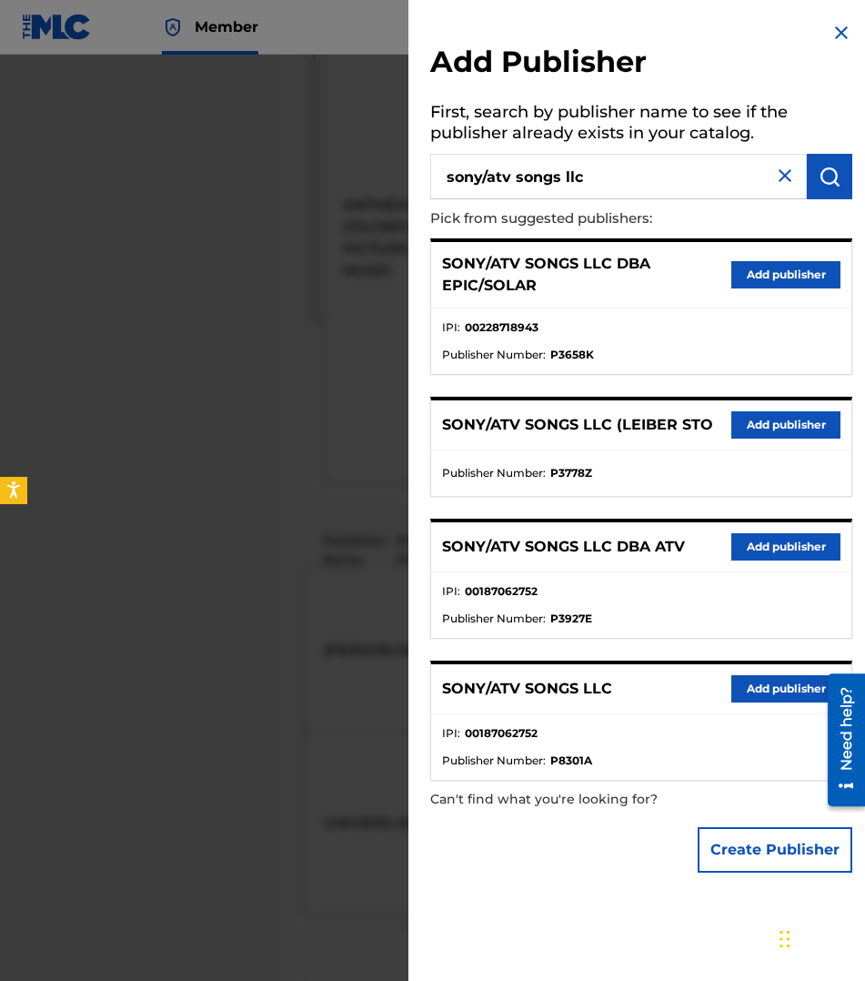
click at [764, 690] on button "Add publisher" at bounding box center [785, 688] width 109 height 27
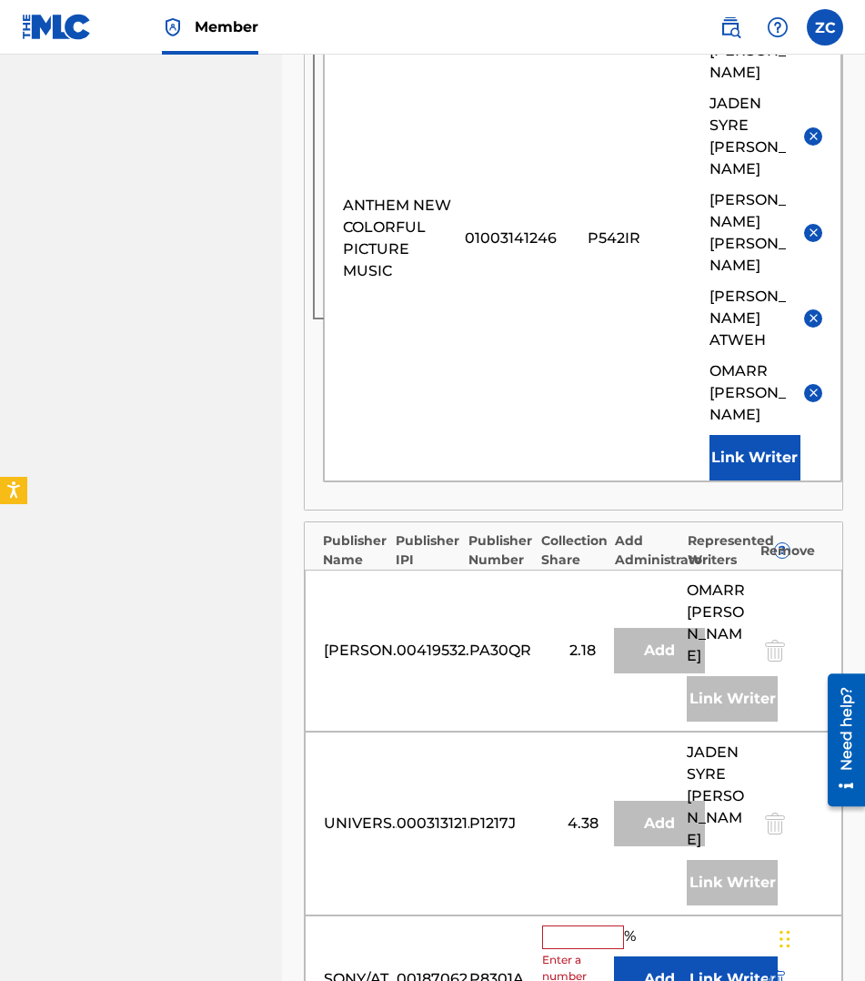
click at [577, 925] on input "text" at bounding box center [583, 937] width 82 height 24
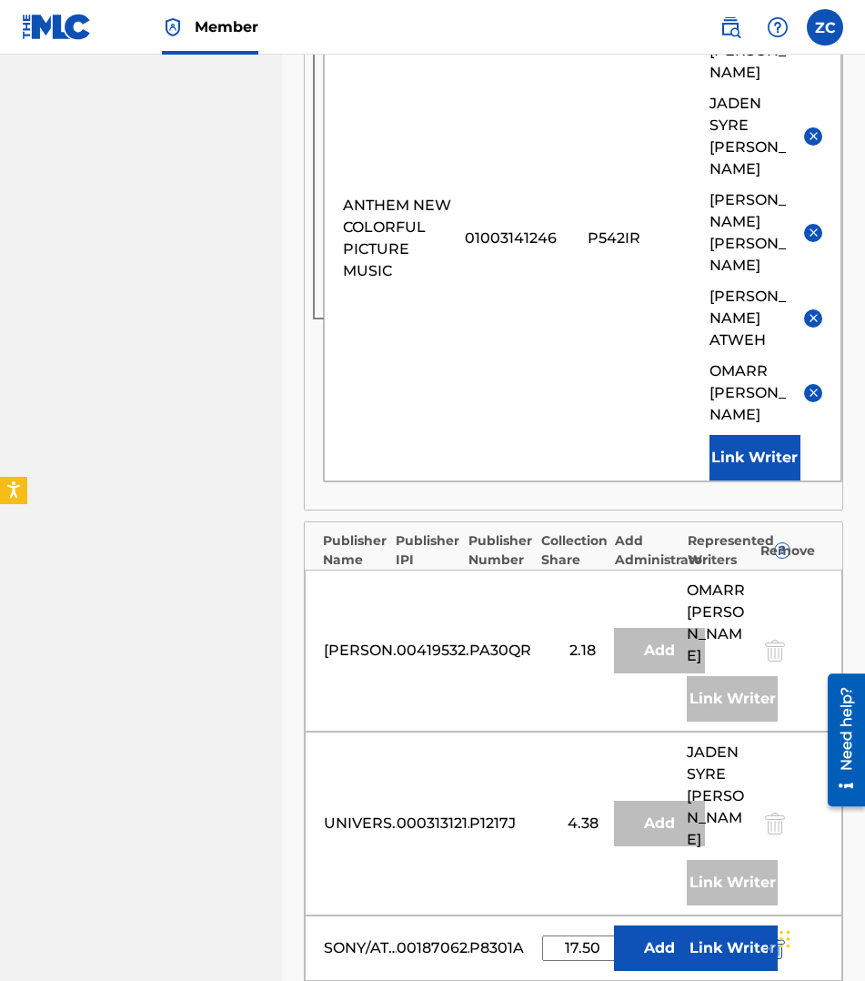
type input "17.50"
click at [716, 925] on button "Link Writer" at bounding box center [732, 947] width 91 height 45
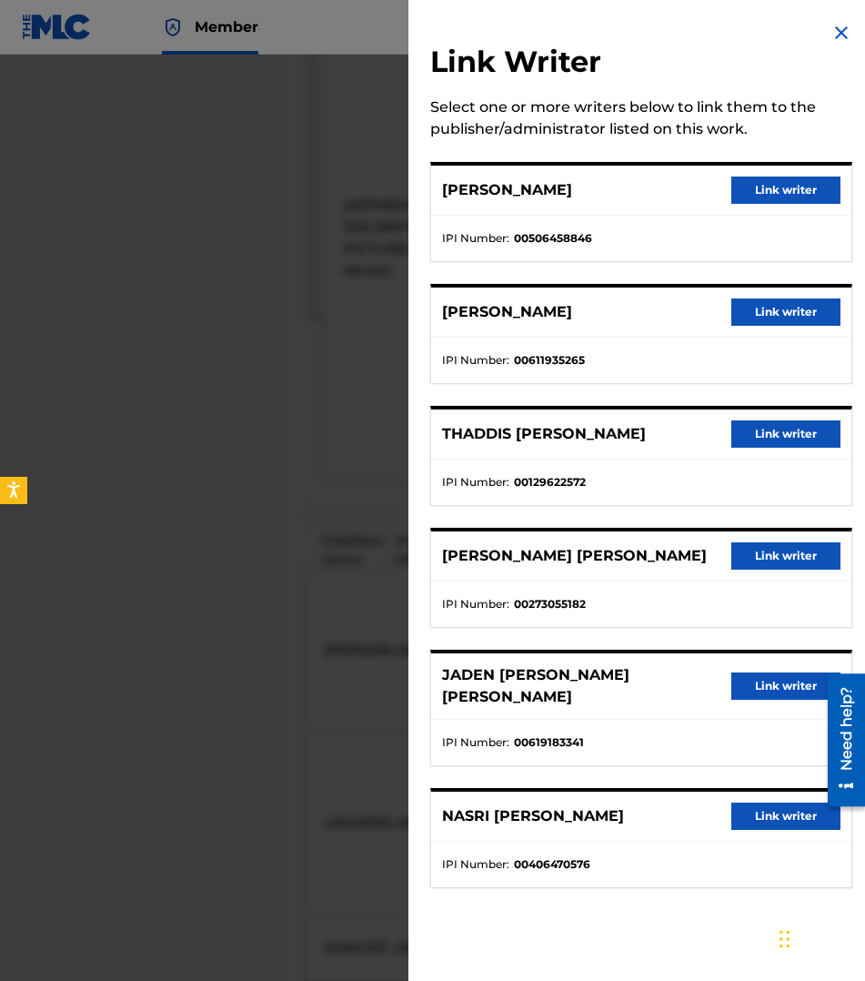
click at [749, 802] on button "Link writer" at bounding box center [785, 815] width 109 height 27
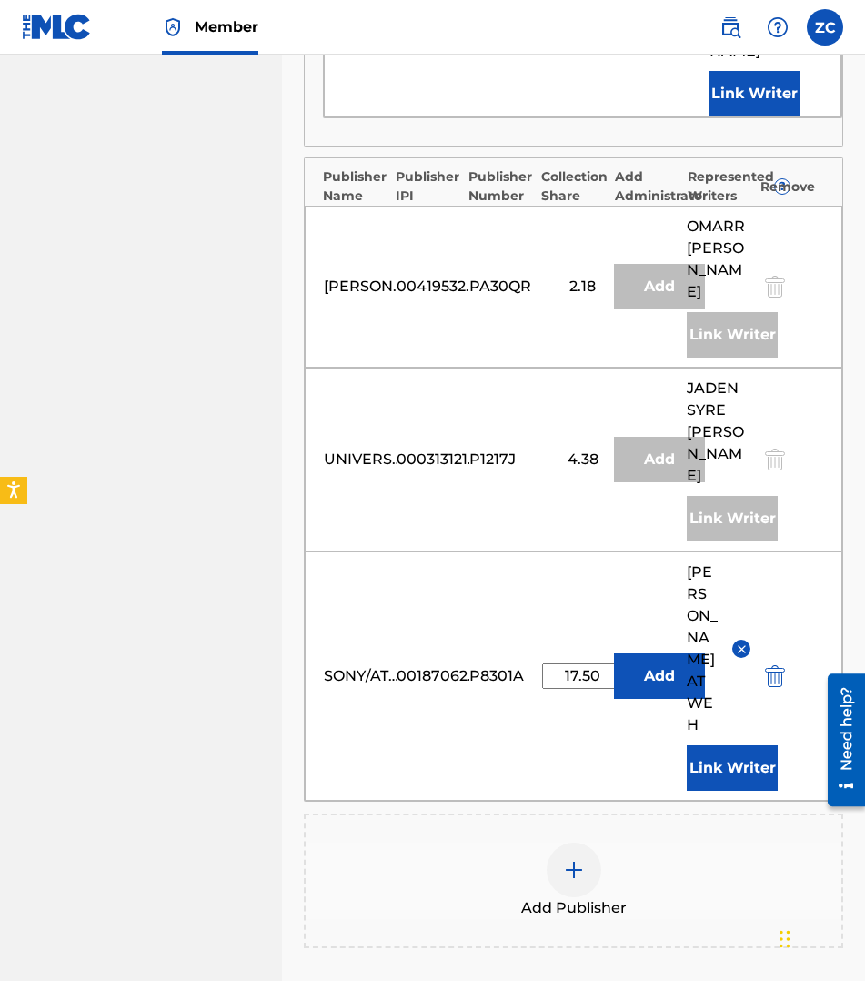
scroll to position [2500, 0]
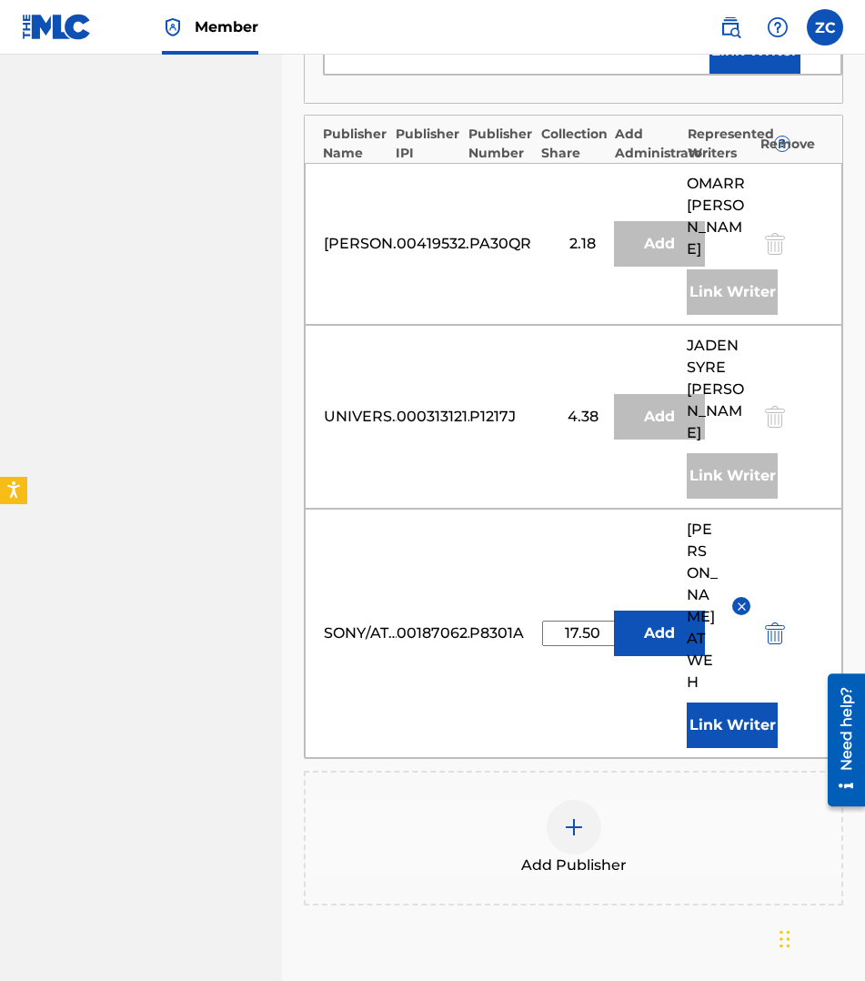
click at [563, 816] on img at bounding box center [574, 827] width 22 height 22
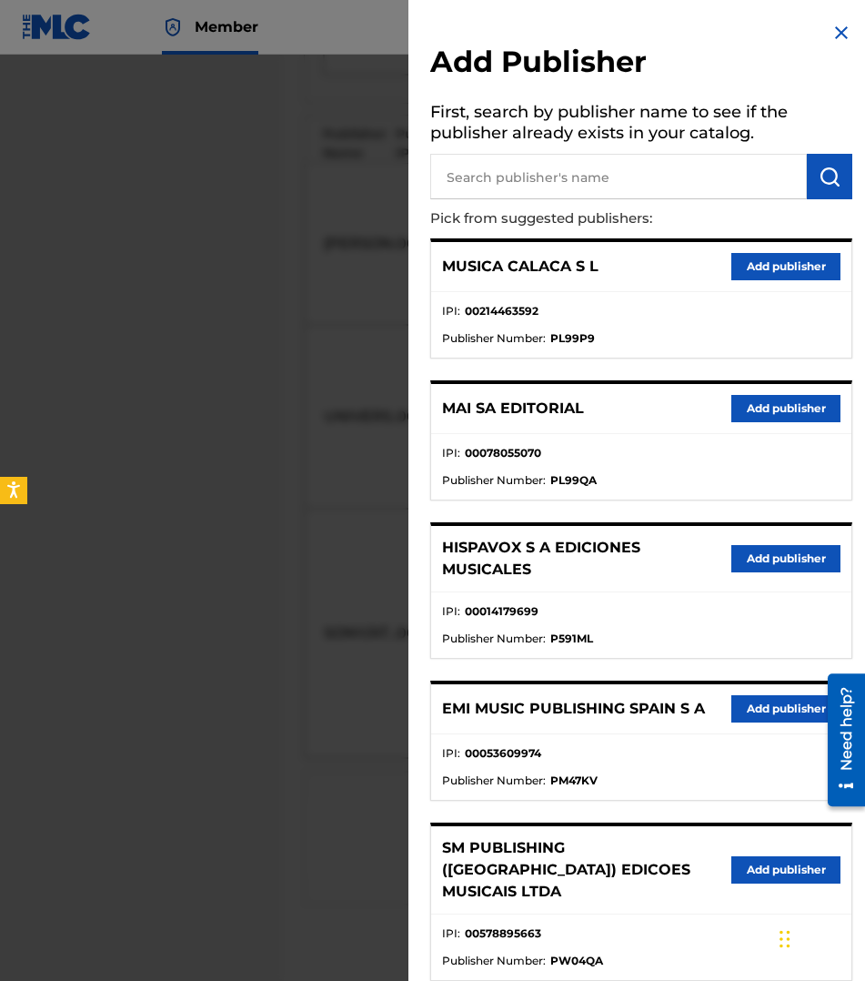
click at [599, 174] on input "text" at bounding box center [618, 176] width 377 height 45
type input "sony/ATV TUNES llc"
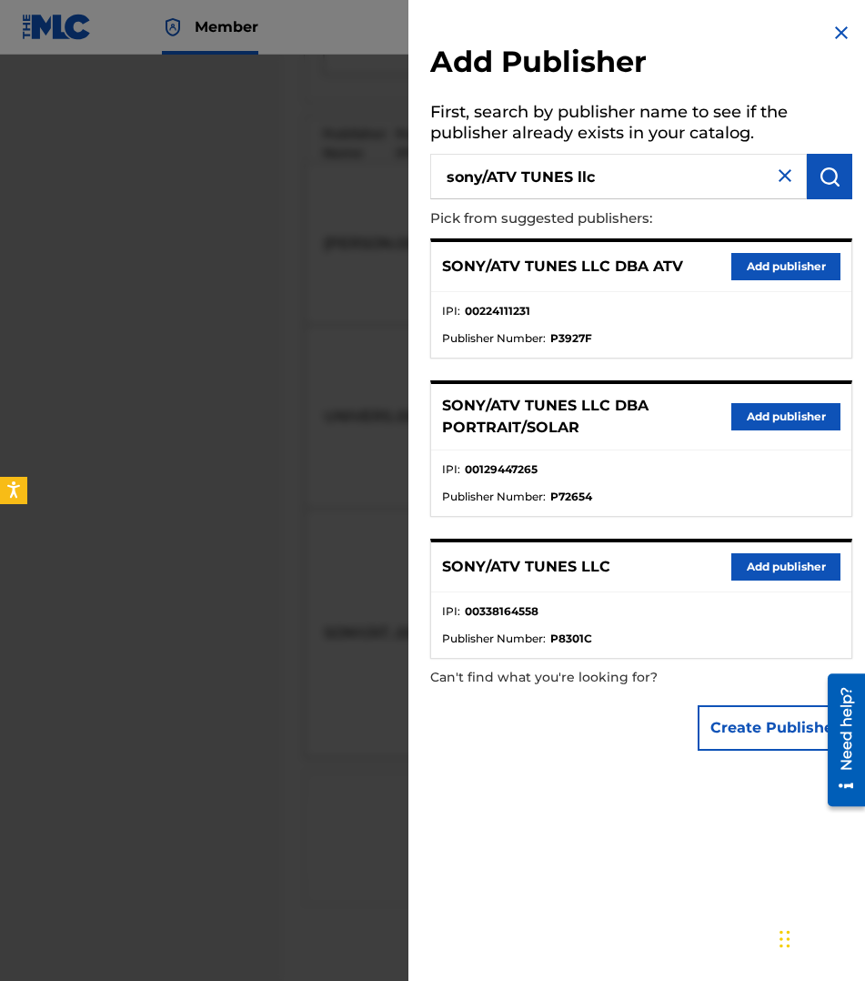
click at [756, 562] on button "Add publisher" at bounding box center [785, 566] width 109 height 27
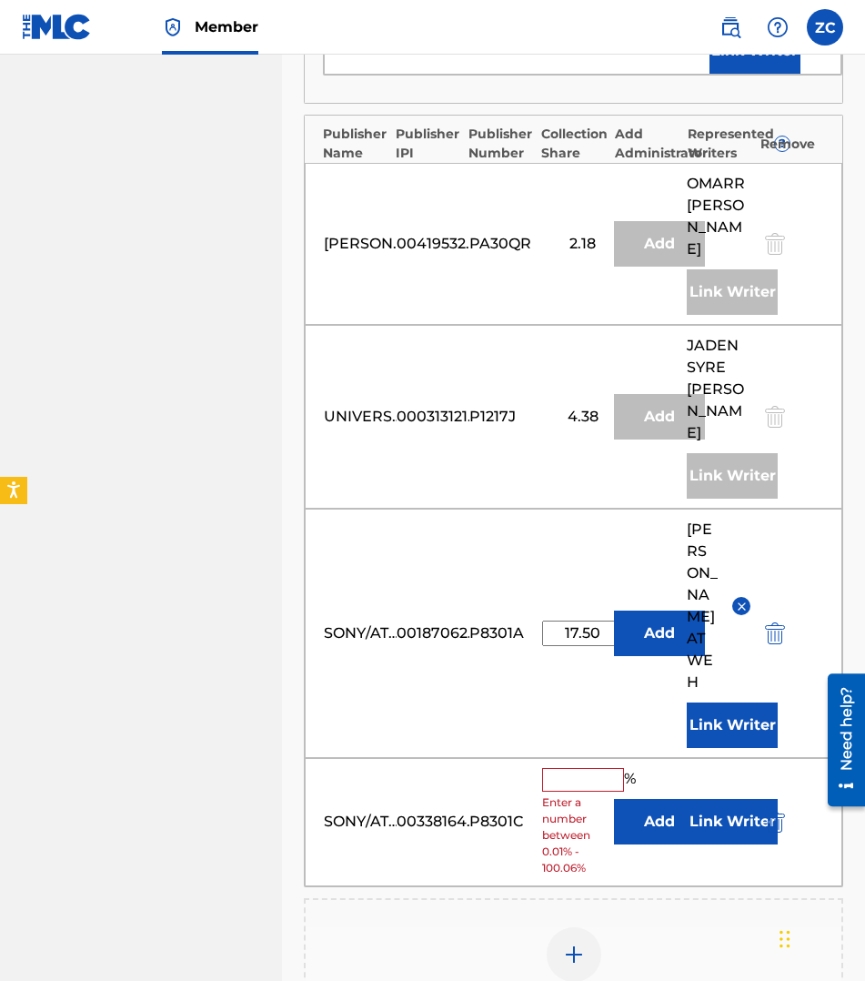
click at [549, 768] on input "text" at bounding box center [583, 780] width 82 height 24
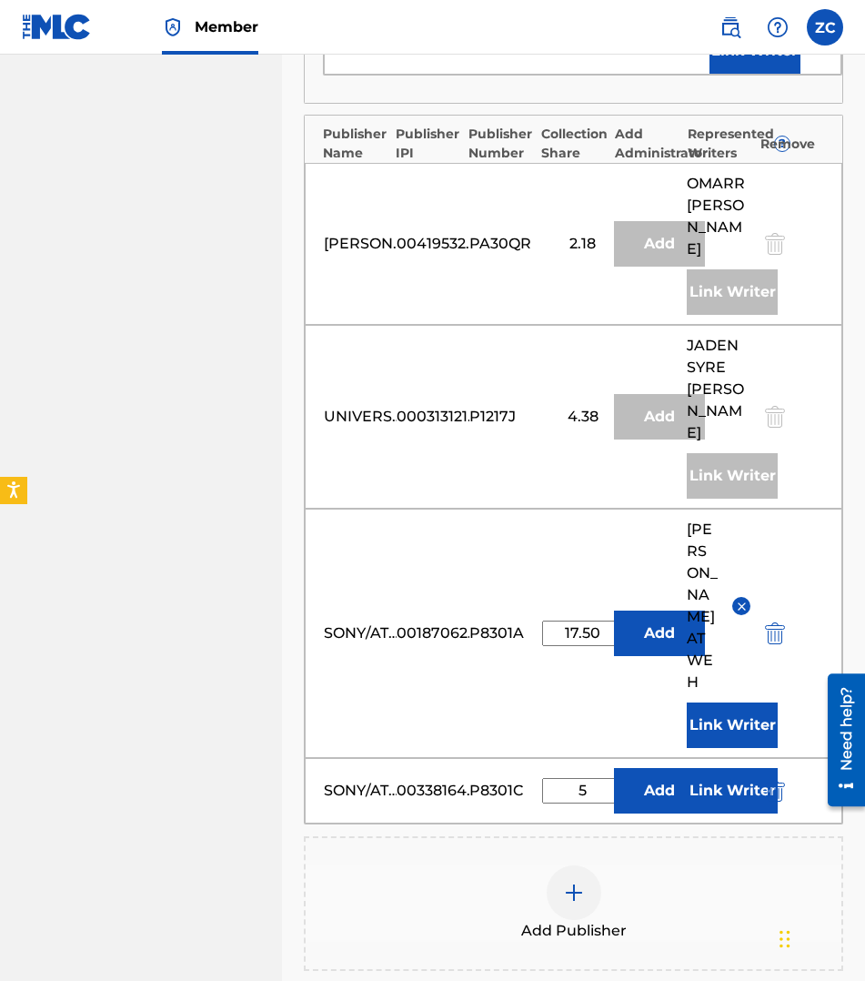
type input "5"
click at [732, 768] on button "Link Writer" at bounding box center [732, 790] width 91 height 45
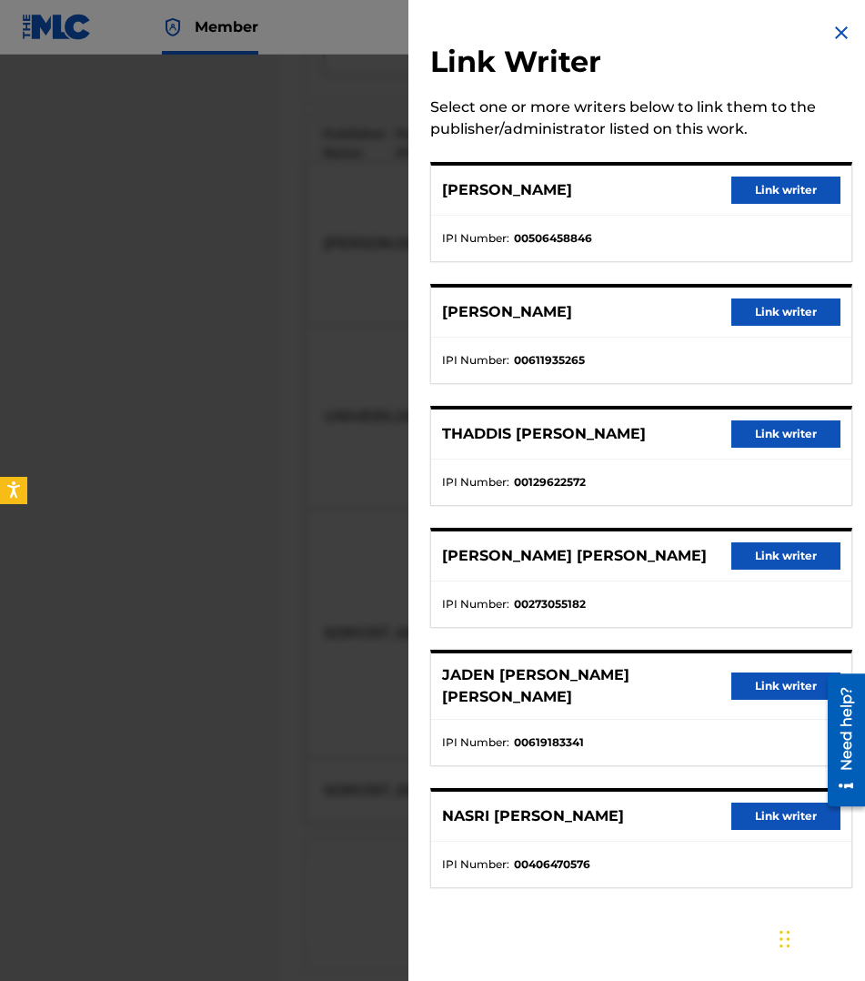
click at [770, 439] on button "Link writer" at bounding box center [785, 433] width 109 height 27
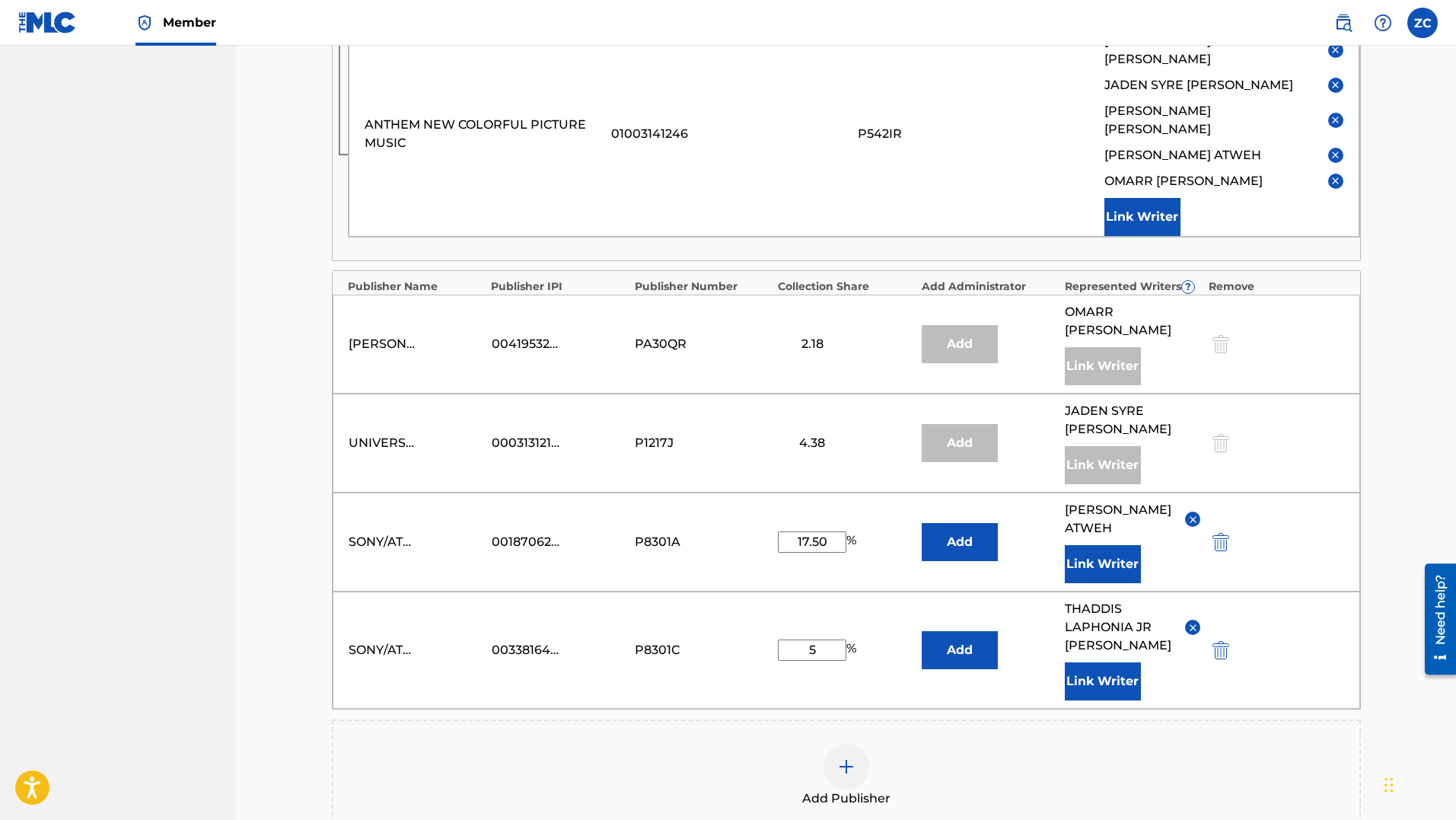
scroll to position [1579, 0]
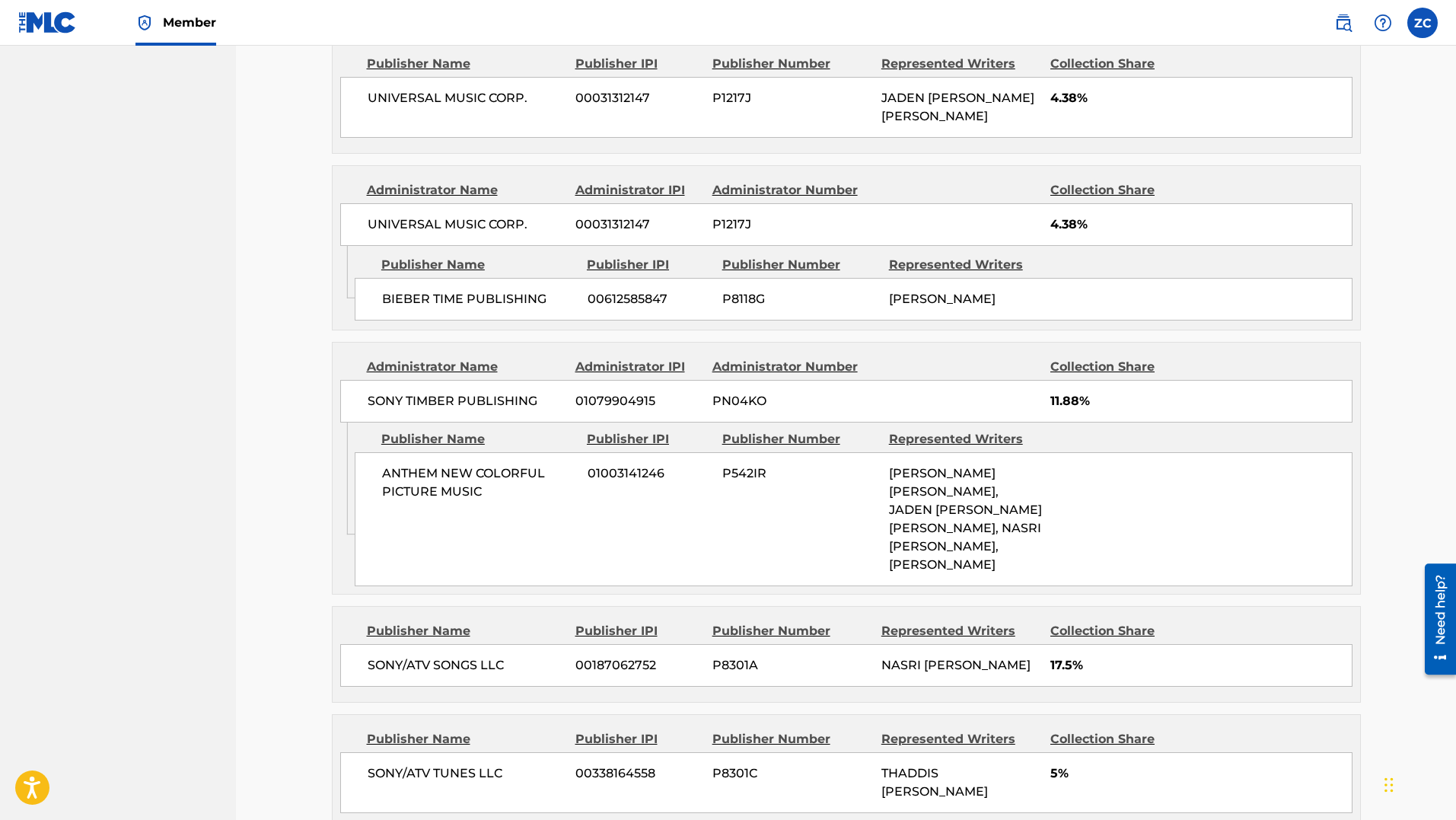
scroll to position [1689, 0]
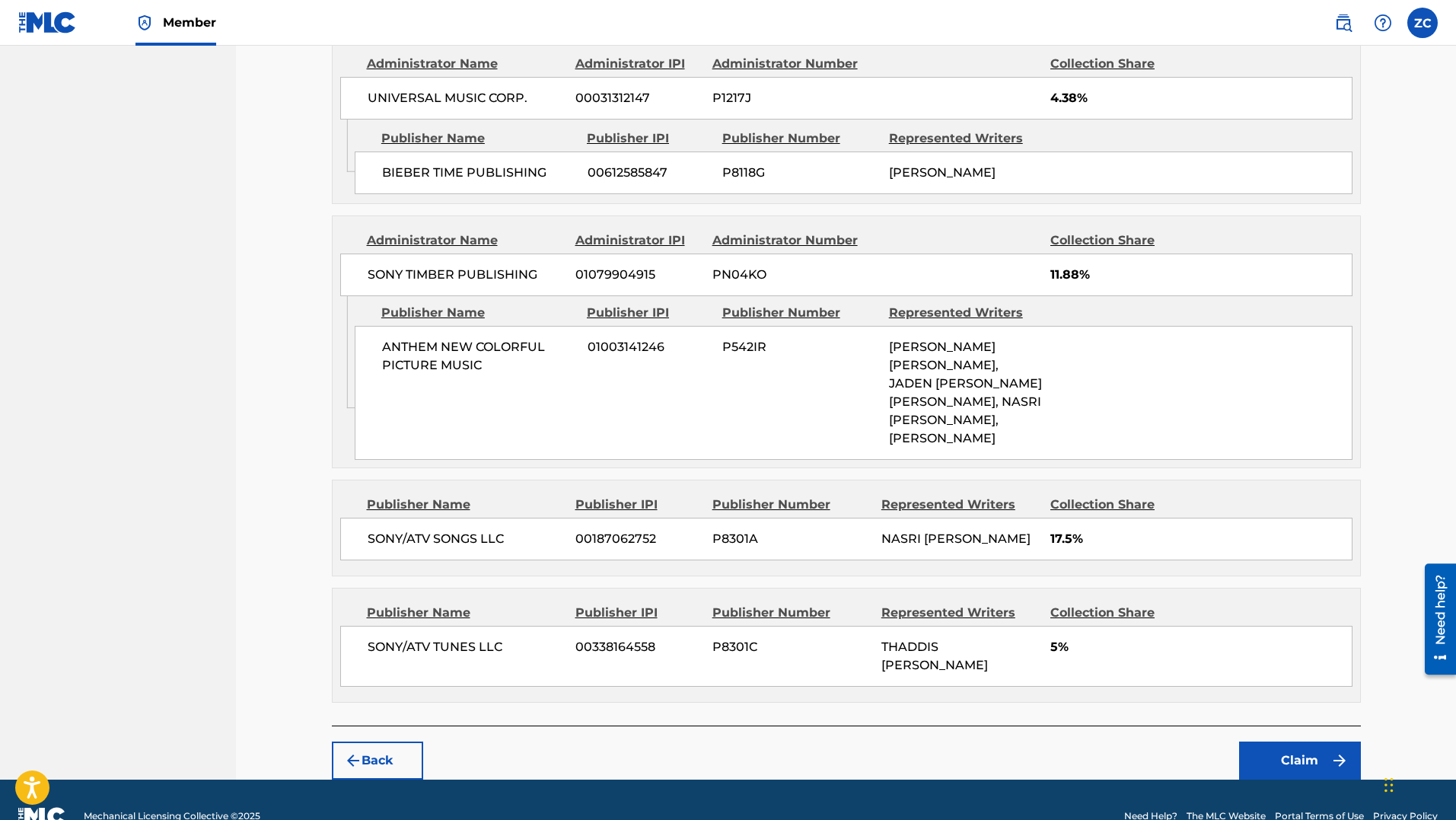
click at [1292, 741] on button "Claim" at bounding box center [1300, 760] width 122 height 38
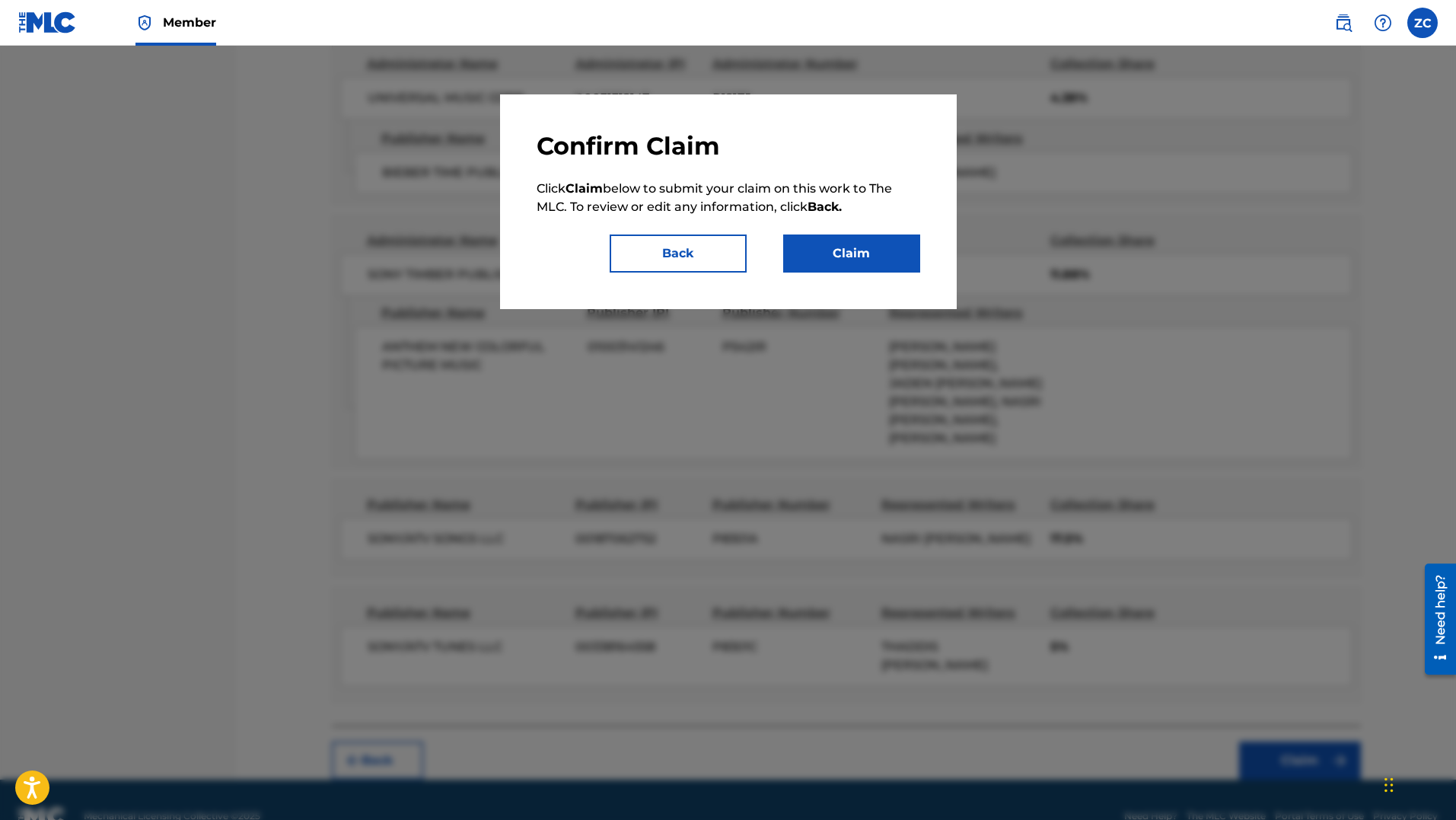
click at [862, 247] on button "Claim" at bounding box center [852, 253] width 137 height 38
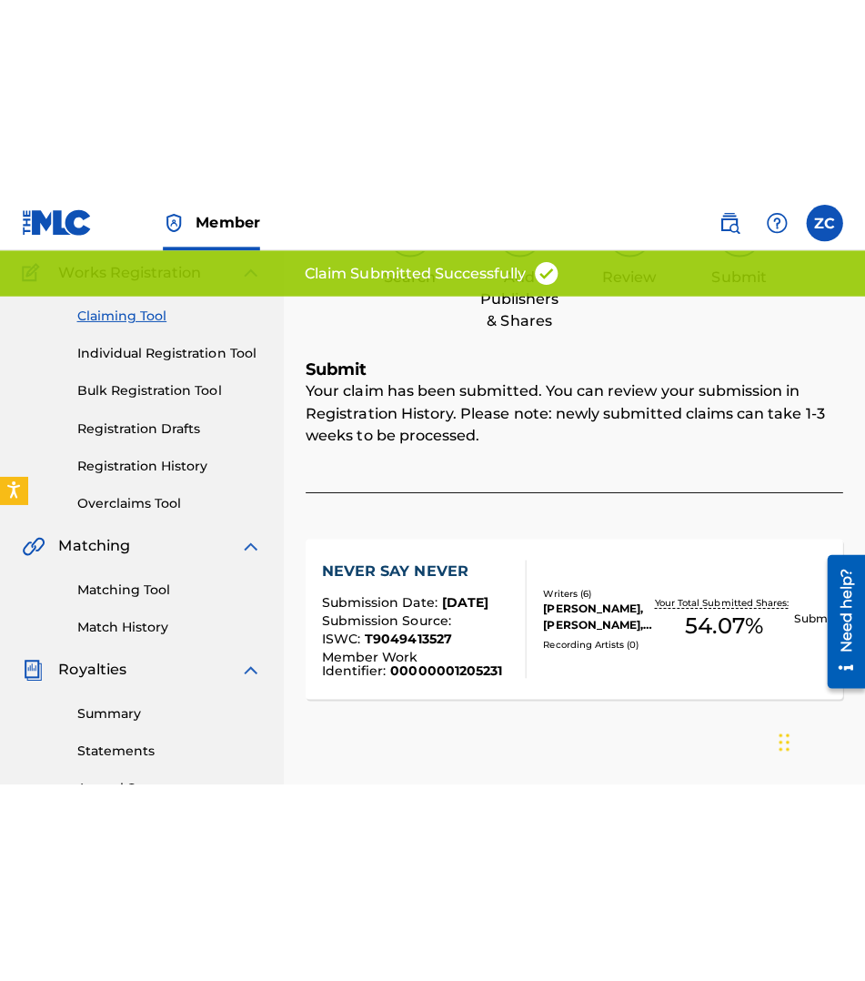
scroll to position [147, 0]
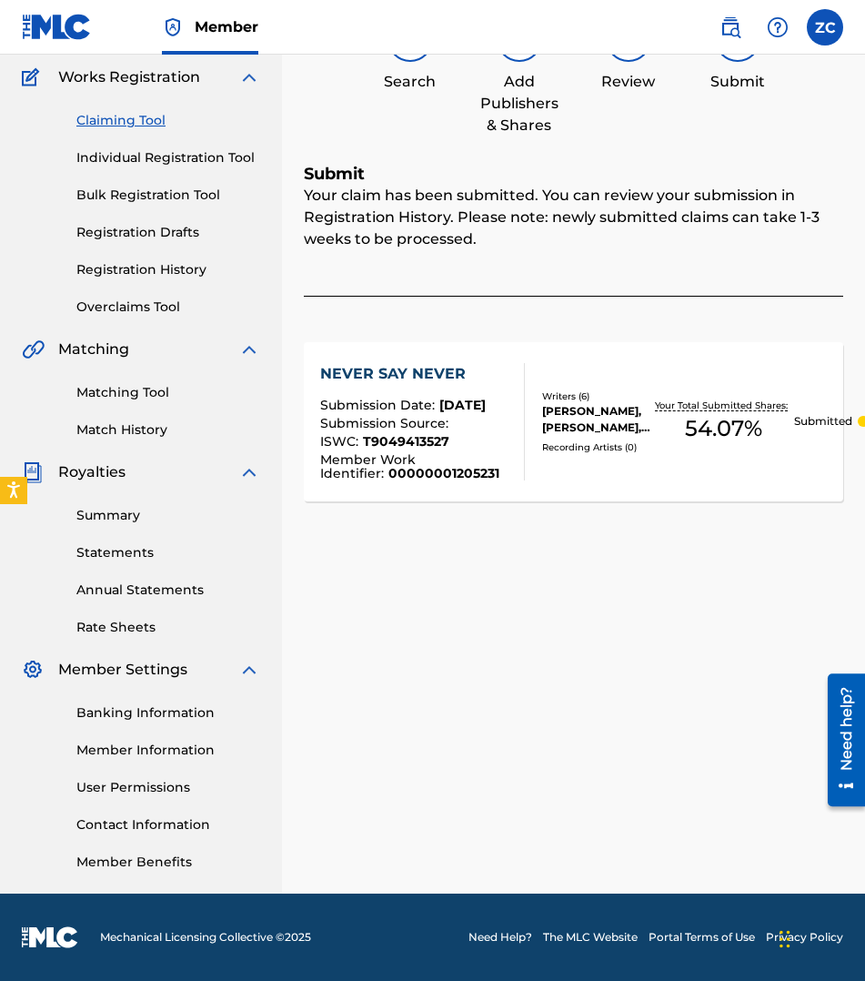
click at [532, 591] on div "Claiming Tool Search Add Publishers & Shares Review Submit Submit Your claim ha…" at bounding box center [573, 423] width 583 height 941
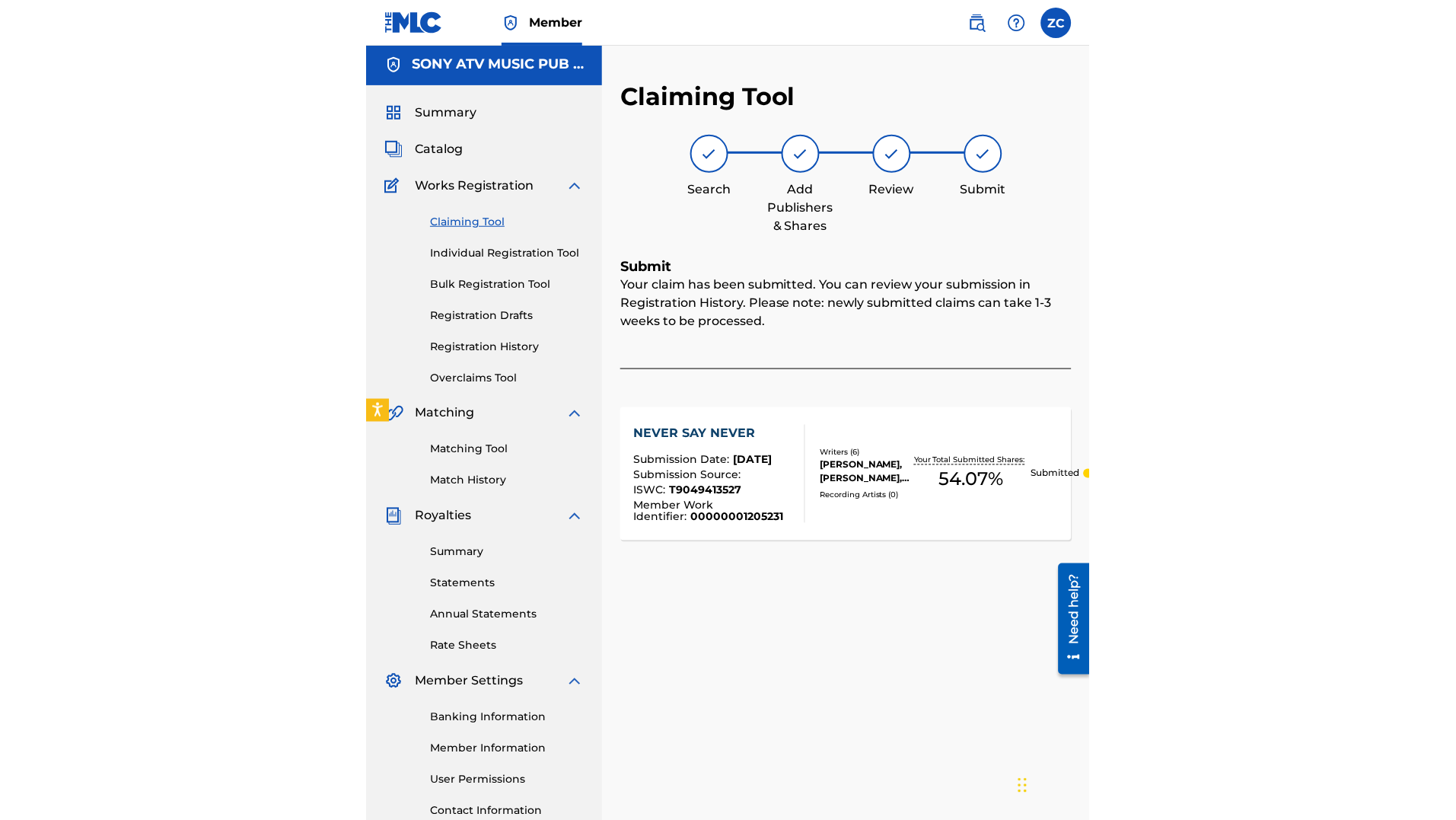
scroll to position [0, 0]
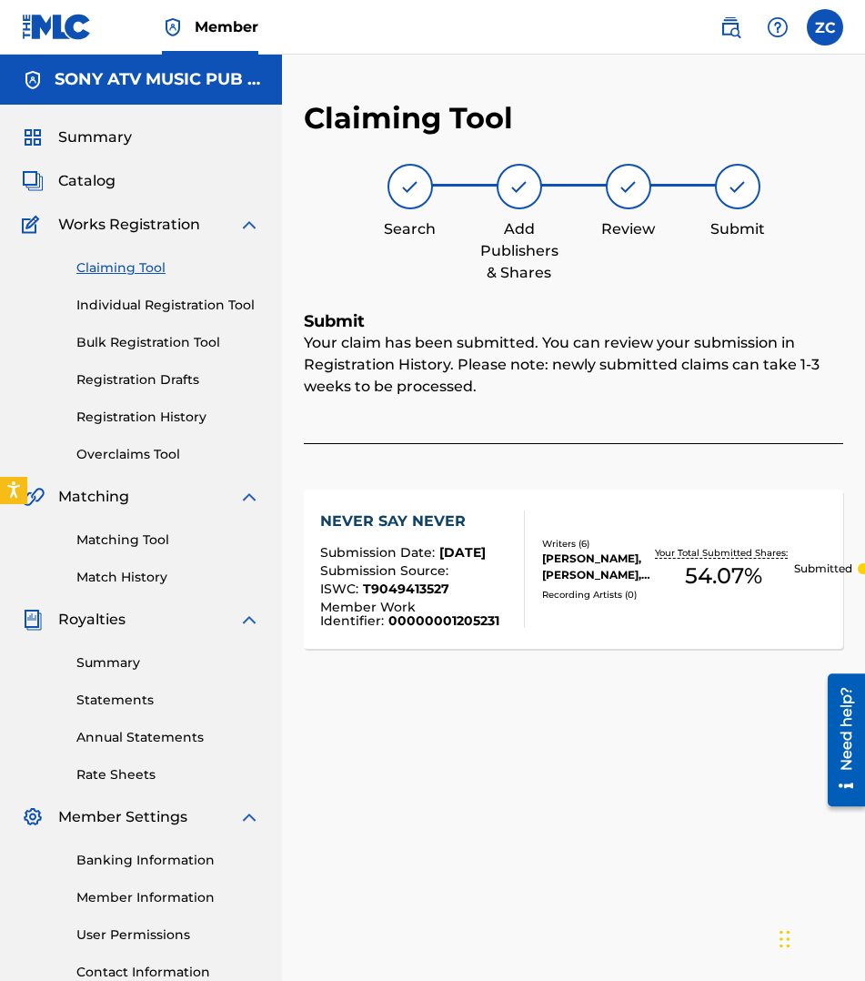
click at [604, 615] on div "NEVER SAY NEVER Submission Date : Aug 21, 2025 Submission Source : ISWC : T9049…" at bounding box center [573, 568] width 539 height 159
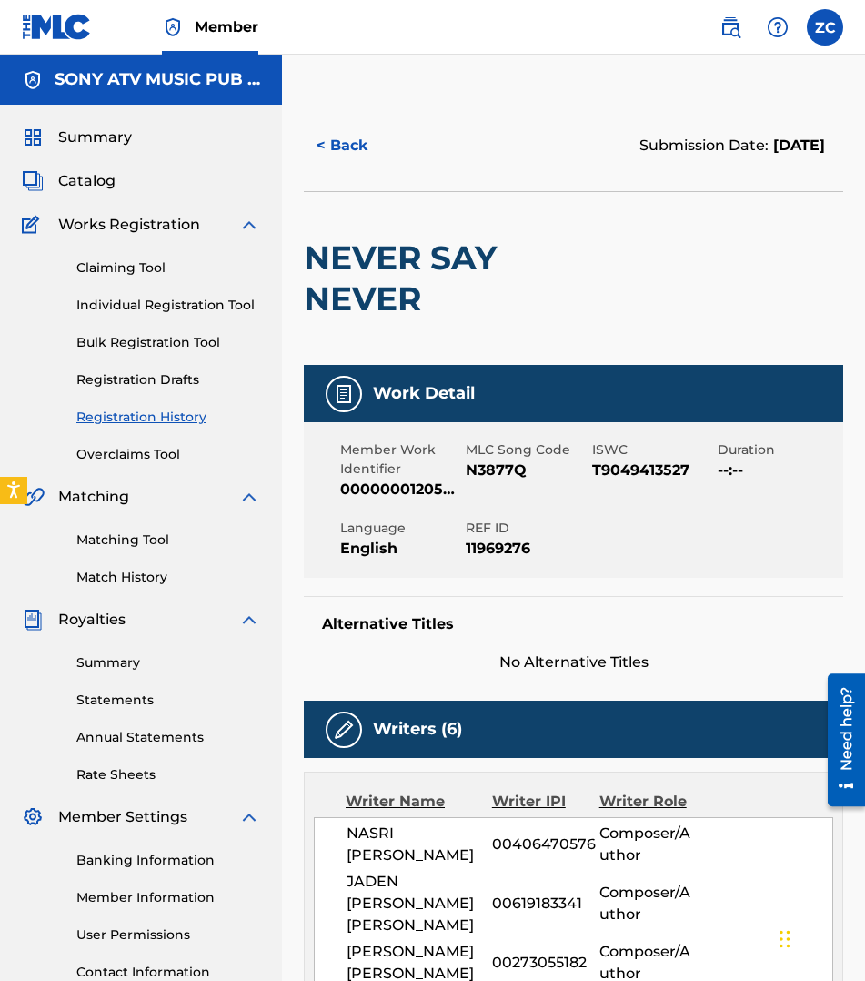
click at [363, 145] on button "< Back" at bounding box center [358, 145] width 109 height 45
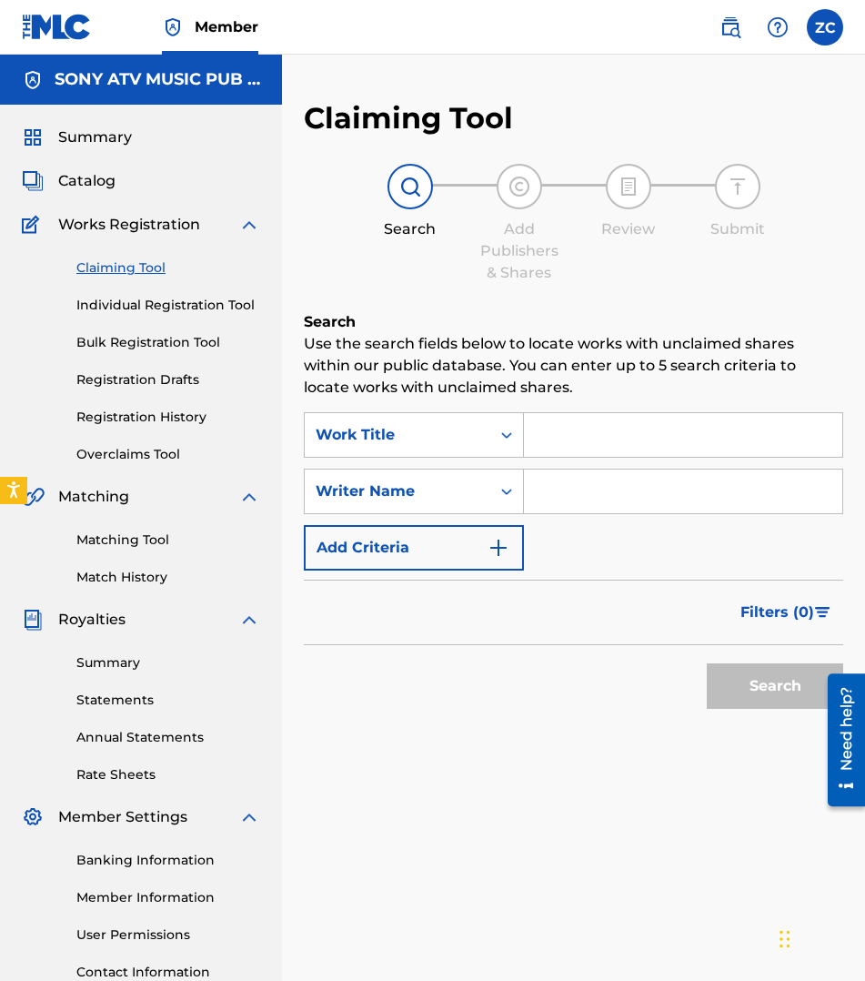
click at [532, 740] on div "Search Use the search fields below to locate works with unclaimed shares within…" at bounding box center [573, 560] width 539 height 498
click at [443, 780] on div "Search Use the search fields below to locate works with unclaimed shares within…" at bounding box center [573, 560] width 539 height 498
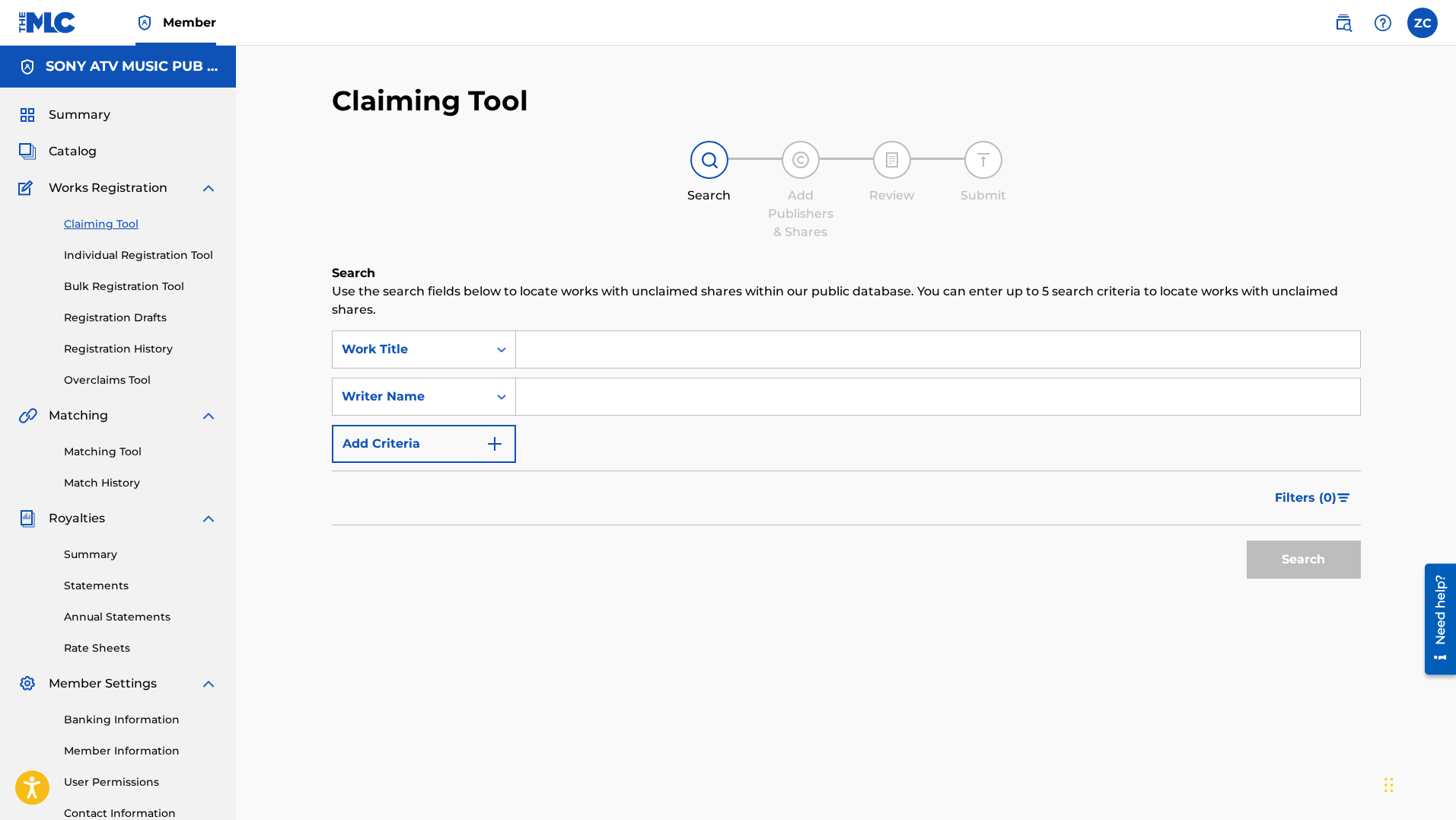
click at [122, 323] on link "Registration Drafts" at bounding box center [141, 317] width 154 height 16
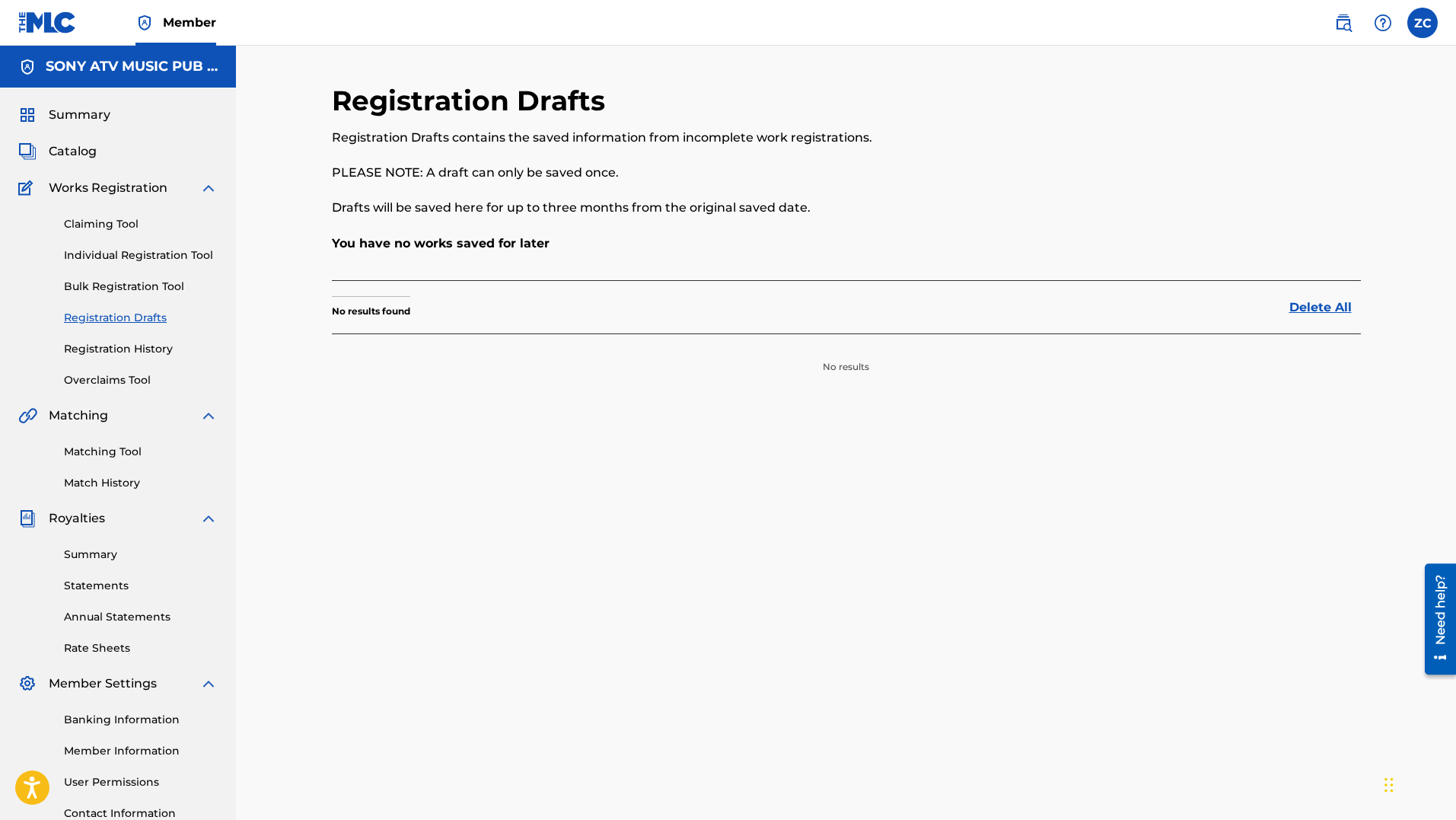
click at [152, 350] on link "Registration History" at bounding box center [141, 349] width 154 height 16
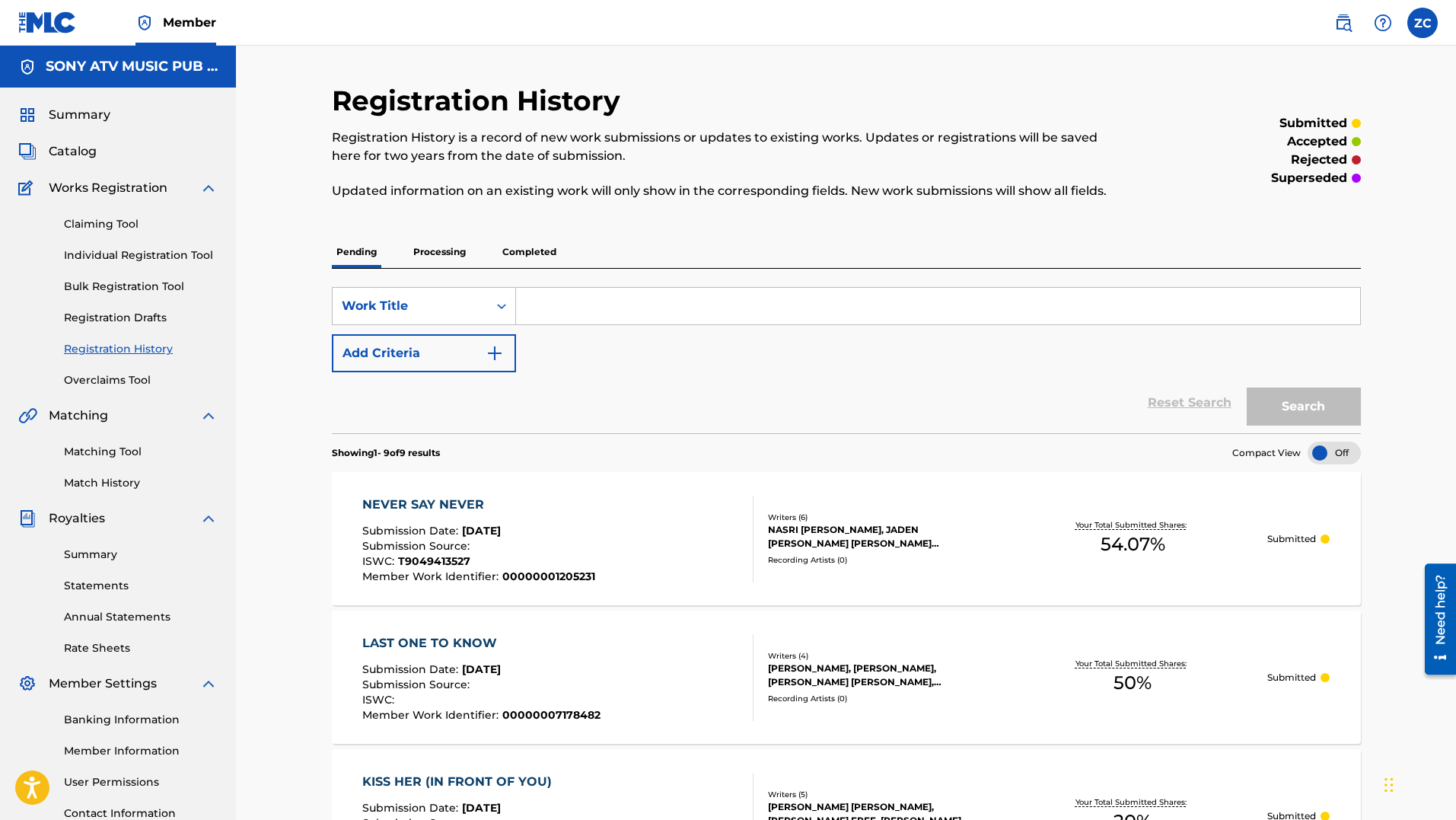
click at [409, 498] on div "NEVER SAY NEVER" at bounding box center [479, 505] width 233 height 18
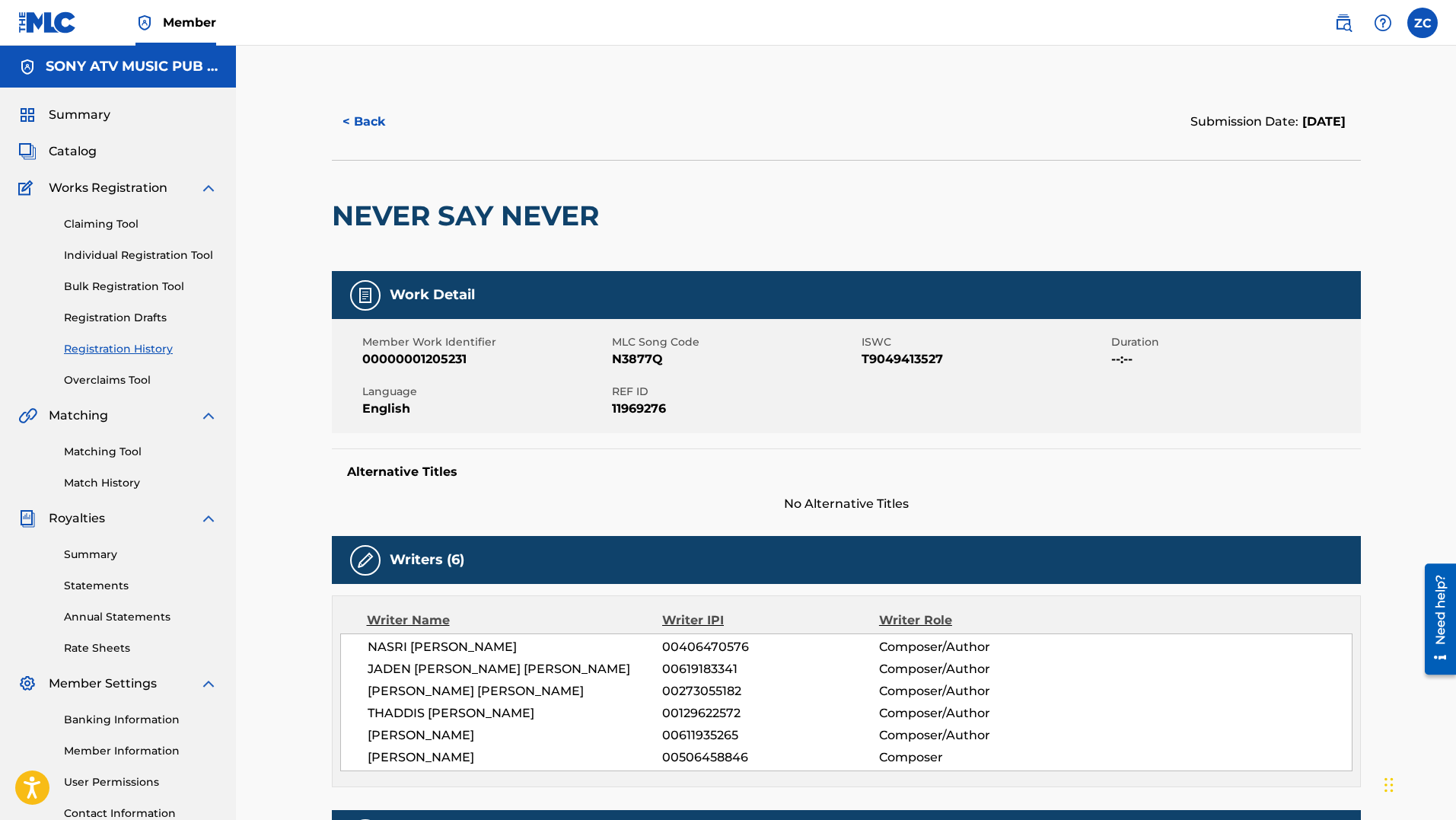
click at [628, 361] on span "N3877Q" at bounding box center [735, 359] width 246 height 18
copy span "N3877Q"
click at [51, 156] on span "Catalog" at bounding box center [72, 151] width 48 height 18
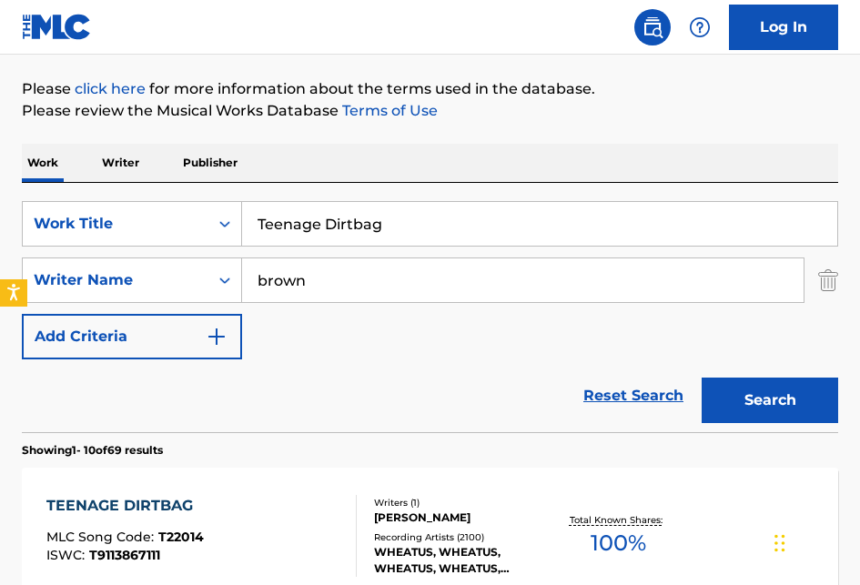
drag, startPoint x: 314, startPoint y: 331, endPoint x: 289, endPoint y: 347, distance: 29.5
click at [314, 331] on div "SearchWithCriteria2feedbcc-2ee3-4258-aa50-e581b067ba13 Work Title Teenage Dirtb…" at bounding box center [430, 280] width 816 height 158
click at [358, 378] on div "Reset Search Search" at bounding box center [430, 395] width 816 height 73
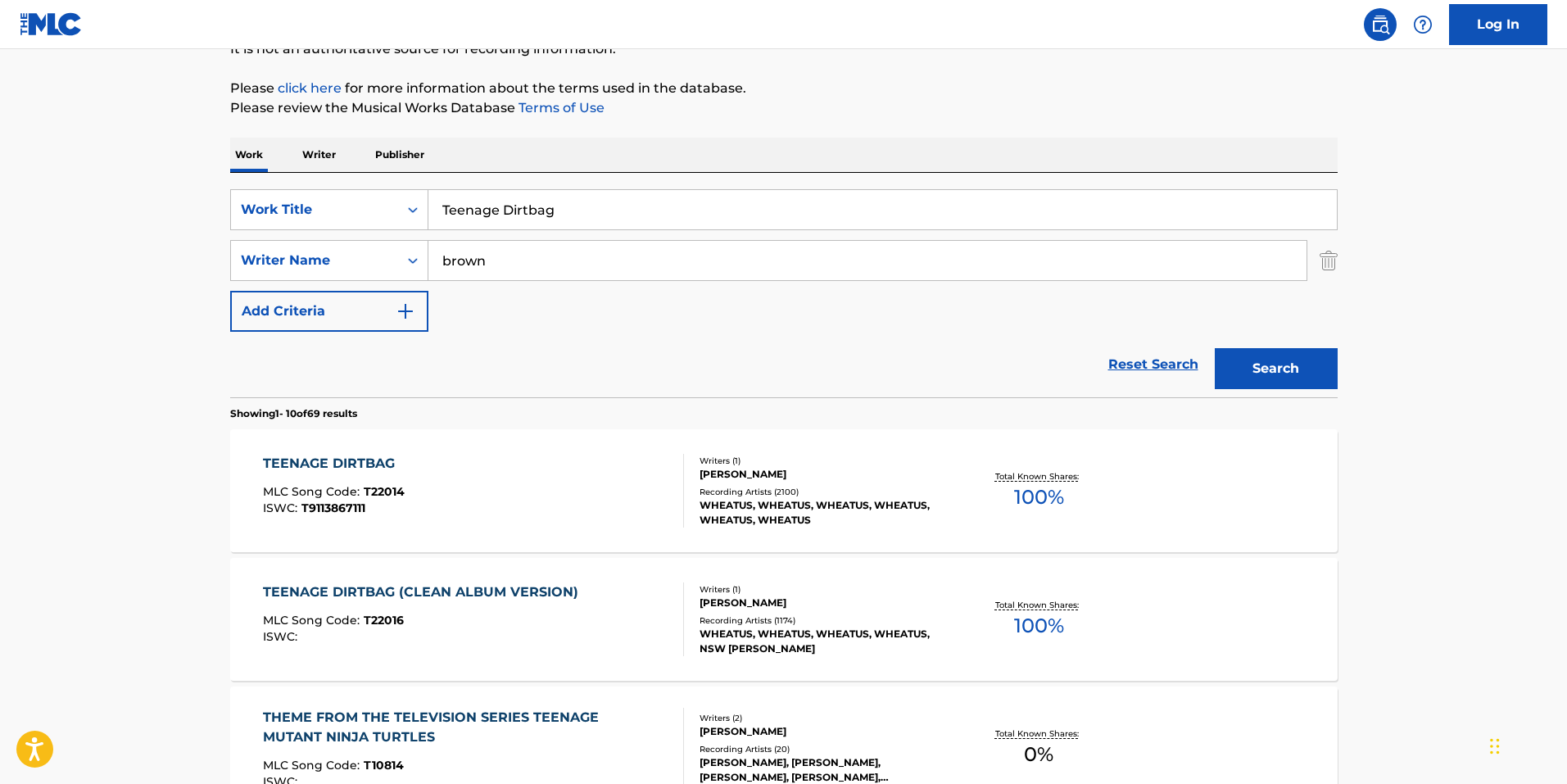
click at [669, 217] on input "Teenage Dirtbag" at bounding box center [883, 210] width 909 height 40
click at [672, 215] on input "Teenage Dirtbag" at bounding box center [883, 210] width 909 height 40
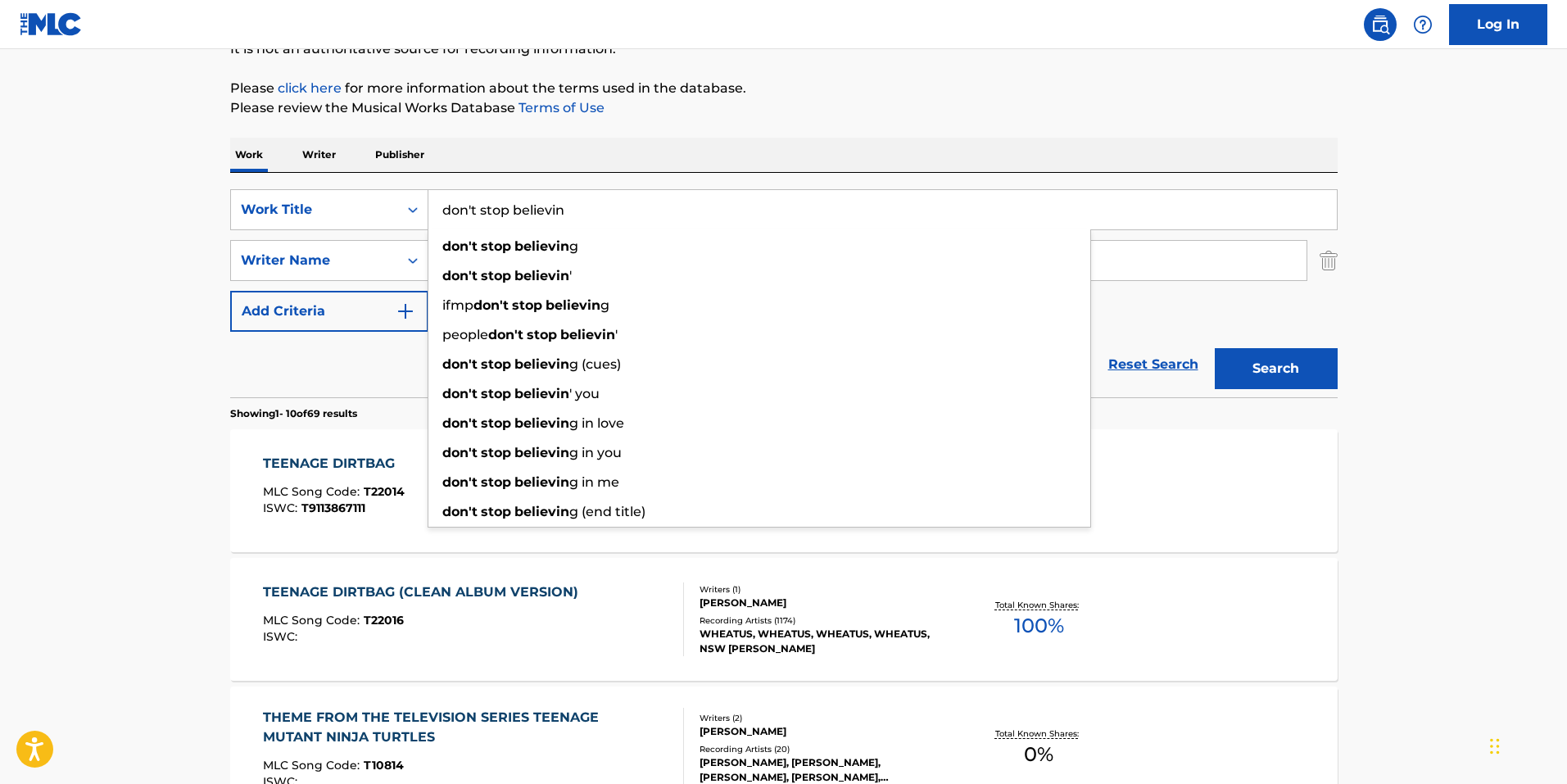
type input "don't stop believin"
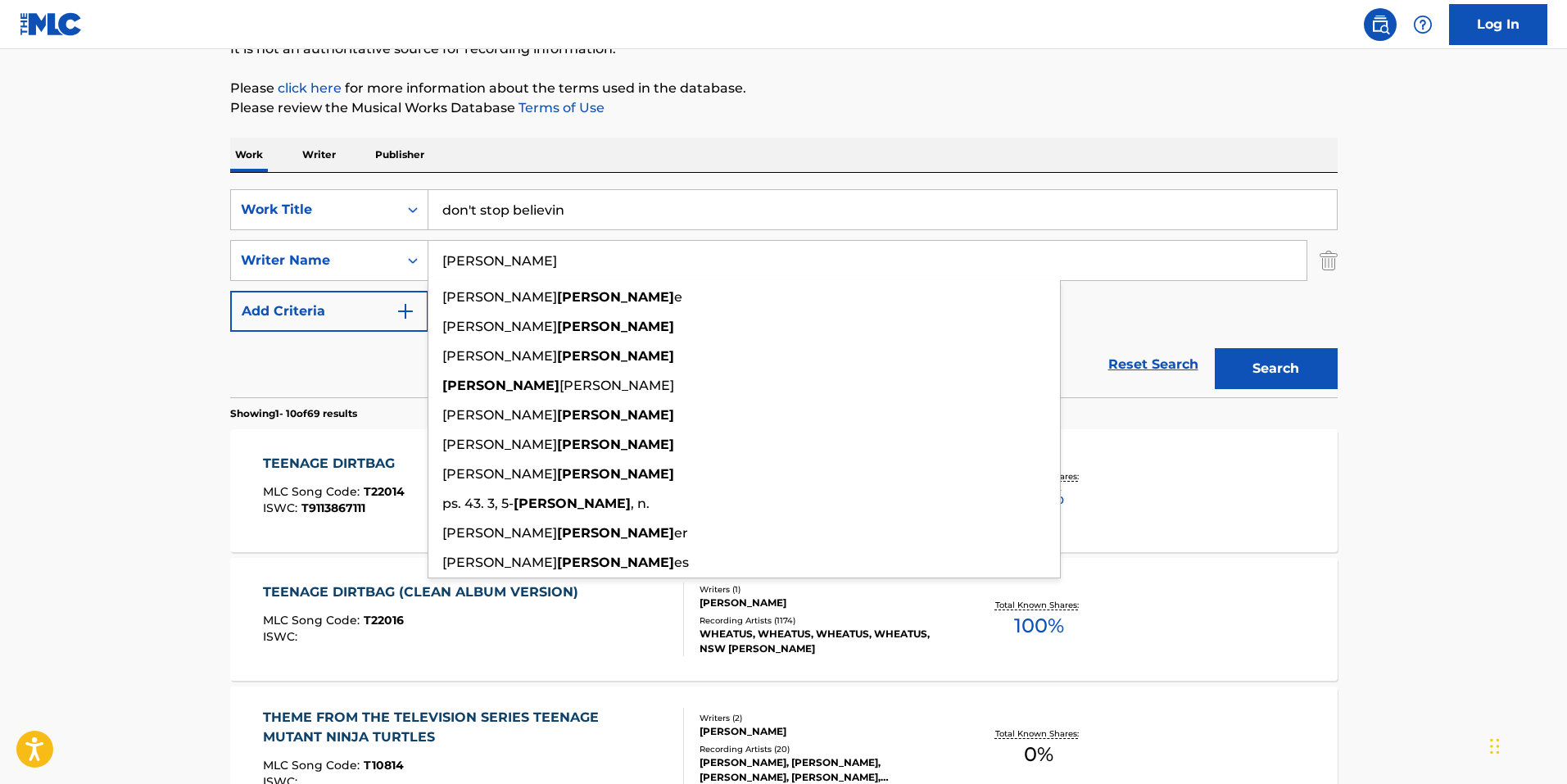
click at [774, 348] on button "Search" at bounding box center [1276, 368] width 122 height 41
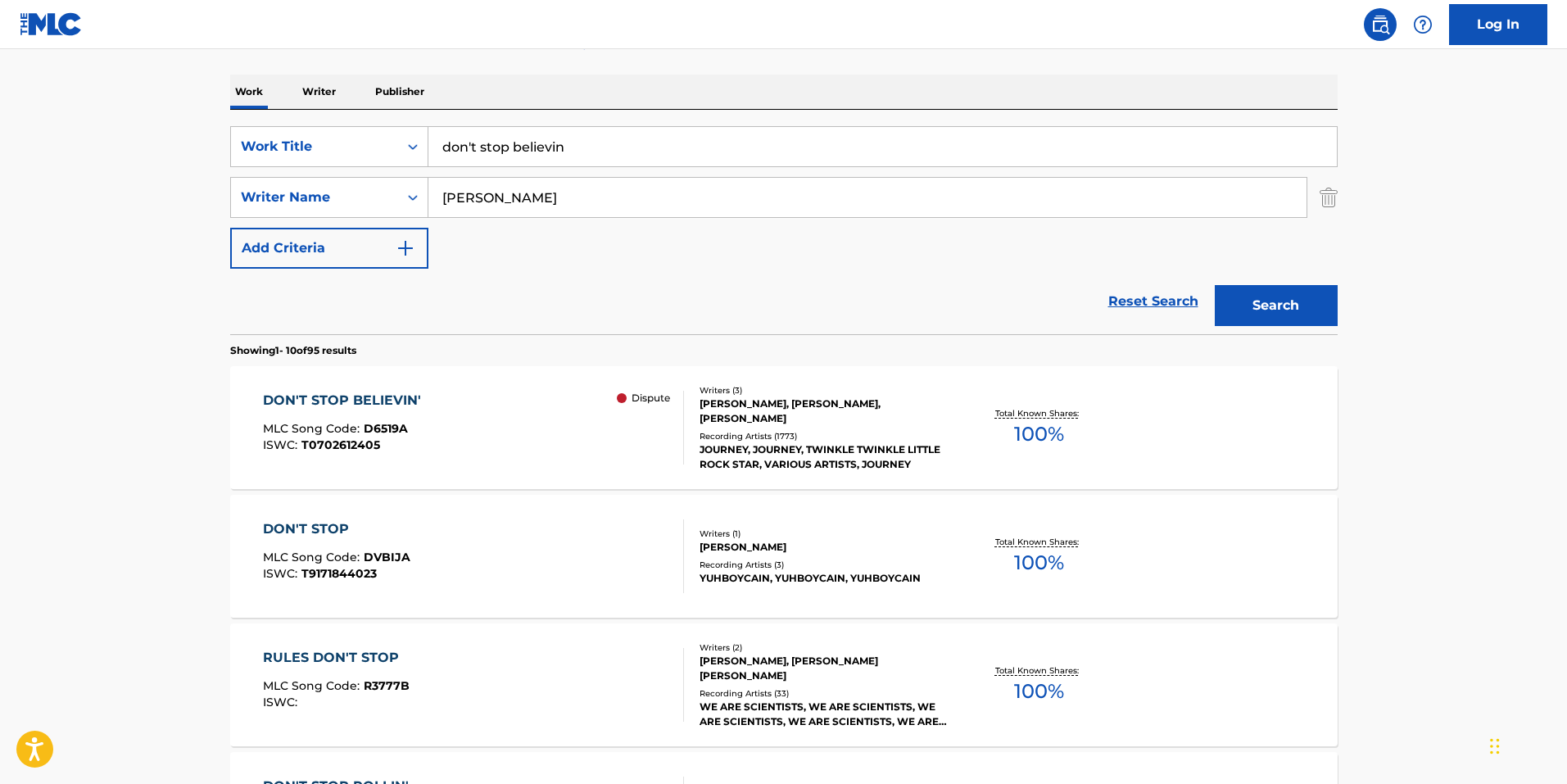
scroll to position [246, 0]
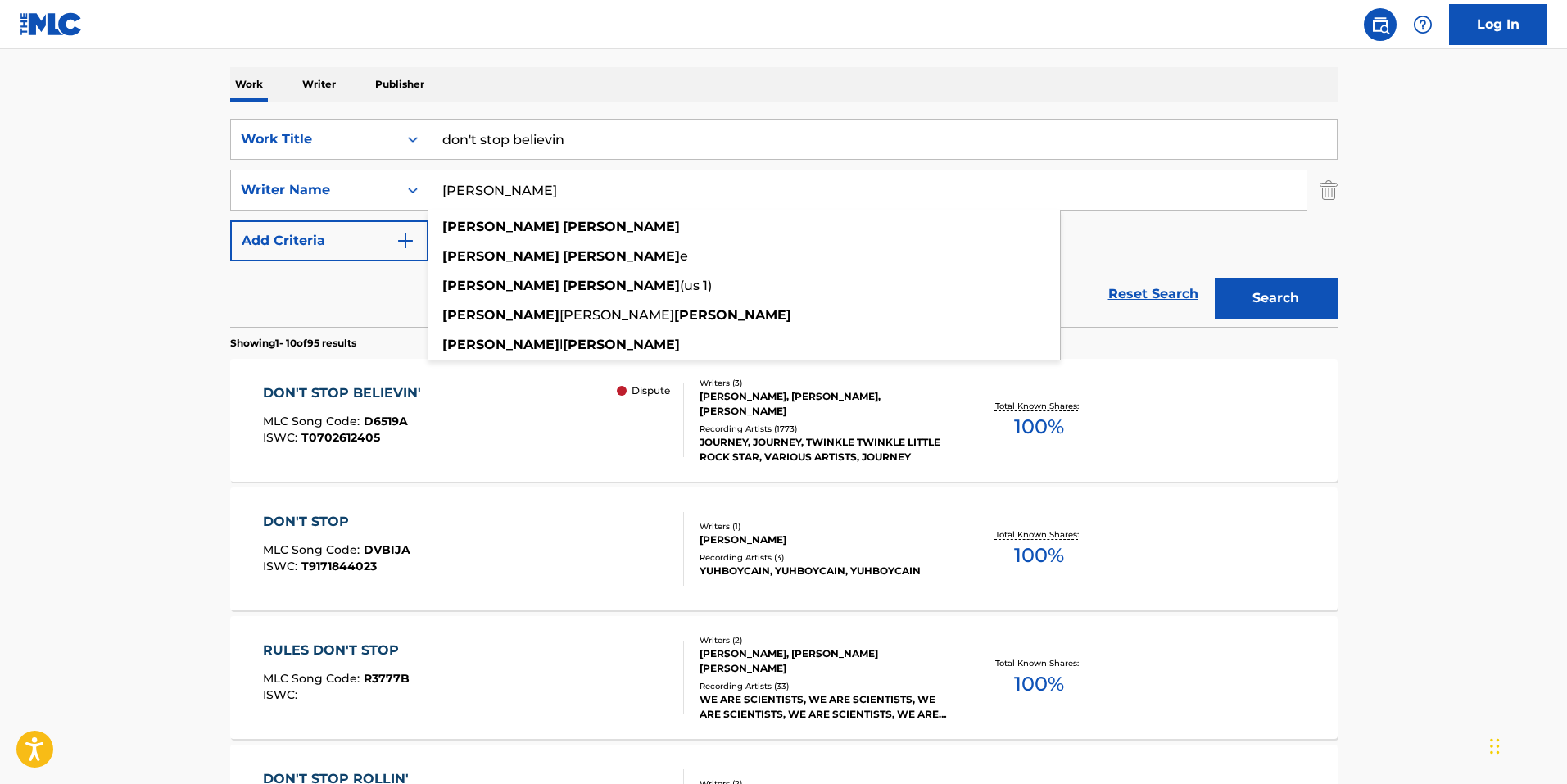
click at [774, 277] on button "Search" at bounding box center [1276, 297] width 122 height 41
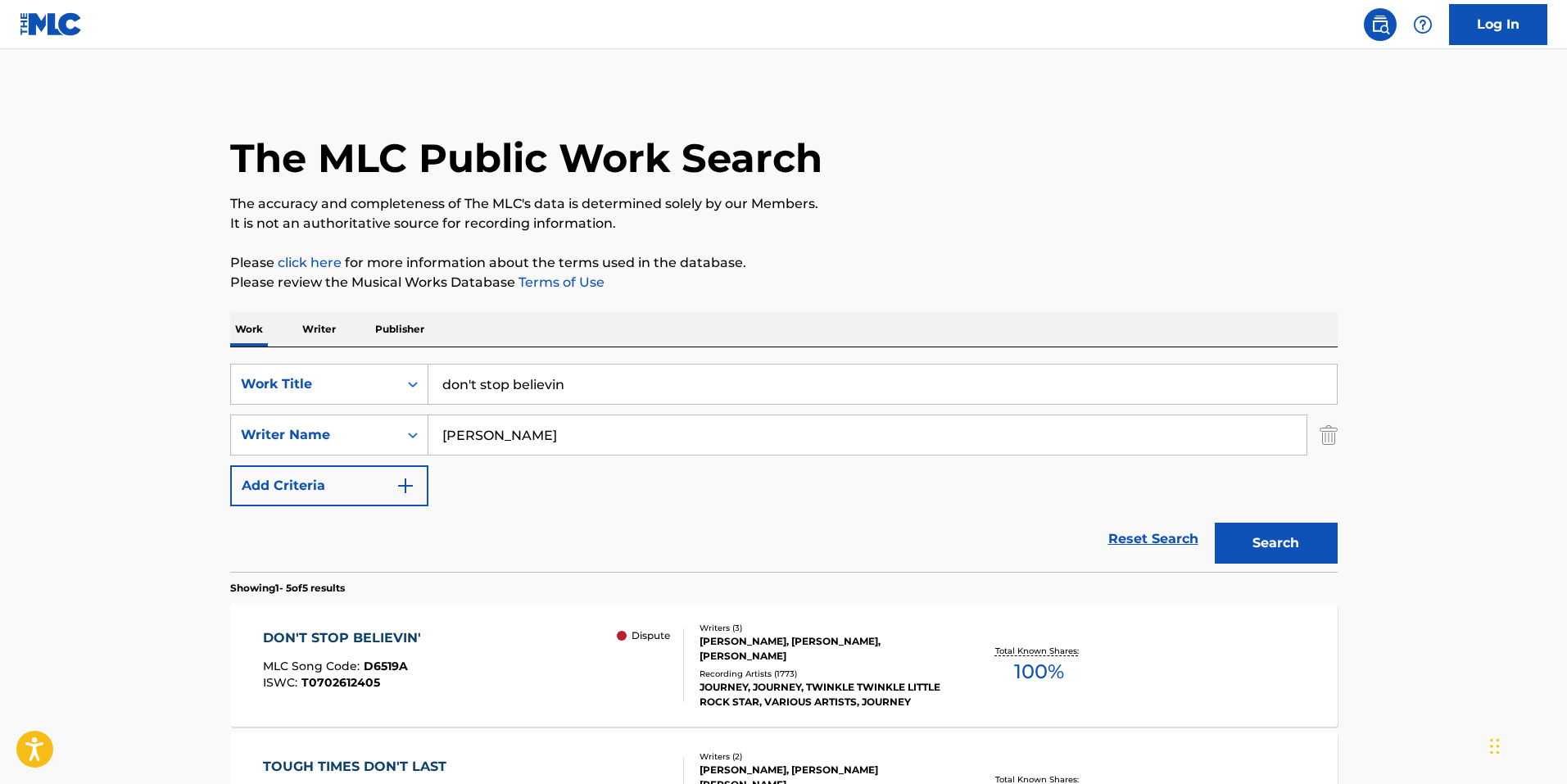
scroll to position [0, 0]
click at [483, 435] on input "[PERSON_NAME]" at bounding box center [867, 436] width 878 height 40
click at [482, 435] on input "[PERSON_NAME]" at bounding box center [867, 436] width 878 height 40
click at [481, 436] on input "[PERSON_NAME]" at bounding box center [867, 436] width 878 height 40
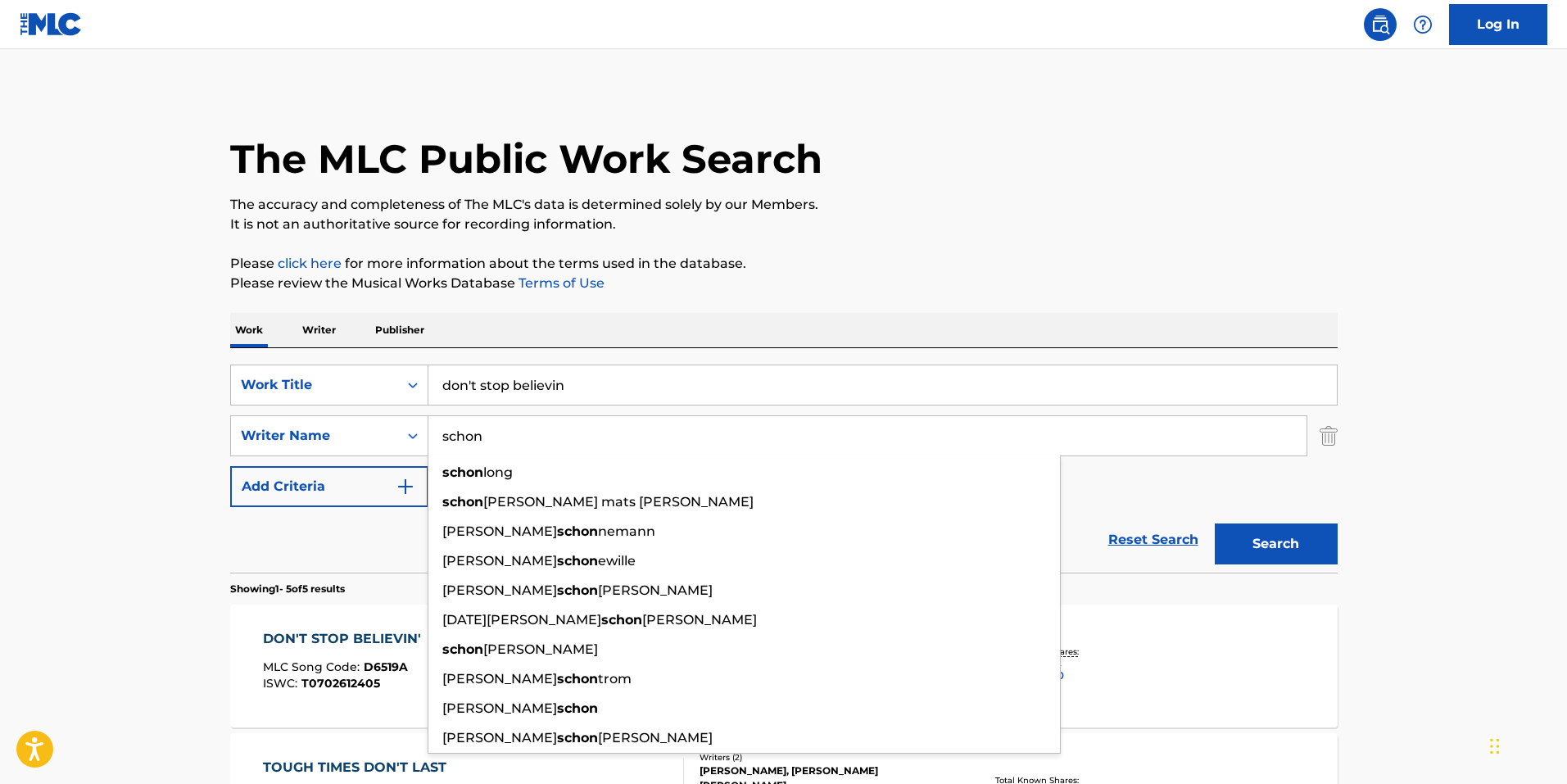
type input "schon"
click at [774, 523] on button "Search" at bounding box center [1276, 543] width 122 height 41
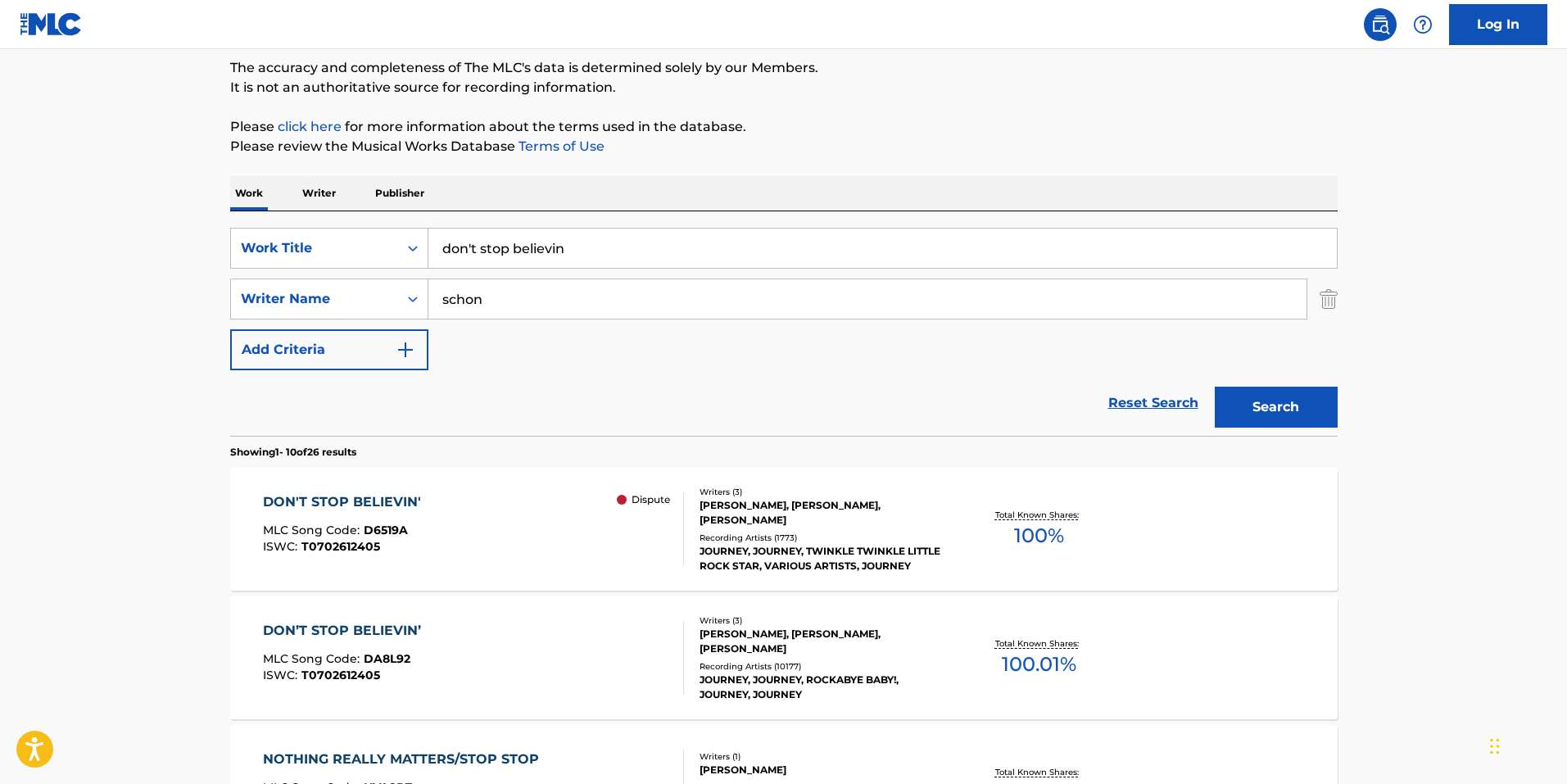
scroll to position [328, 0]
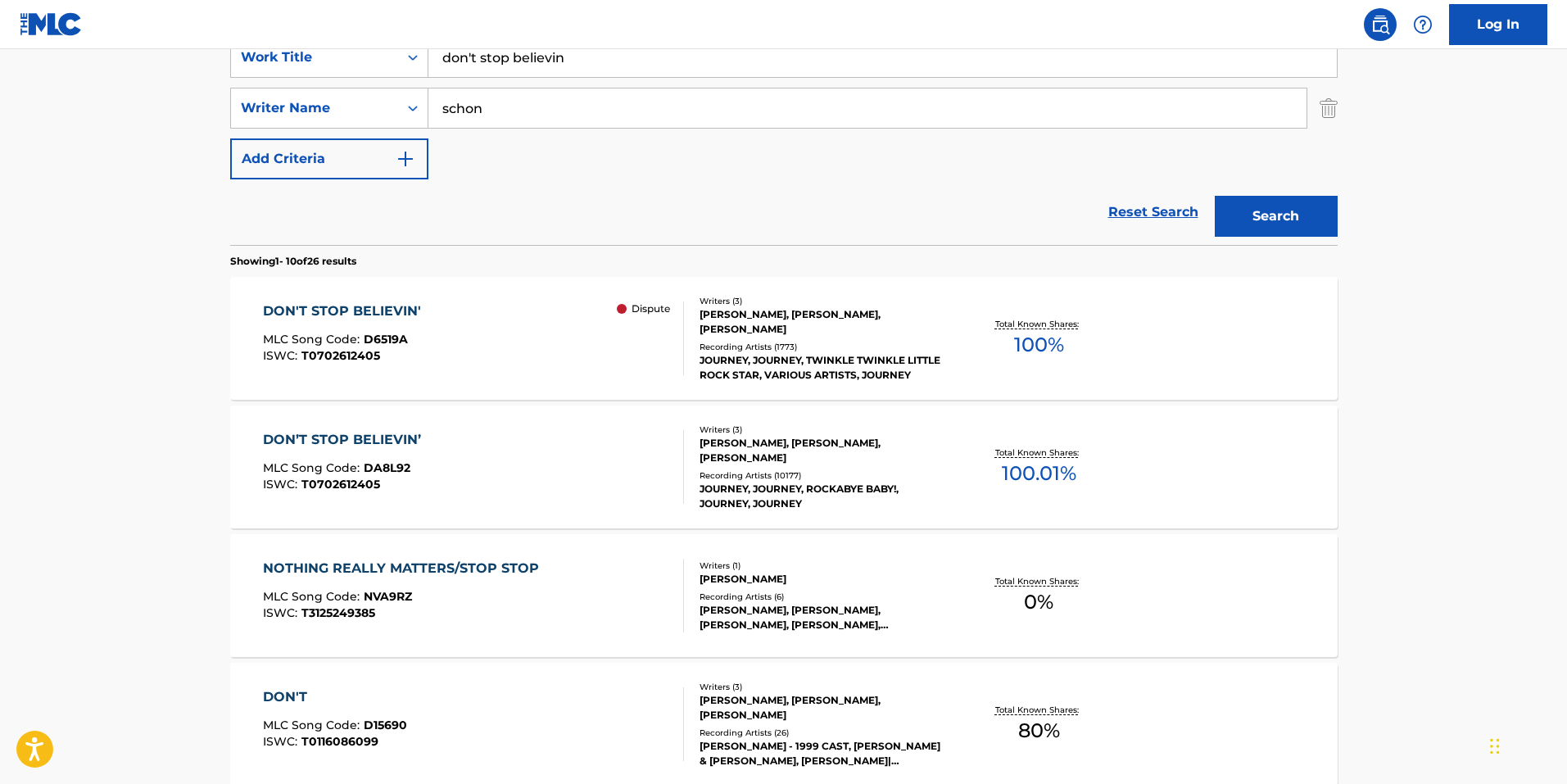
click at [489, 317] on div "DON'T STOP BELIEVIN' MLC Song Code : D6519A ISWC : T0702612405 Dispute" at bounding box center [474, 338] width 421 height 74
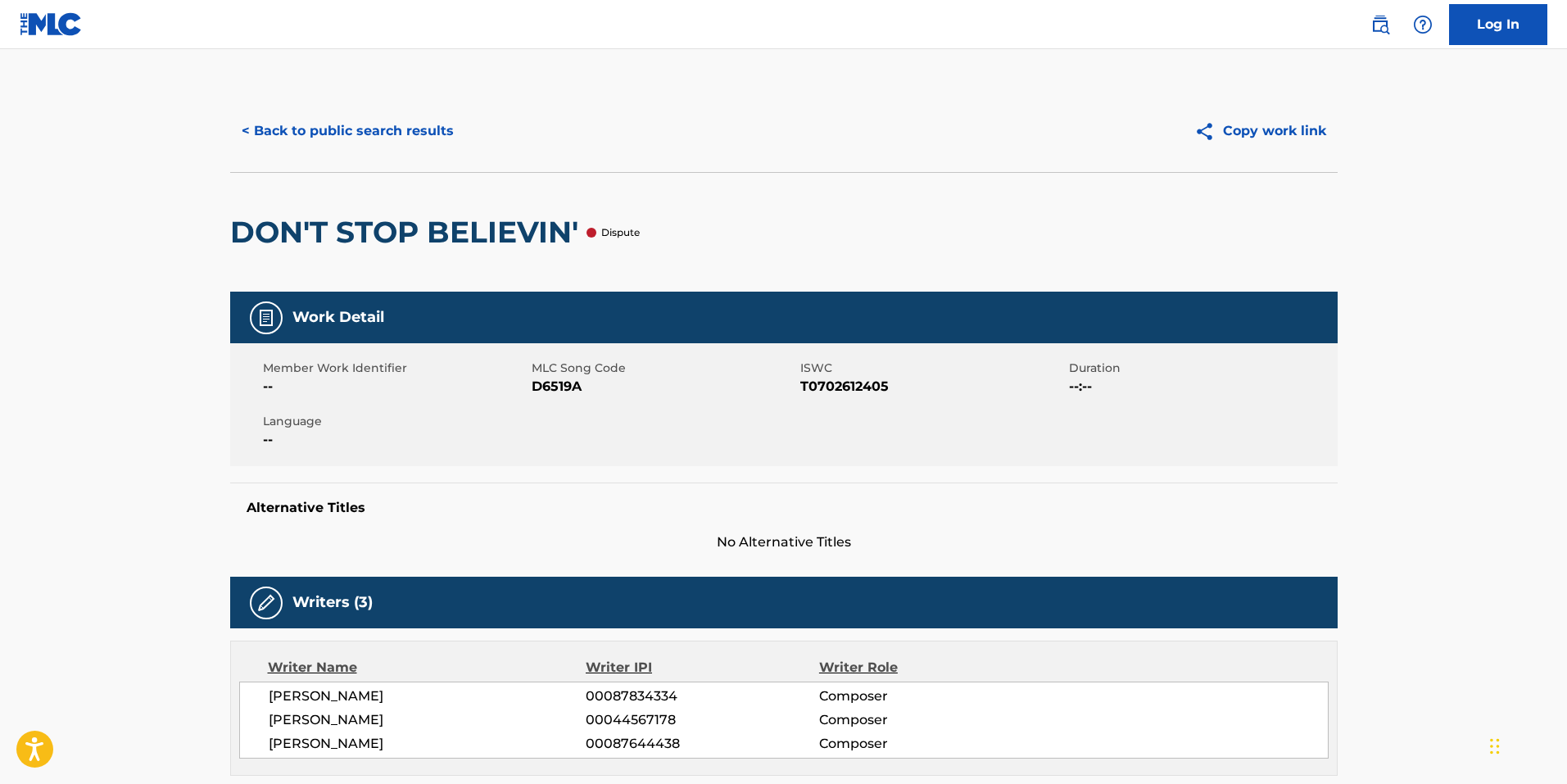
click at [318, 142] on button "< Back to public search results" at bounding box center [348, 131] width 235 height 41
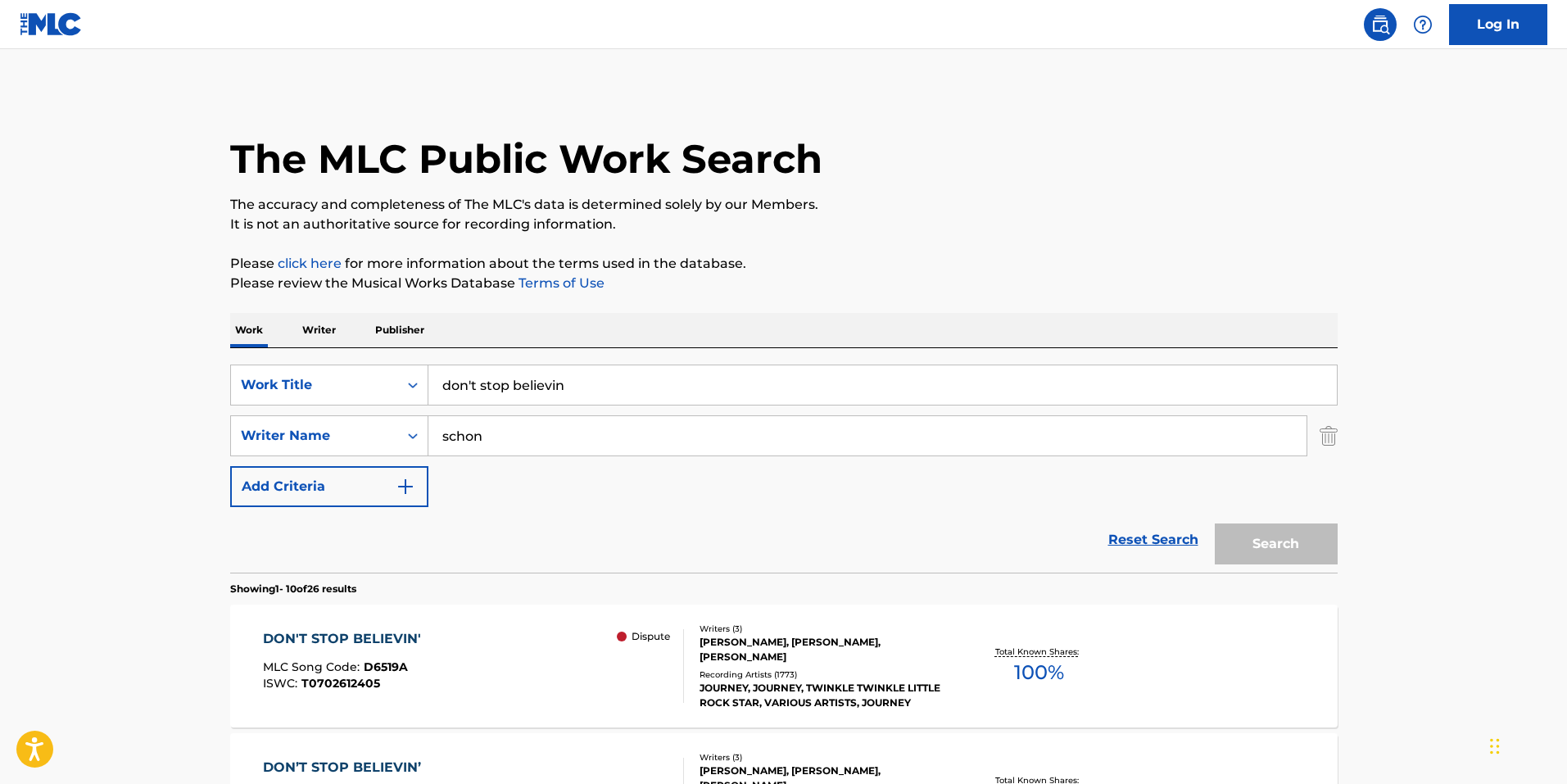
scroll to position [328, 0]
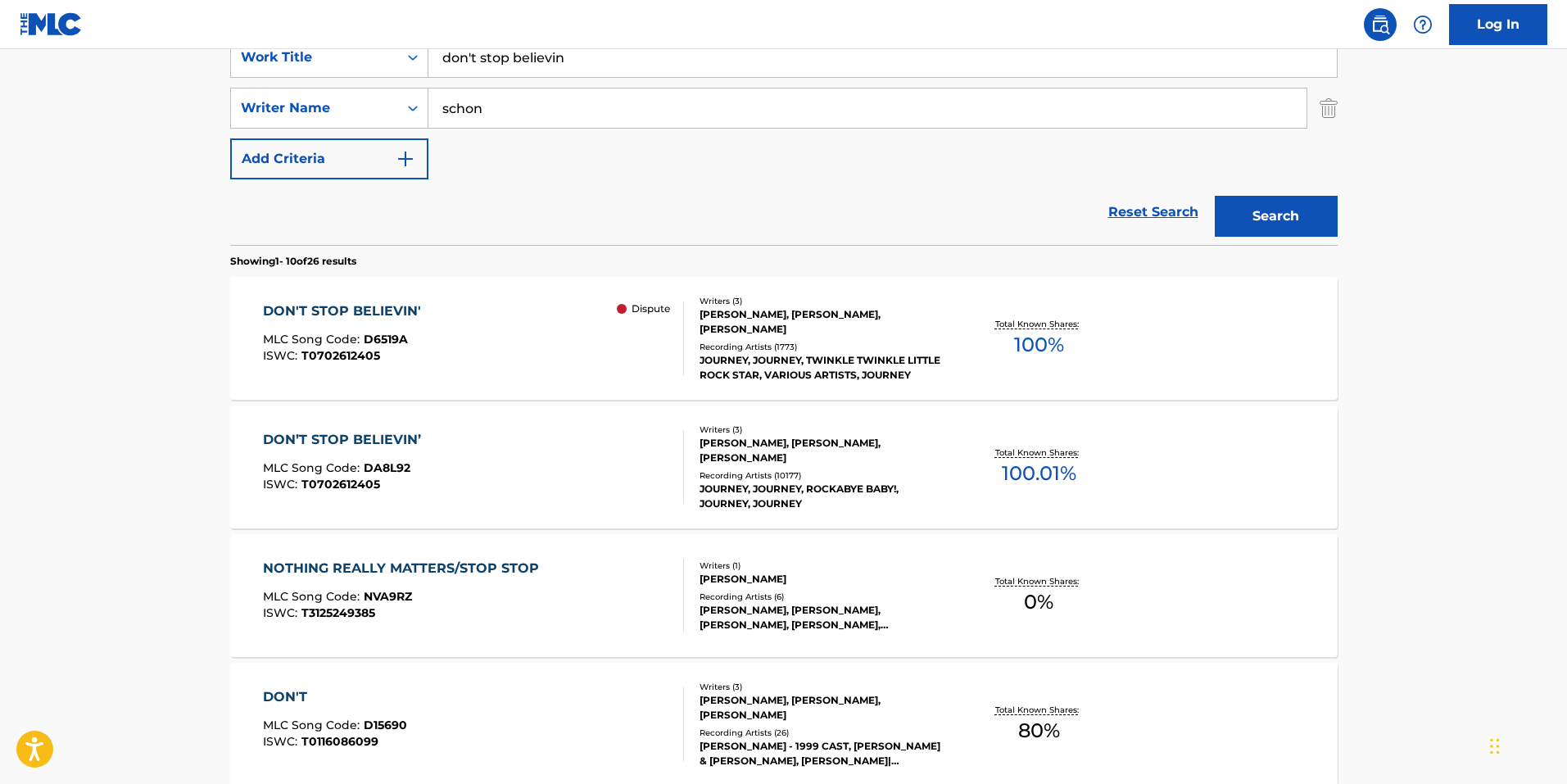
click at [439, 485] on div "DON’T STOP BELIEVIN’ MLC Song Code : DA8L92 ISWC : T0702612405" at bounding box center [474, 467] width 421 height 74
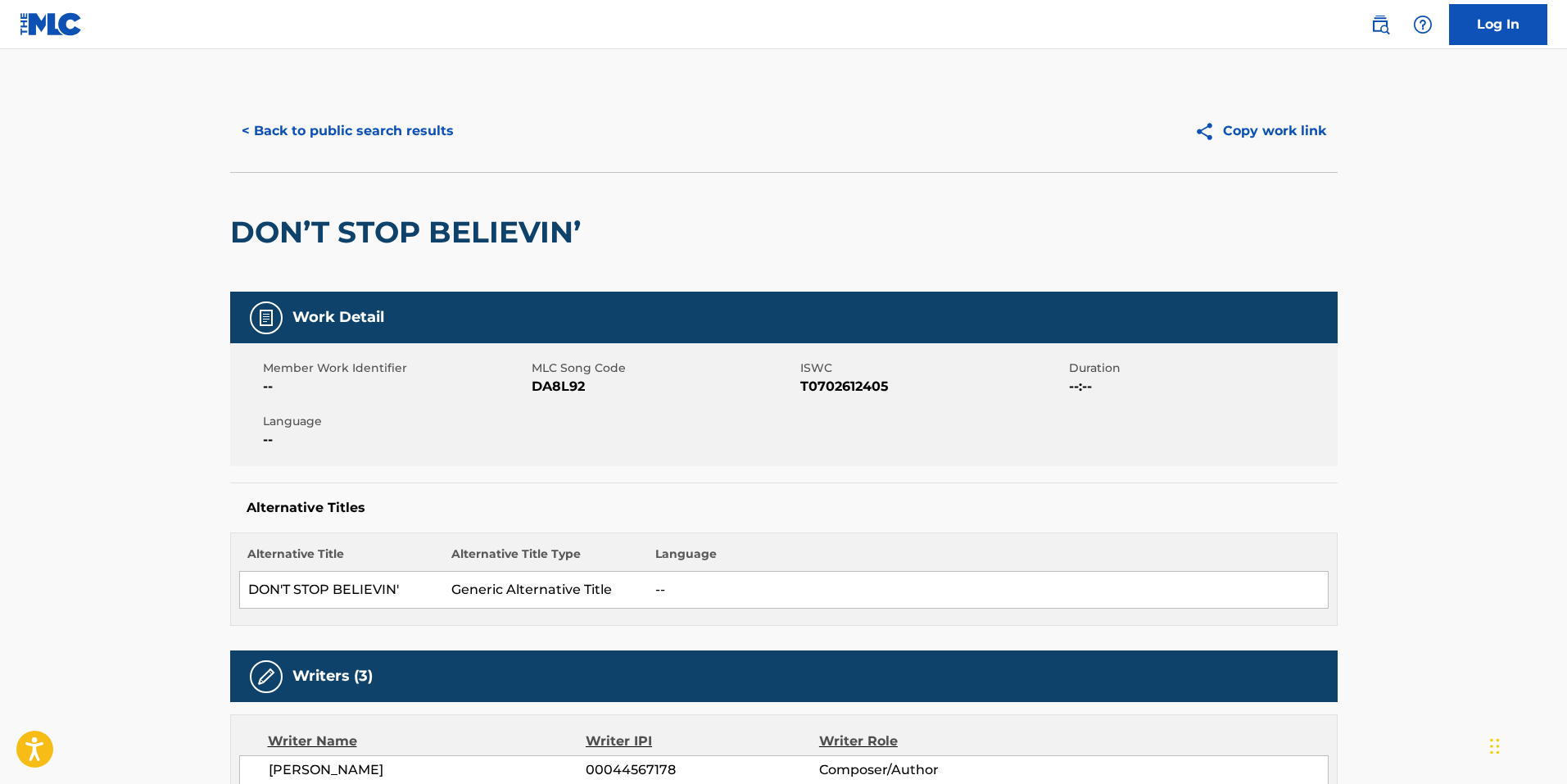
click at [774, 152] on div "< Back to public search results Copy work link" at bounding box center [784, 131] width 1108 height 82
